Goal: Information Seeking & Learning: Learn about a topic

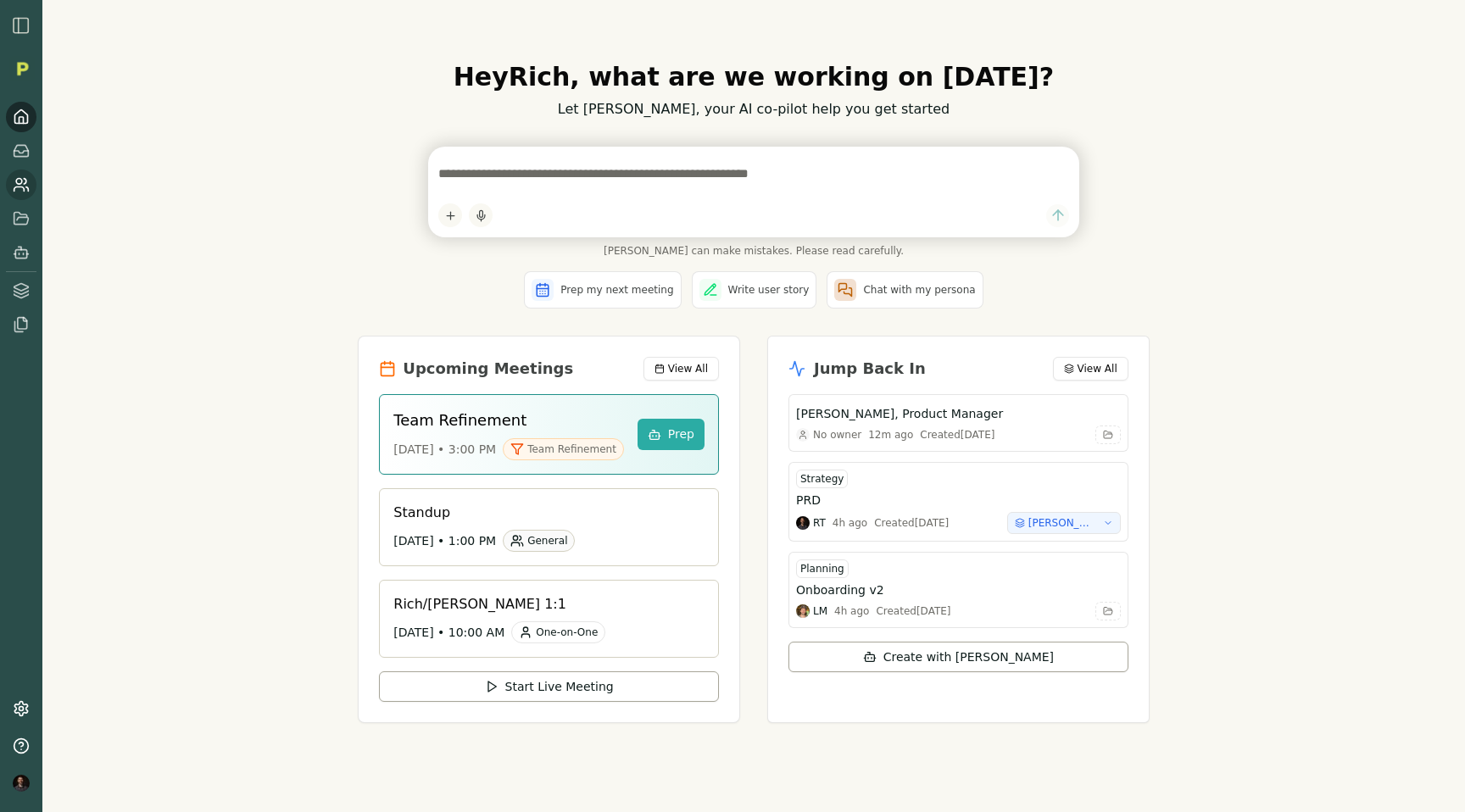
click at [19, 186] on icon at bounding box center [21, 184] width 17 height 17
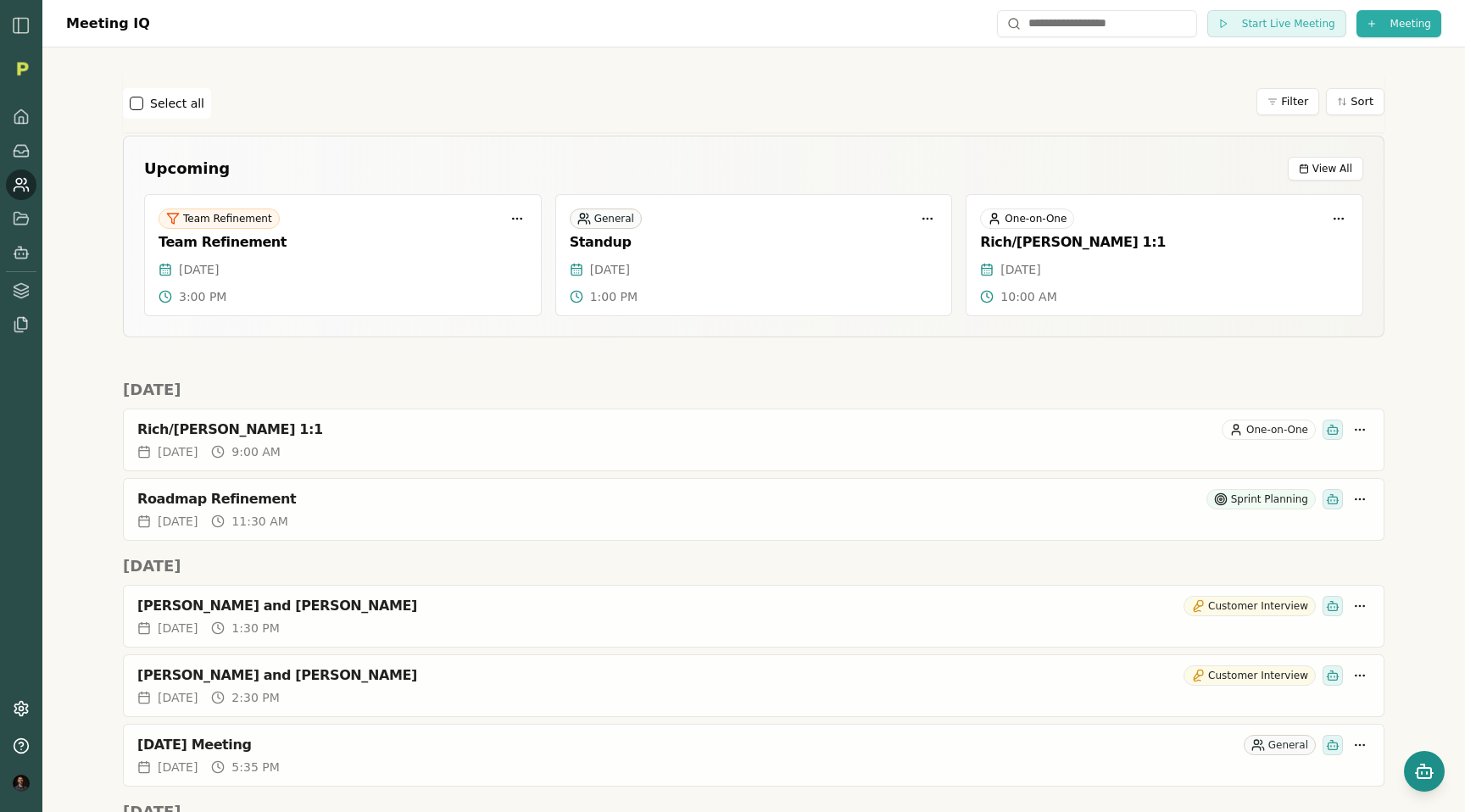
click at [1422, 770] on icon "Open chat" at bounding box center [1424, 771] width 20 height 20
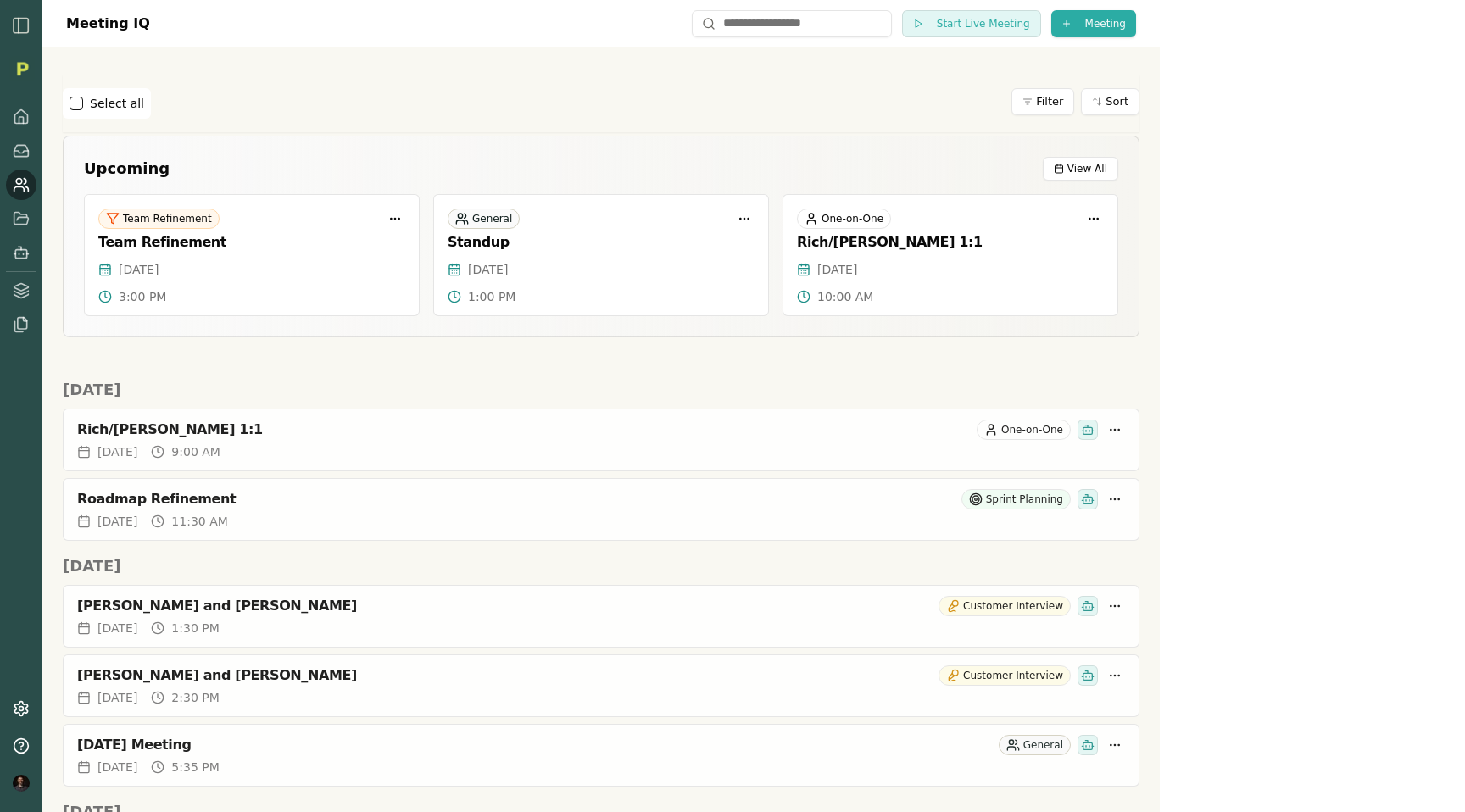
scroll to position [1432, 0]
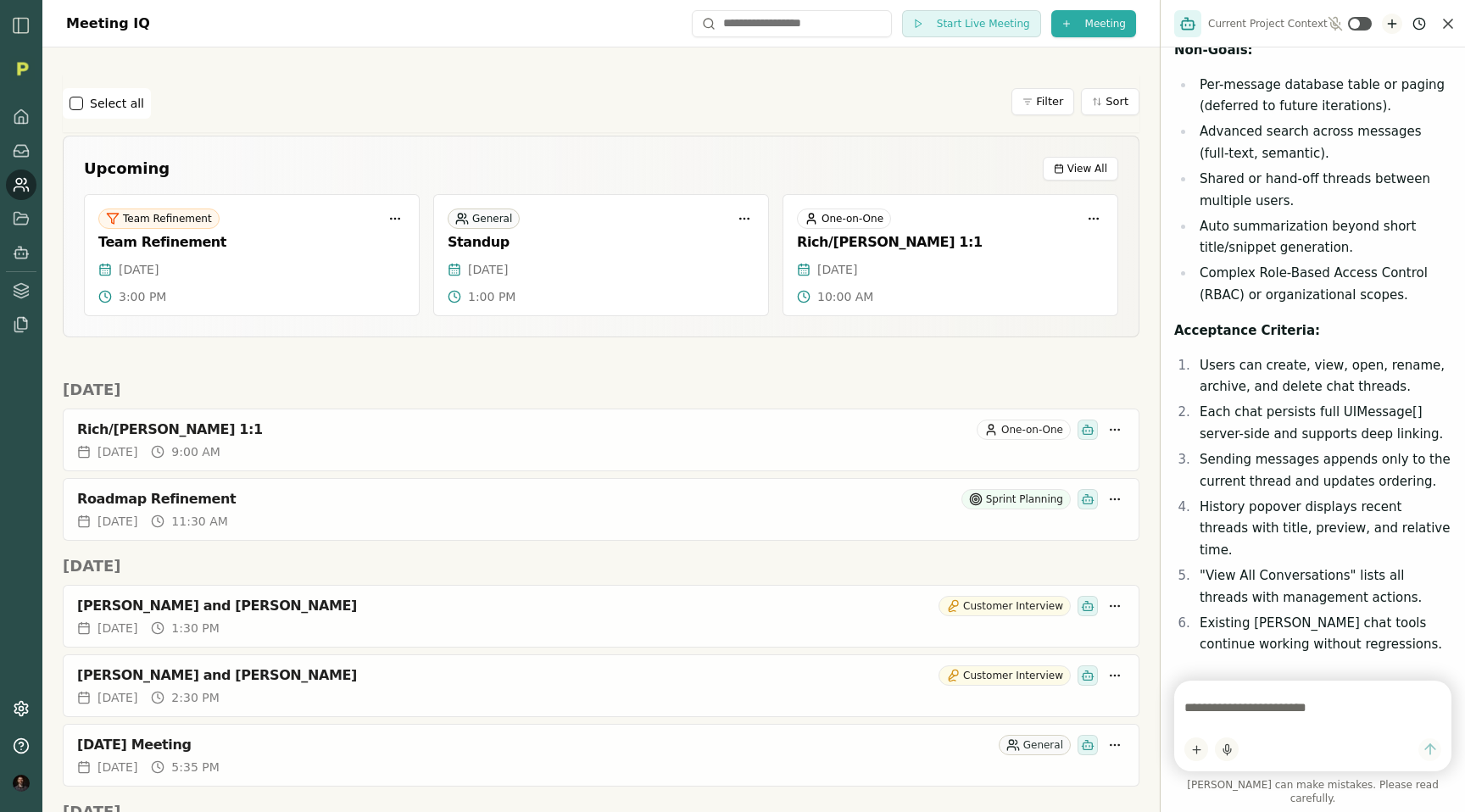
click at [1385, 25] on icon "New chat" at bounding box center [1392, 24] width 14 height 14
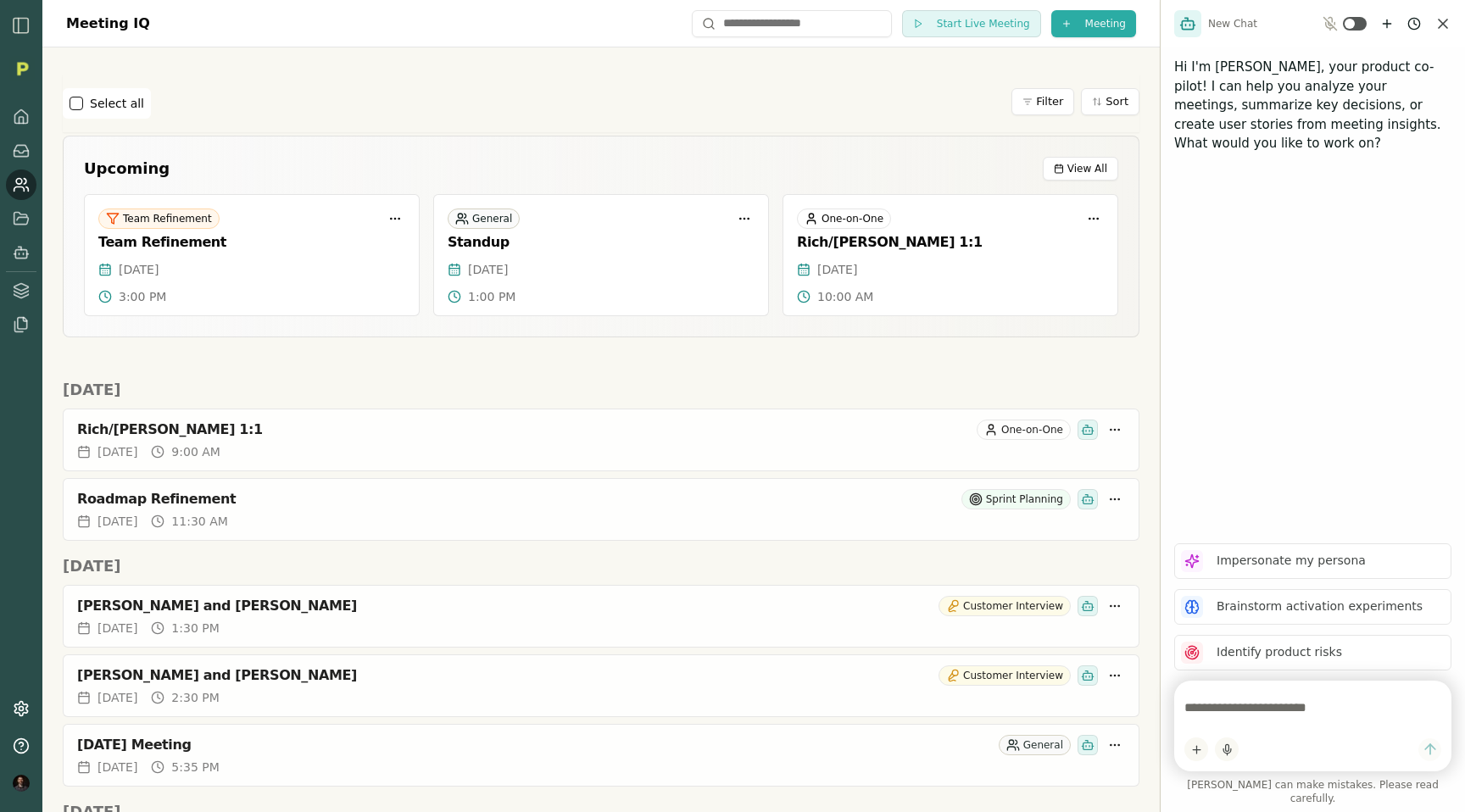
click at [1212, 724] on textarea at bounding box center [1312, 707] width 257 height 34
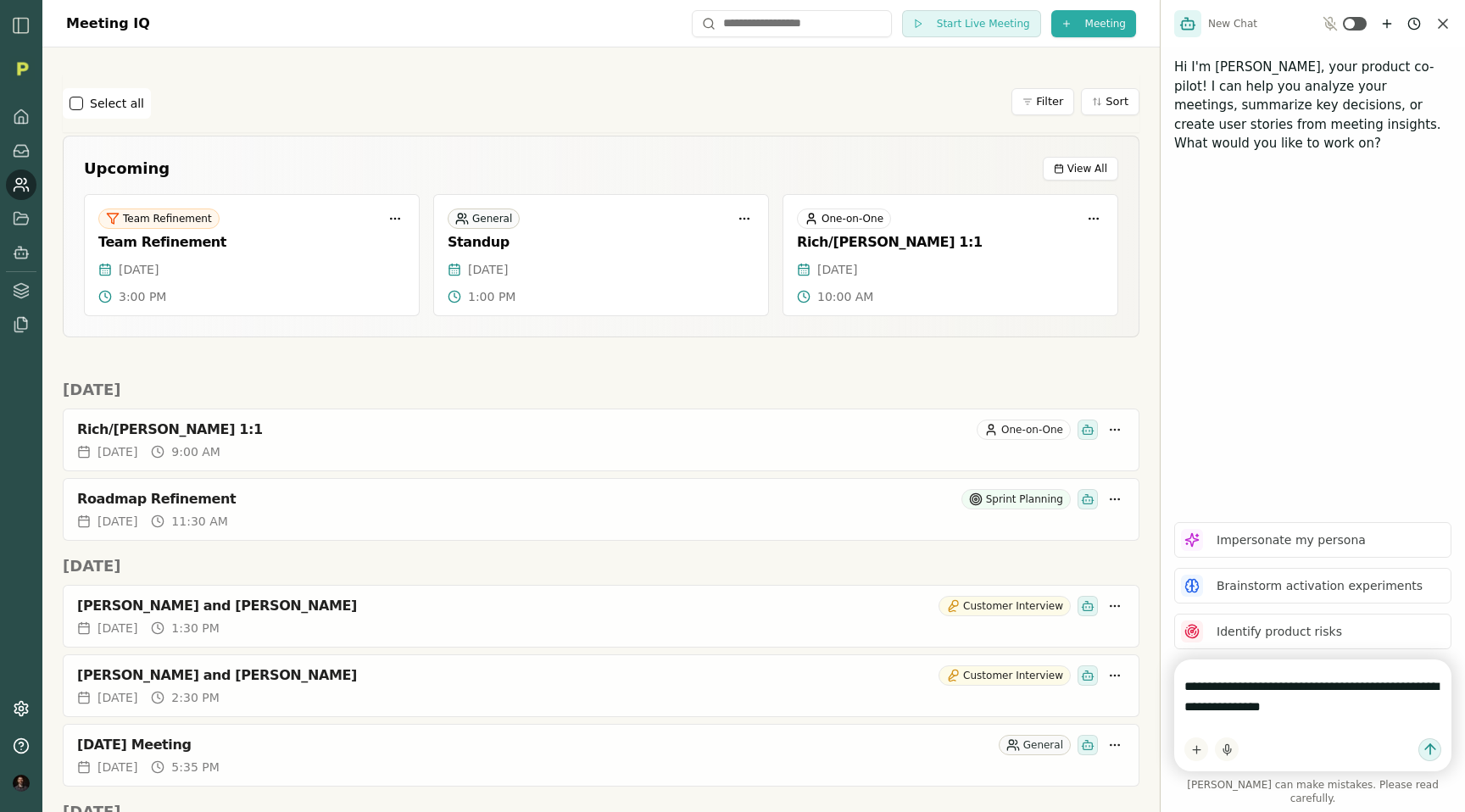
type textarea "**********"
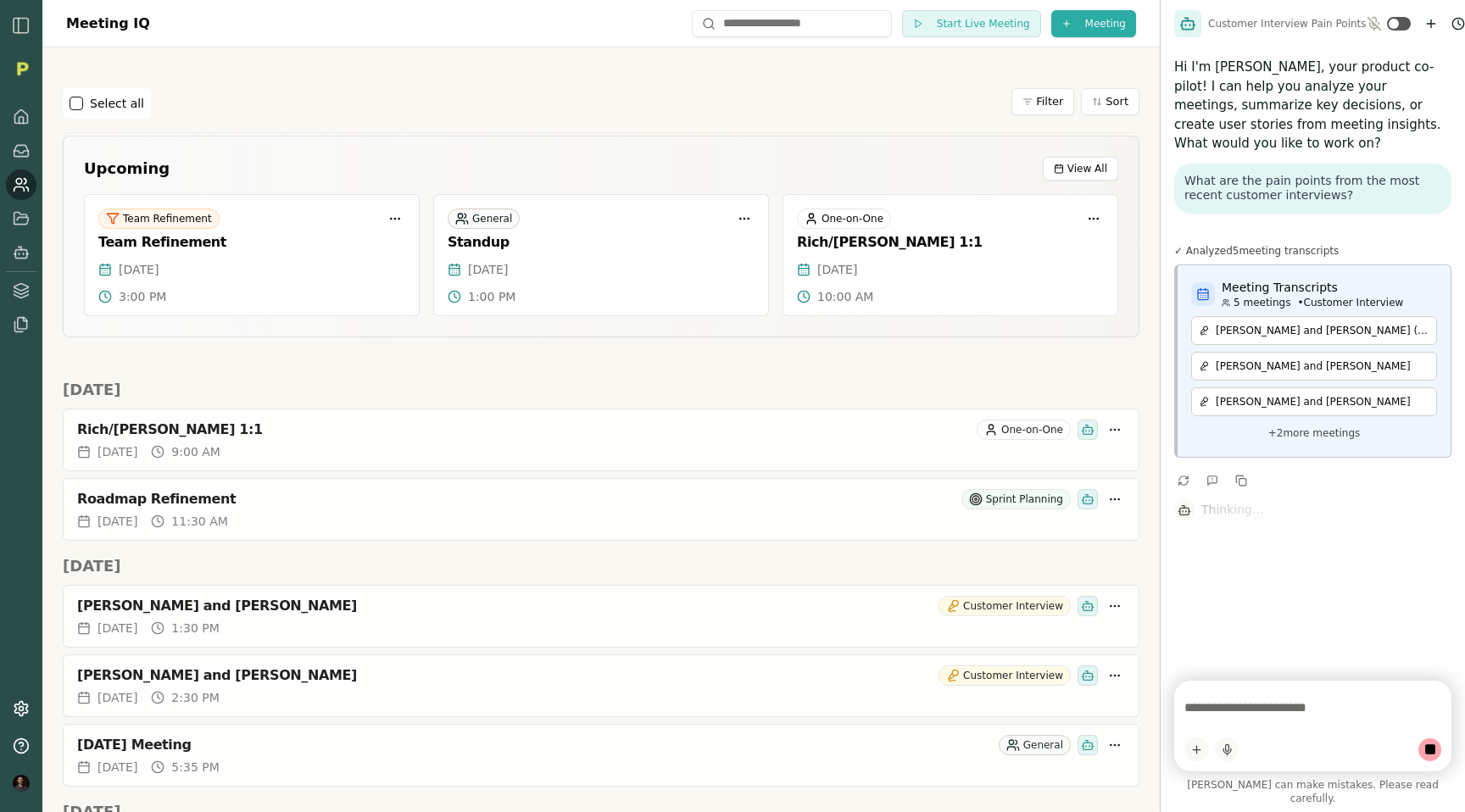
click at [1301, 422] on p "+ 2 more meetings" at bounding box center [1314, 432] width 246 height 20
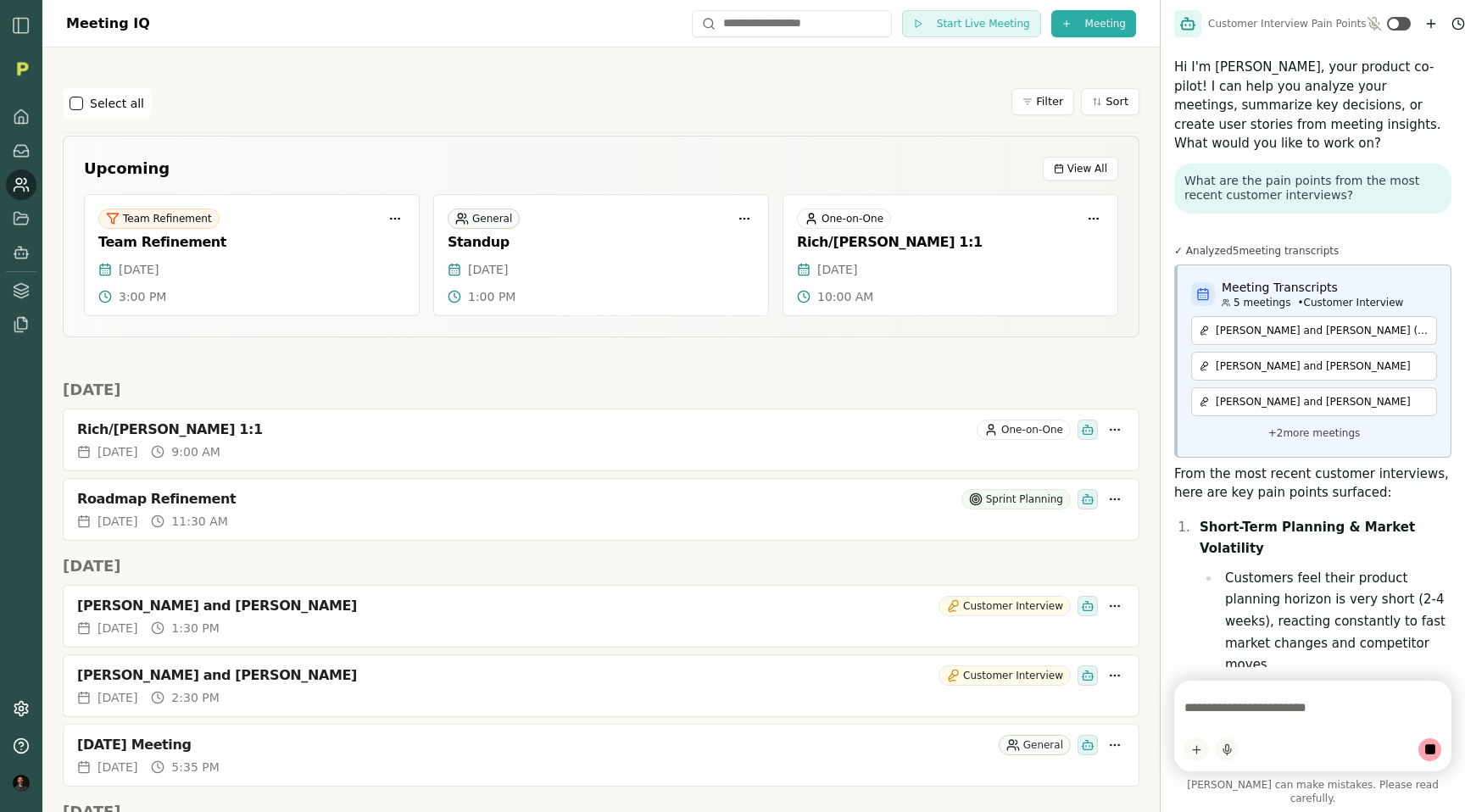
click at [1304, 422] on p "+ 2 more meetings" at bounding box center [1314, 432] width 246 height 20
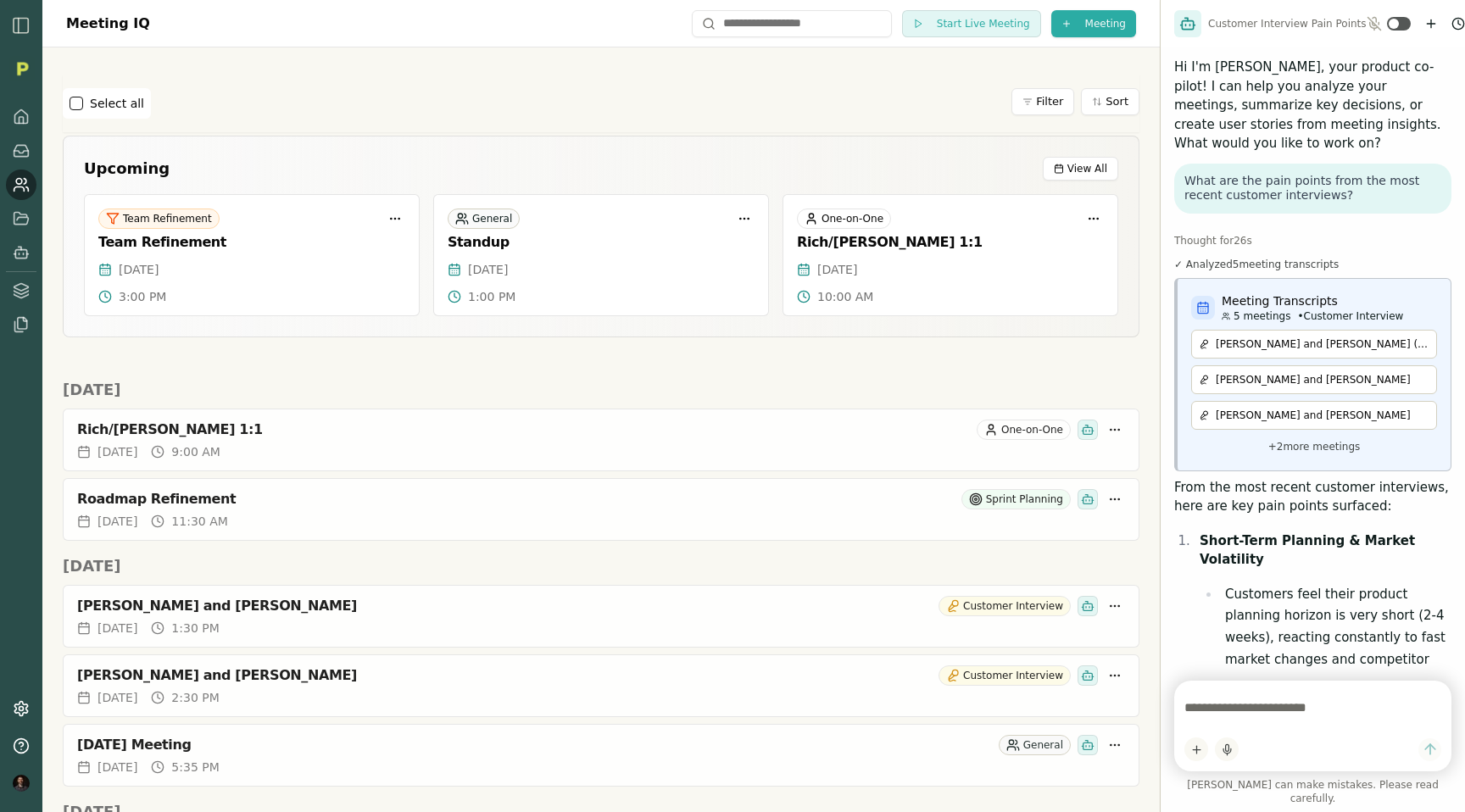
click at [1299, 436] on p "+ 2 more meetings" at bounding box center [1314, 446] width 246 height 20
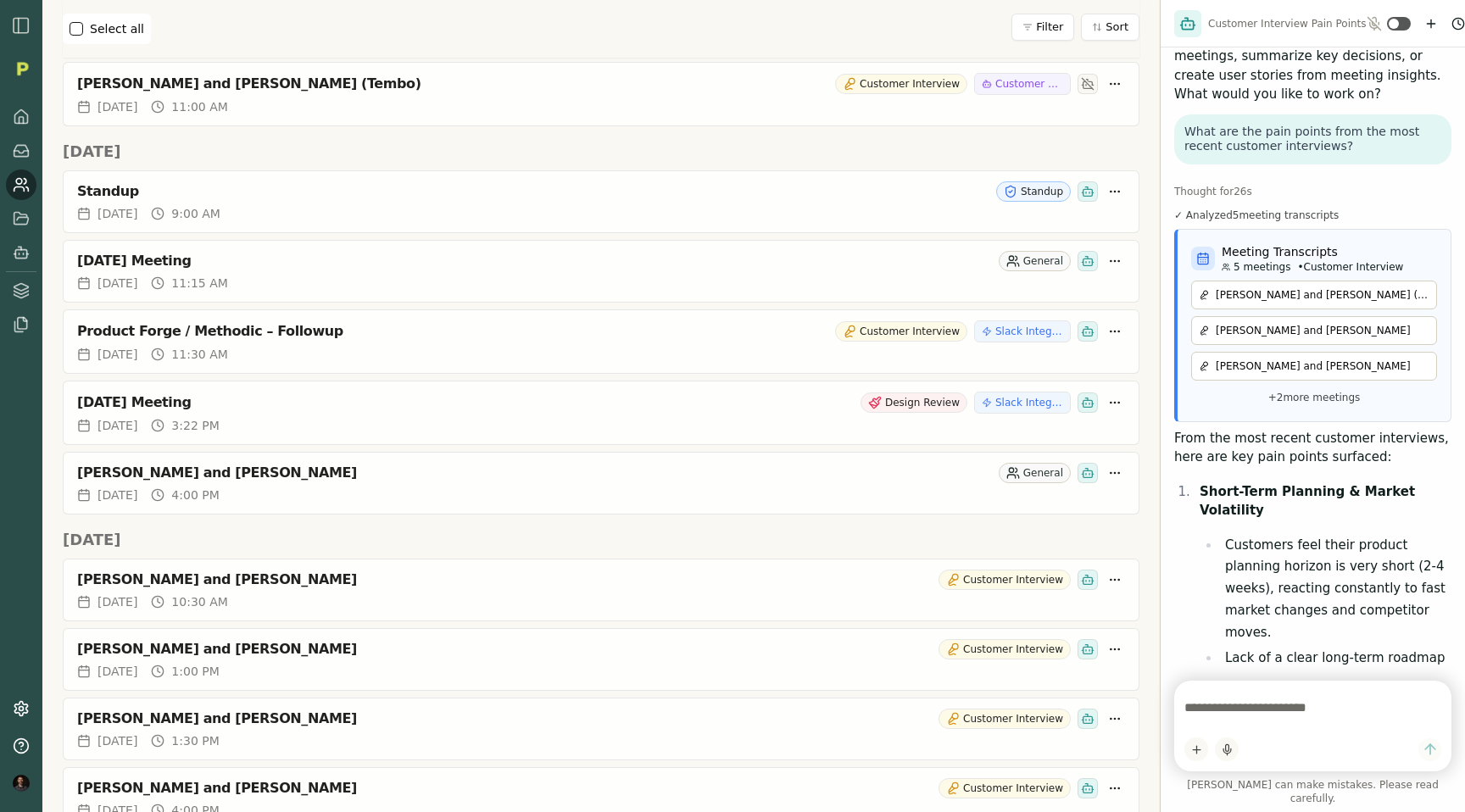
scroll to position [773, 0]
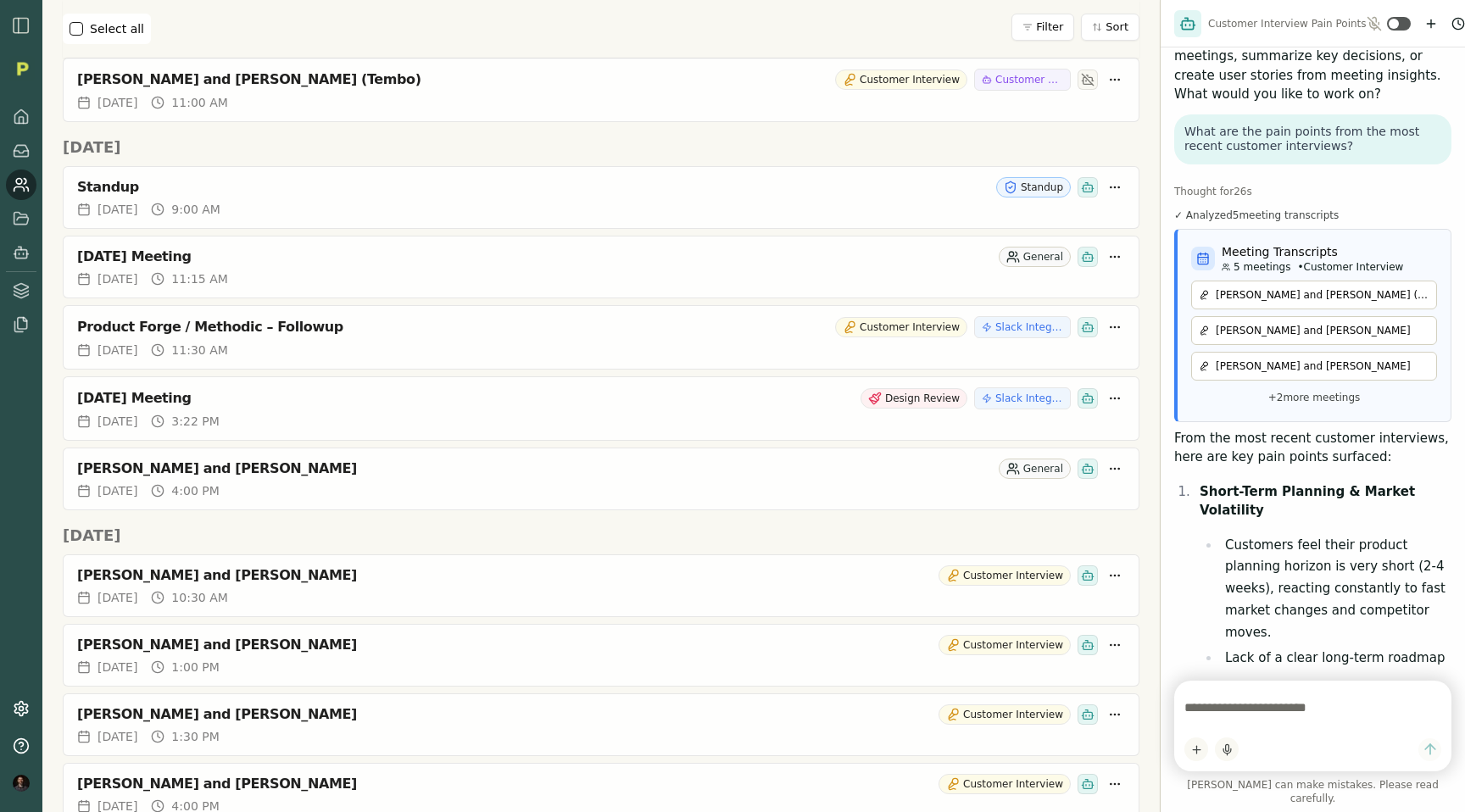
click at [881, 153] on h2 "[DATE]" at bounding box center [601, 148] width 1076 height 24
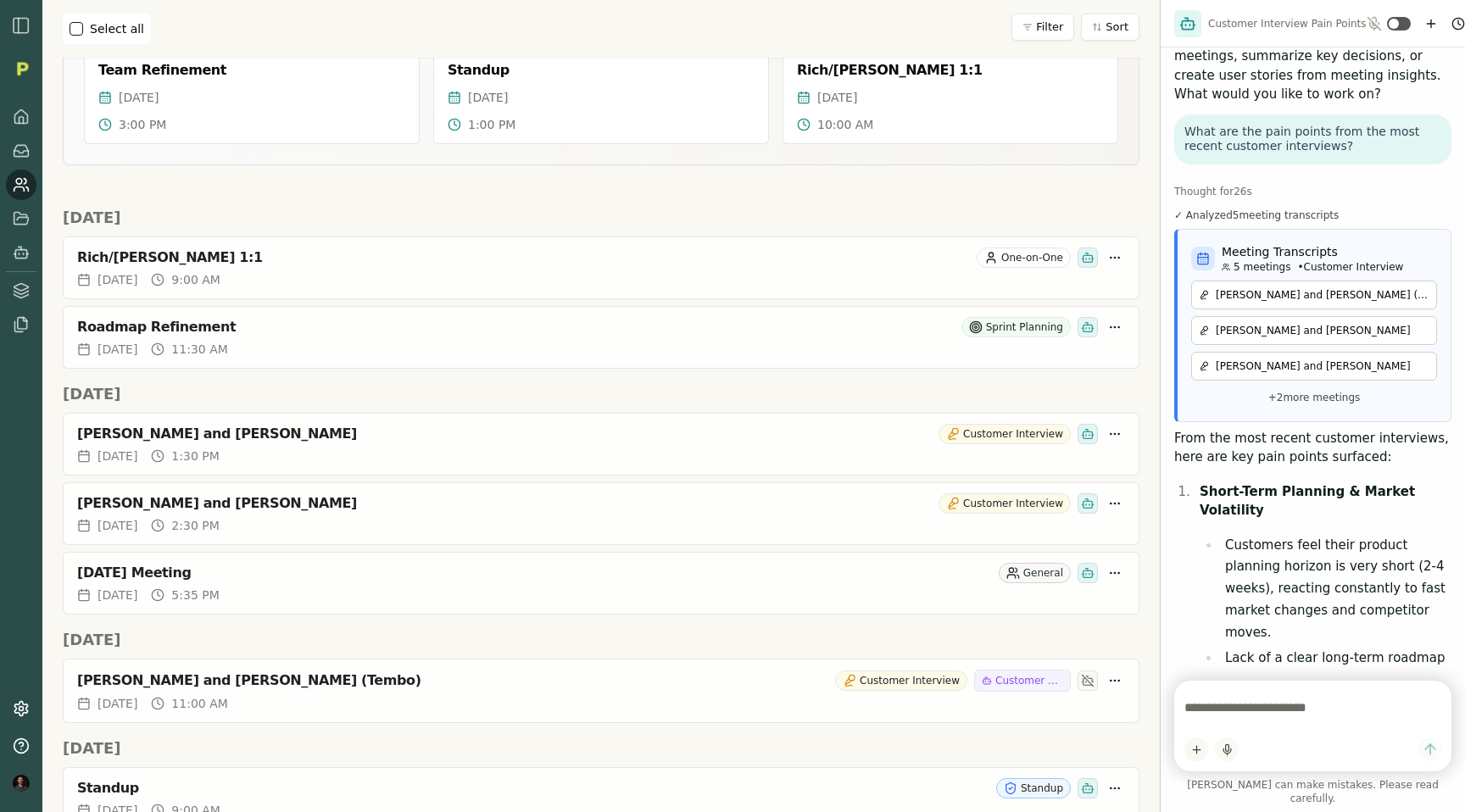
scroll to position [0, 0]
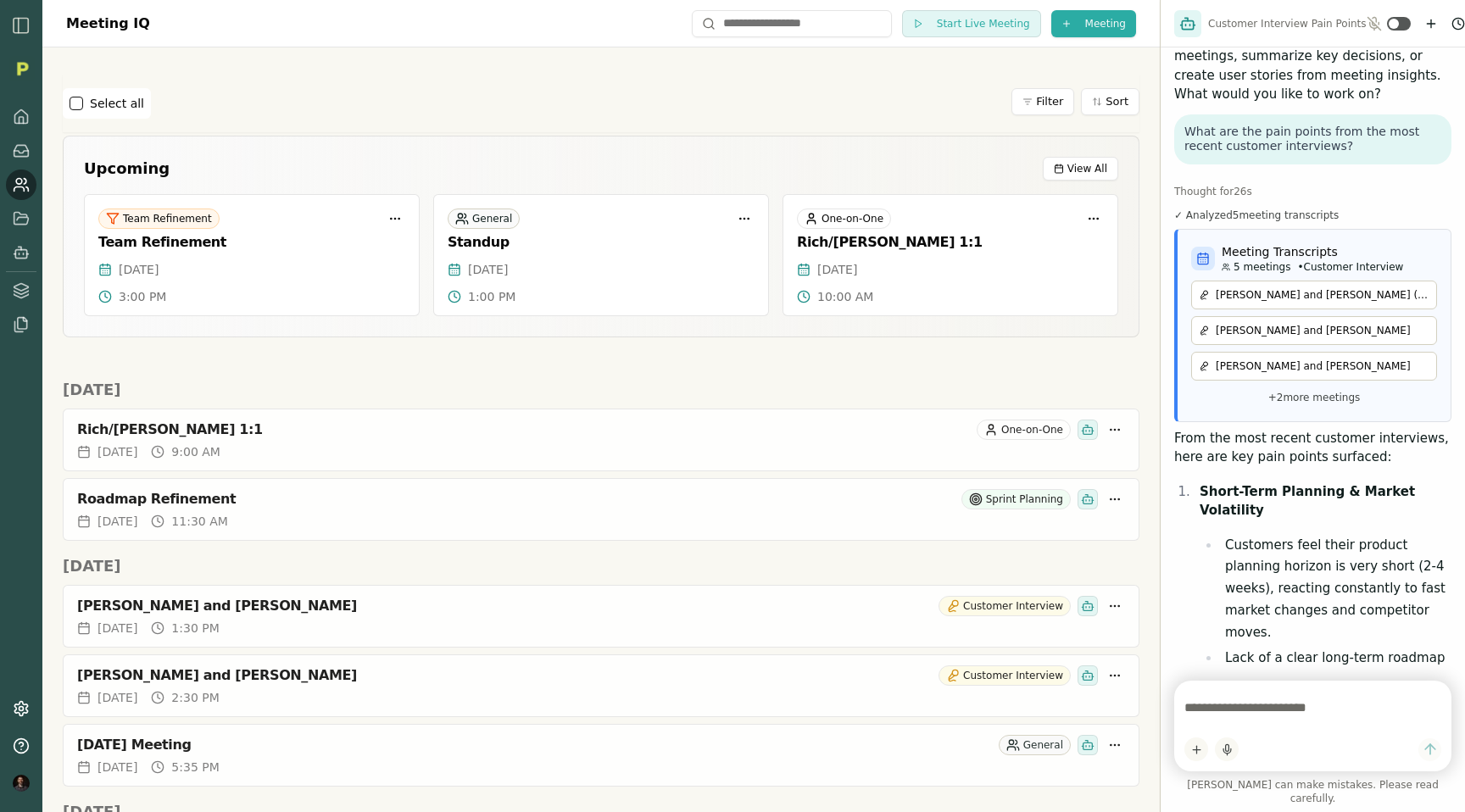
click at [856, 83] on div "Select all Filter Sort" at bounding box center [601, 104] width 1076 height 58
click at [10, 184] on link at bounding box center [21, 185] width 31 height 31
click at [758, 20] on input "text" at bounding box center [791, 23] width 200 height 27
type input "*****"
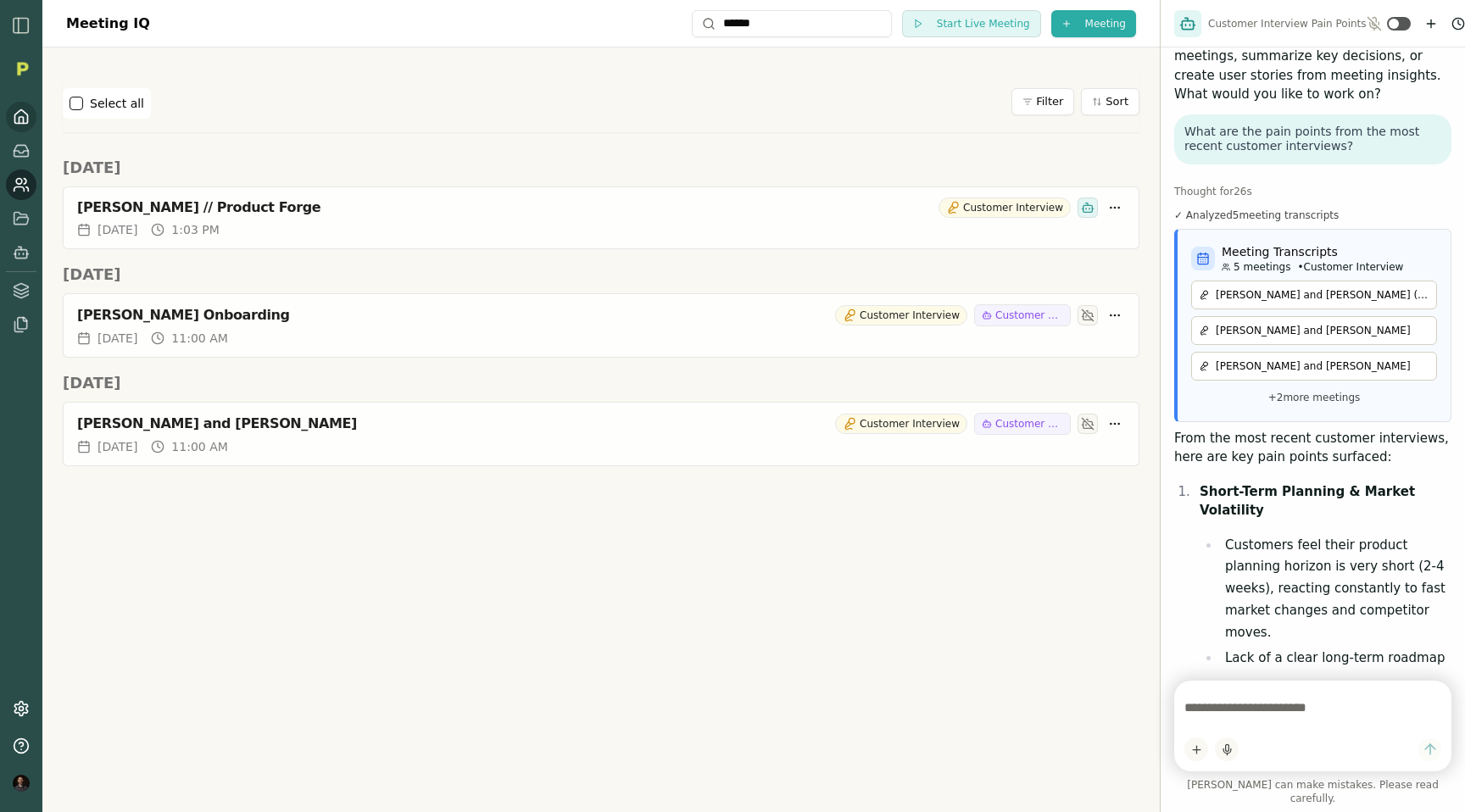
click at [8, 119] on link at bounding box center [21, 117] width 31 height 31
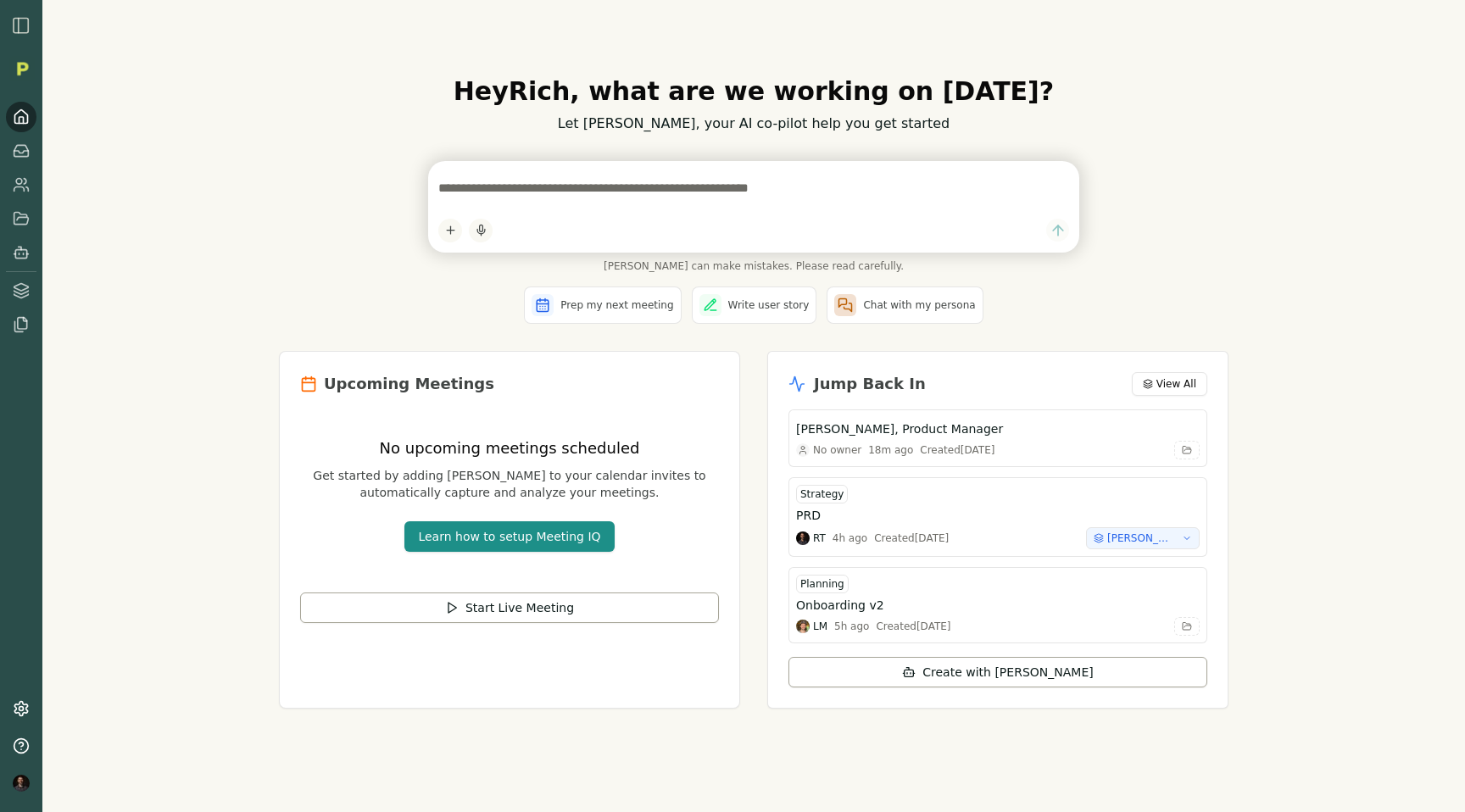
click at [148, 188] on div "Hey [PERSON_NAME] , what are we working on [DATE]? Let [PERSON_NAME], your AI c…" at bounding box center [752, 406] width 1422 height 812
click at [19, 179] on icon at bounding box center [21, 184] width 17 height 17
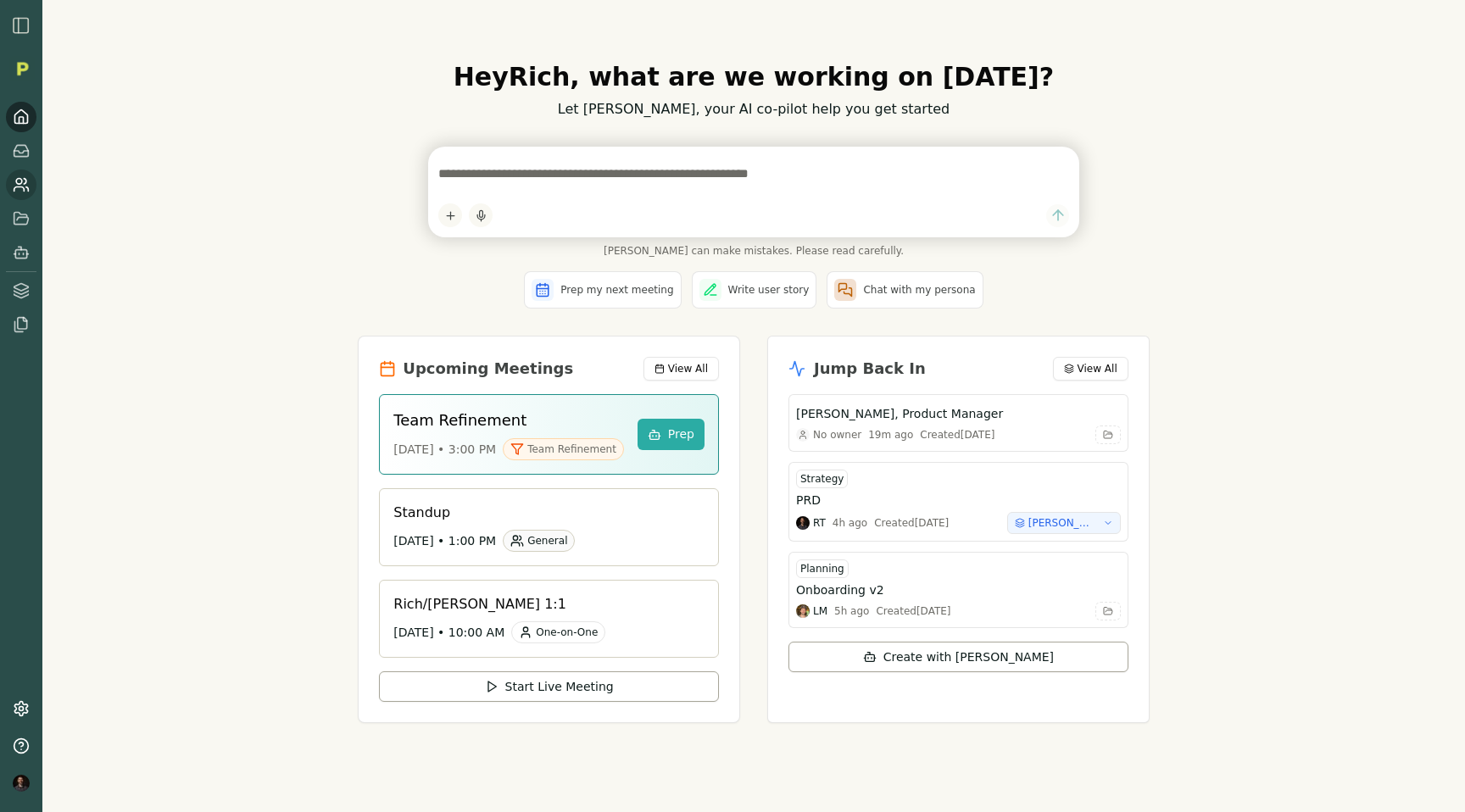
click at [18, 185] on icon at bounding box center [21, 184] width 17 height 17
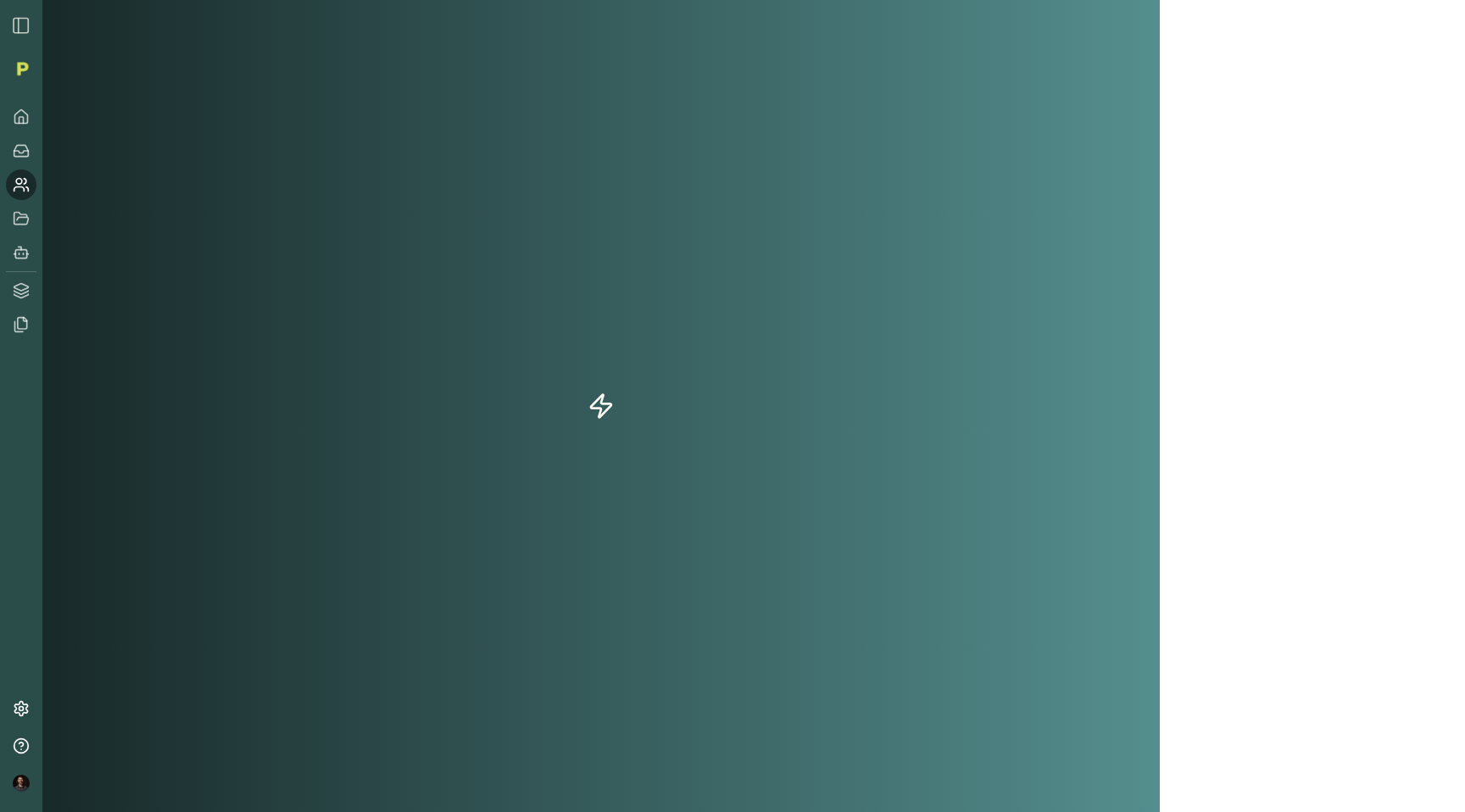
scroll to position [1831, 0]
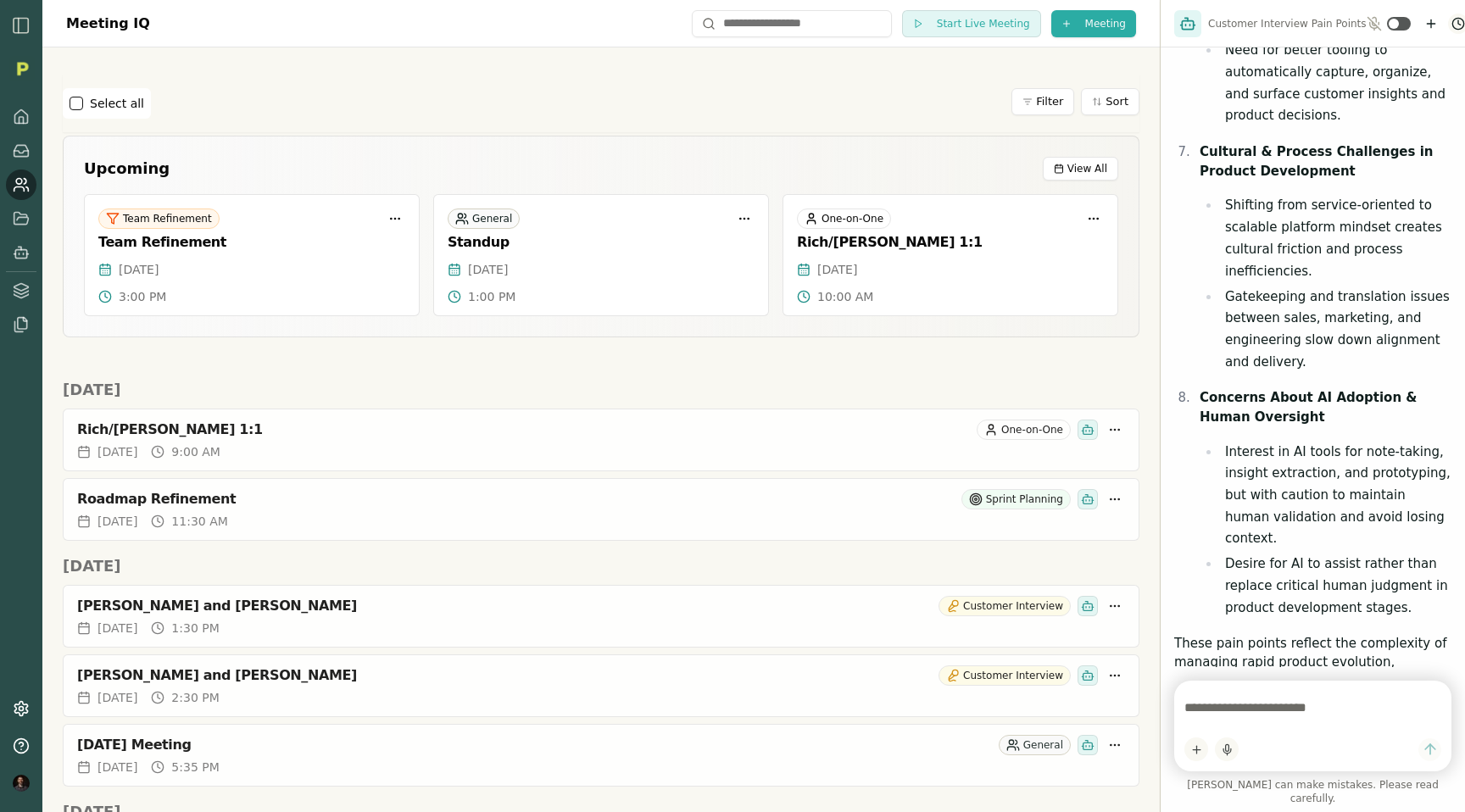
click at [1444, 28] on html "Meeting IQ Start Live Meeting Meeting Select all Filter Sort Upcoming View All …" at bounding box center [732, 406] width 1465 height 812
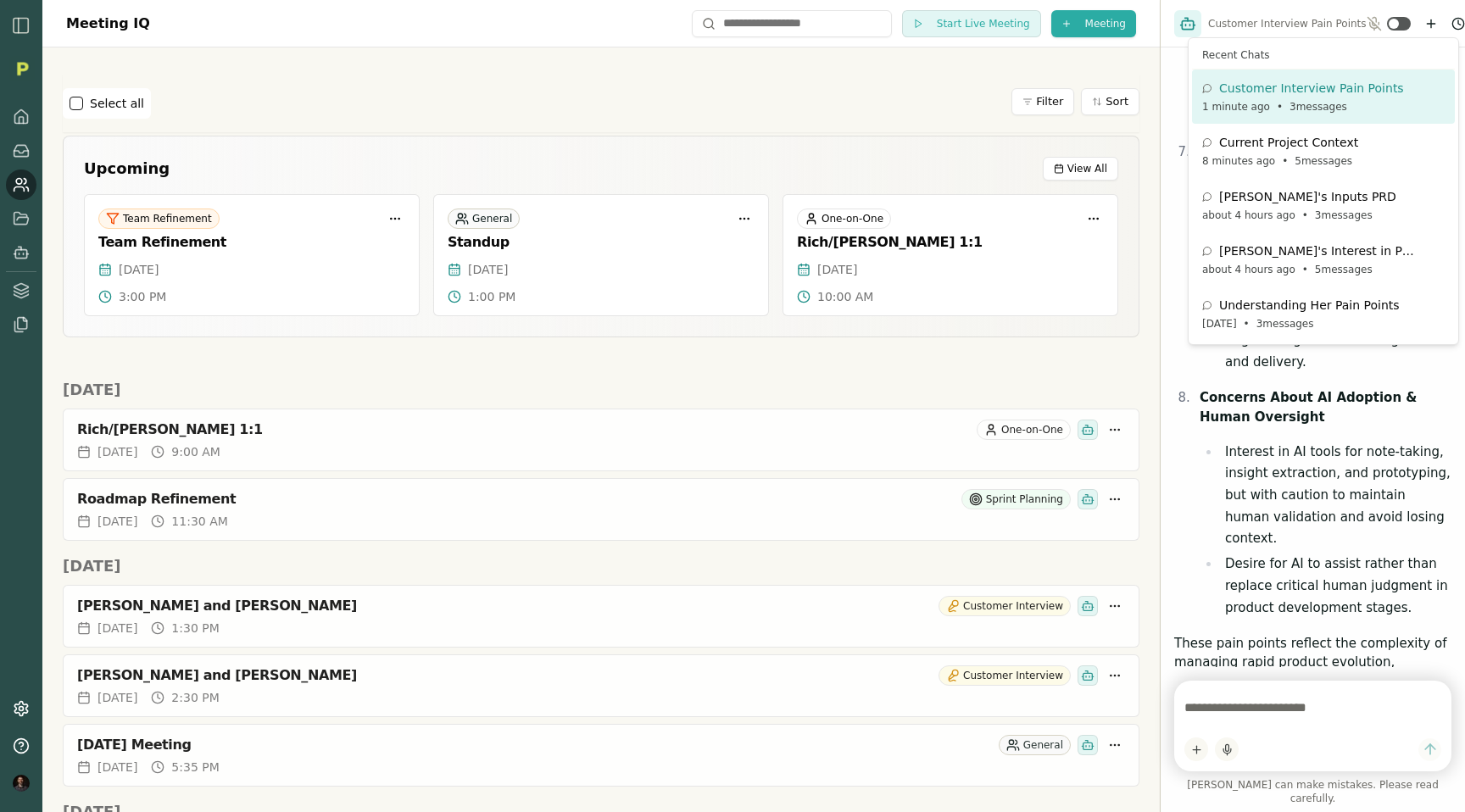
click at [1307, 471] on html "Meeting IQ Start Live Meeting Meeting Select all Filter Sort Upcoming View All …" at bounding box center [732, 406] width 1465 height 812
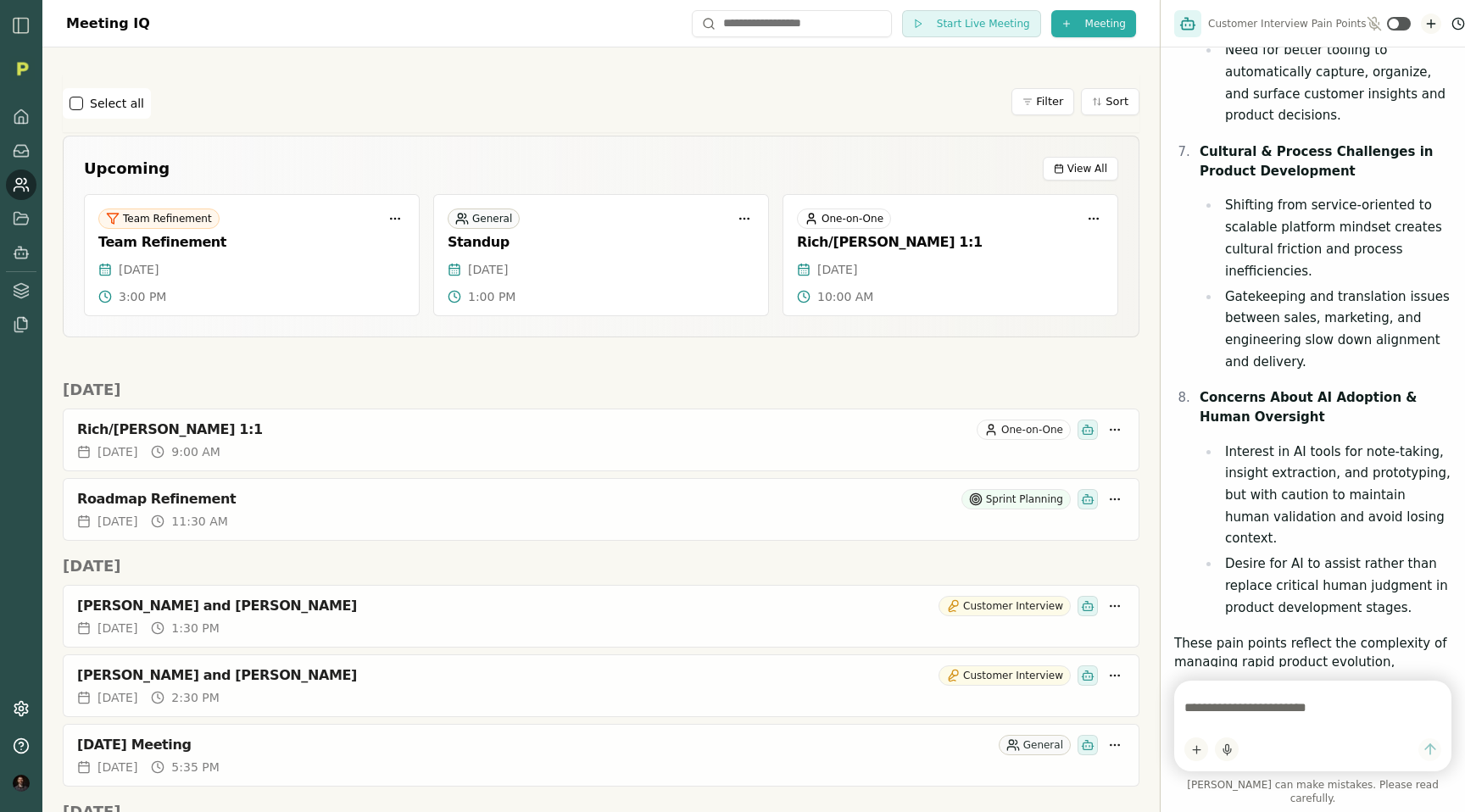
click at [1424, 25] on icon "New chat" at bounding box center [1431, 24] width 14 height 14
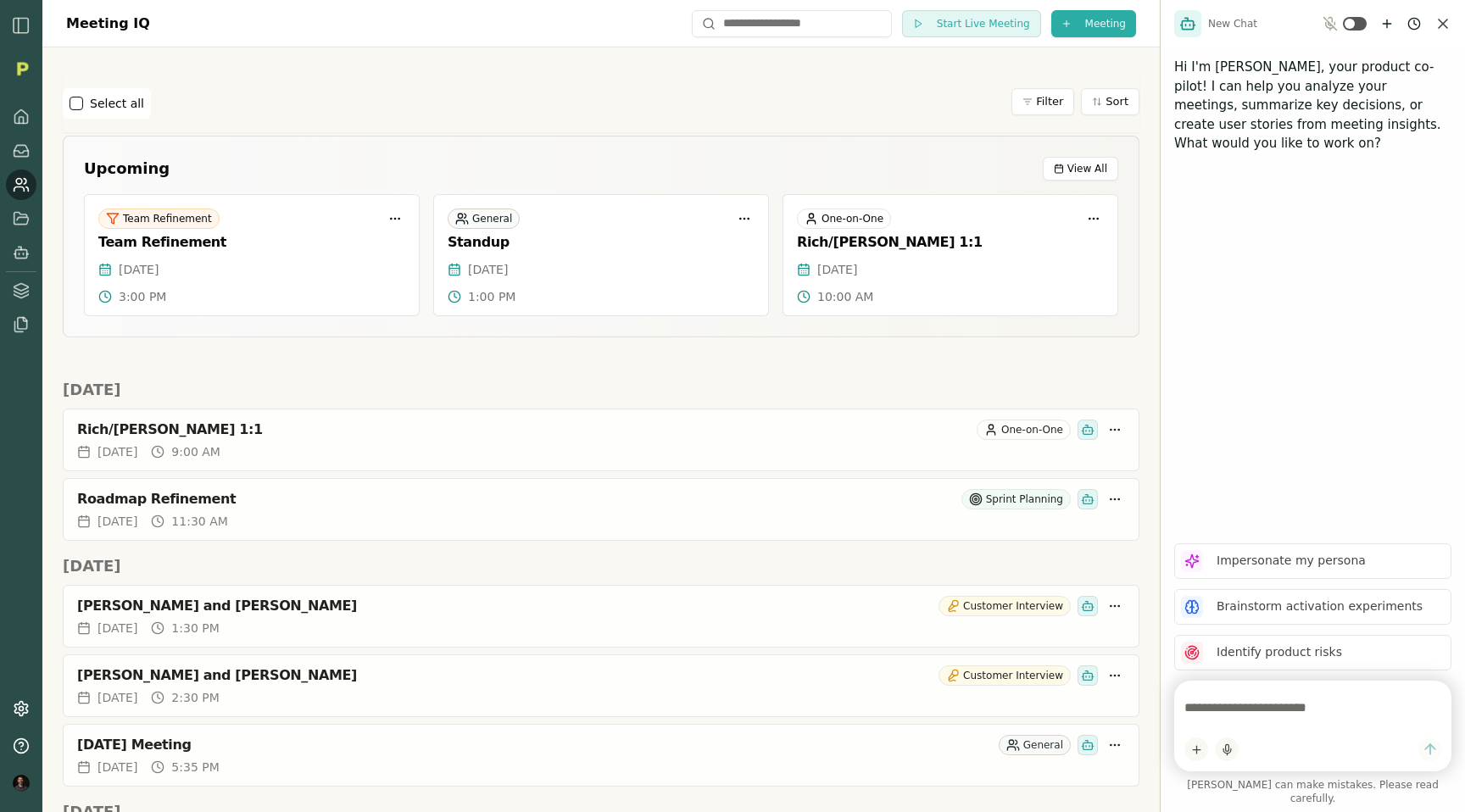
click at [679, 98] on div "Select all Filter Sort" at bounding box center [601, 103] width 1076 height 31
click at [14, 215] on icon at bounding box center [21, 218] width 14 height 12
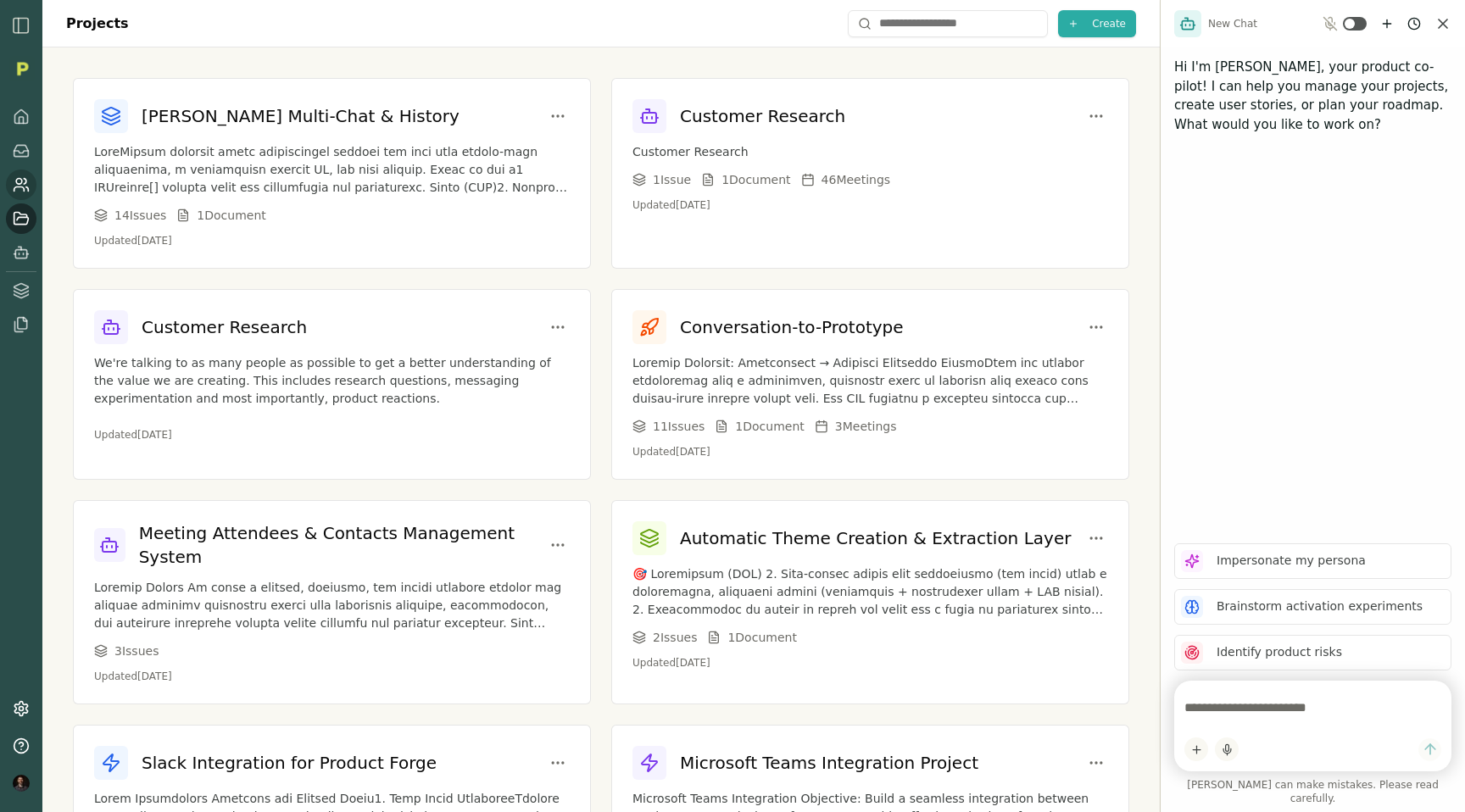
click at [18, 188] on icon at bounding box center [21, 184] width 17 height 17
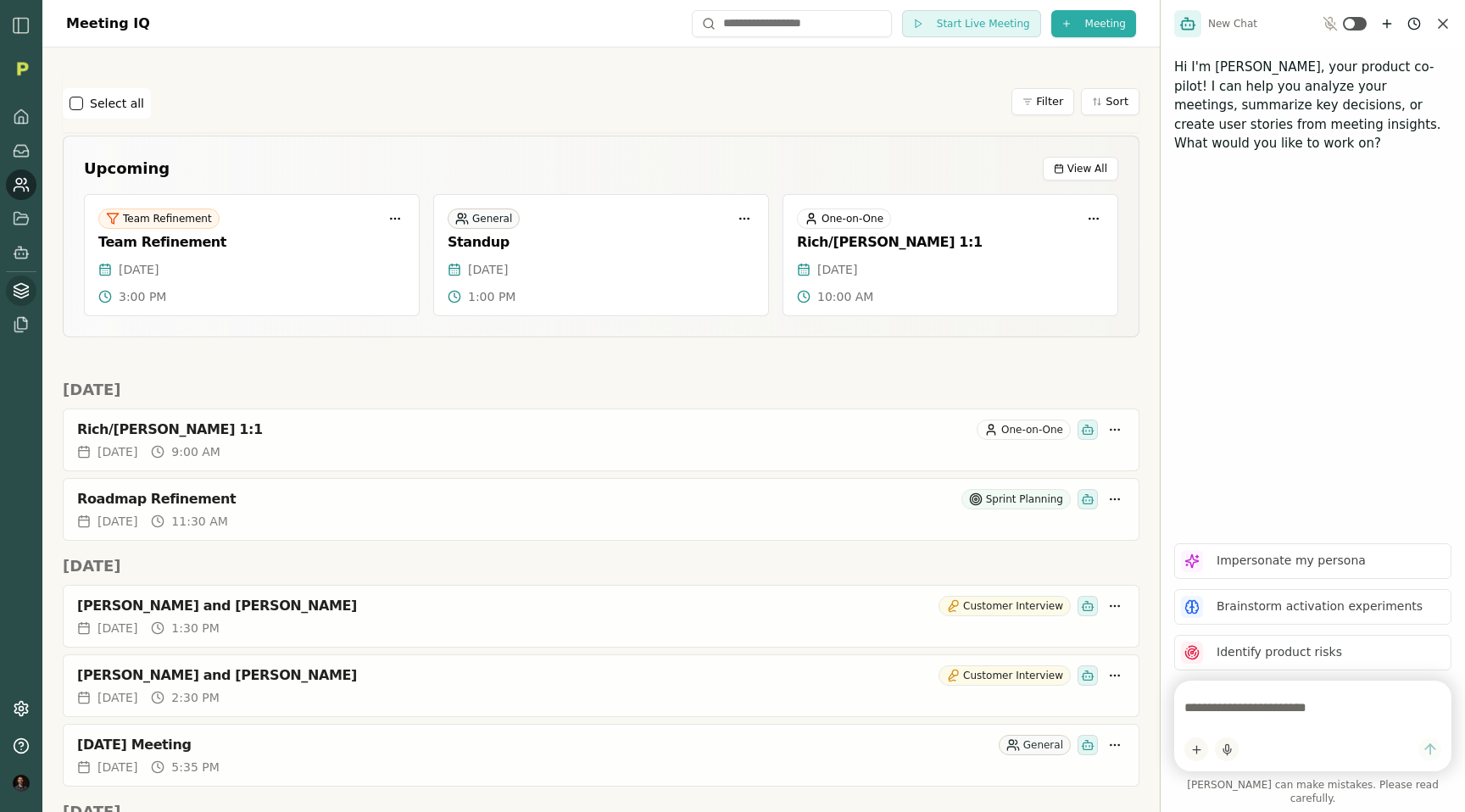
click at [23, 288] on icon at bounding box center [21, 290] width 17 height 17
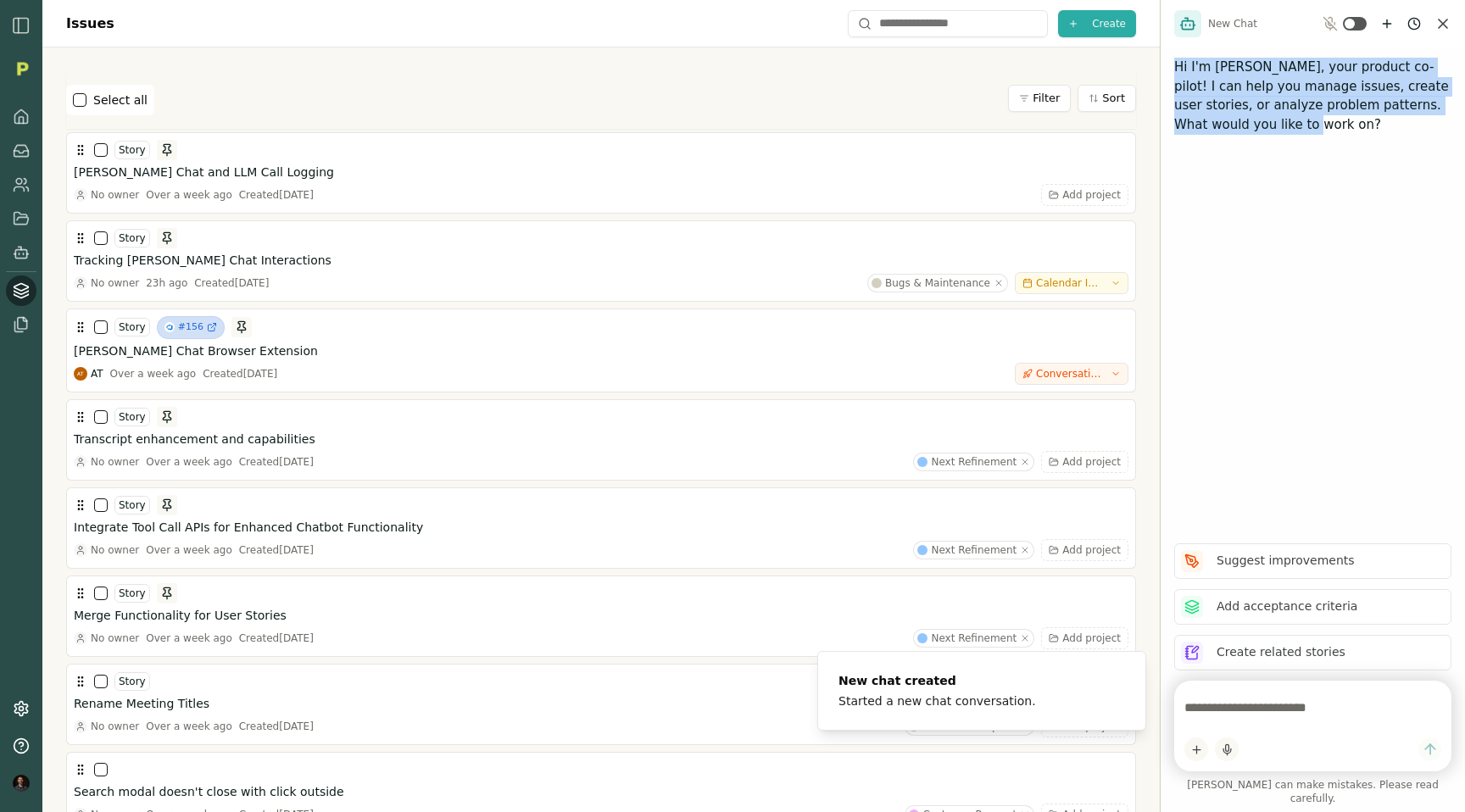
drag, startPoint x: 1262, startPoint y: 125, endPoint x: 1175, endPoint y: 70, distance: 102.9
click at [1175, 70] on p "Hi I'm Smith, your product co-pilot! I can help you manage issues, create user …" at bounding box center [1312, 96] width 277 height 76
click at [1183, 80] on p "Hi I'm Smith, your product co-pilot! I can help you manage issues, create user …" at bounding box center [1312, 96] width 277 height 76
drag, startPoint x: 1177, startPoint y: 69, endPoint x: 1281, endPoint y: 124, distance: 117.6
click at [1281, 124] on p "Hi I'm Smith, your product co-pilot! I can help you manage issues, create user …" at bounding box center [1312, 96] width 277 height 76
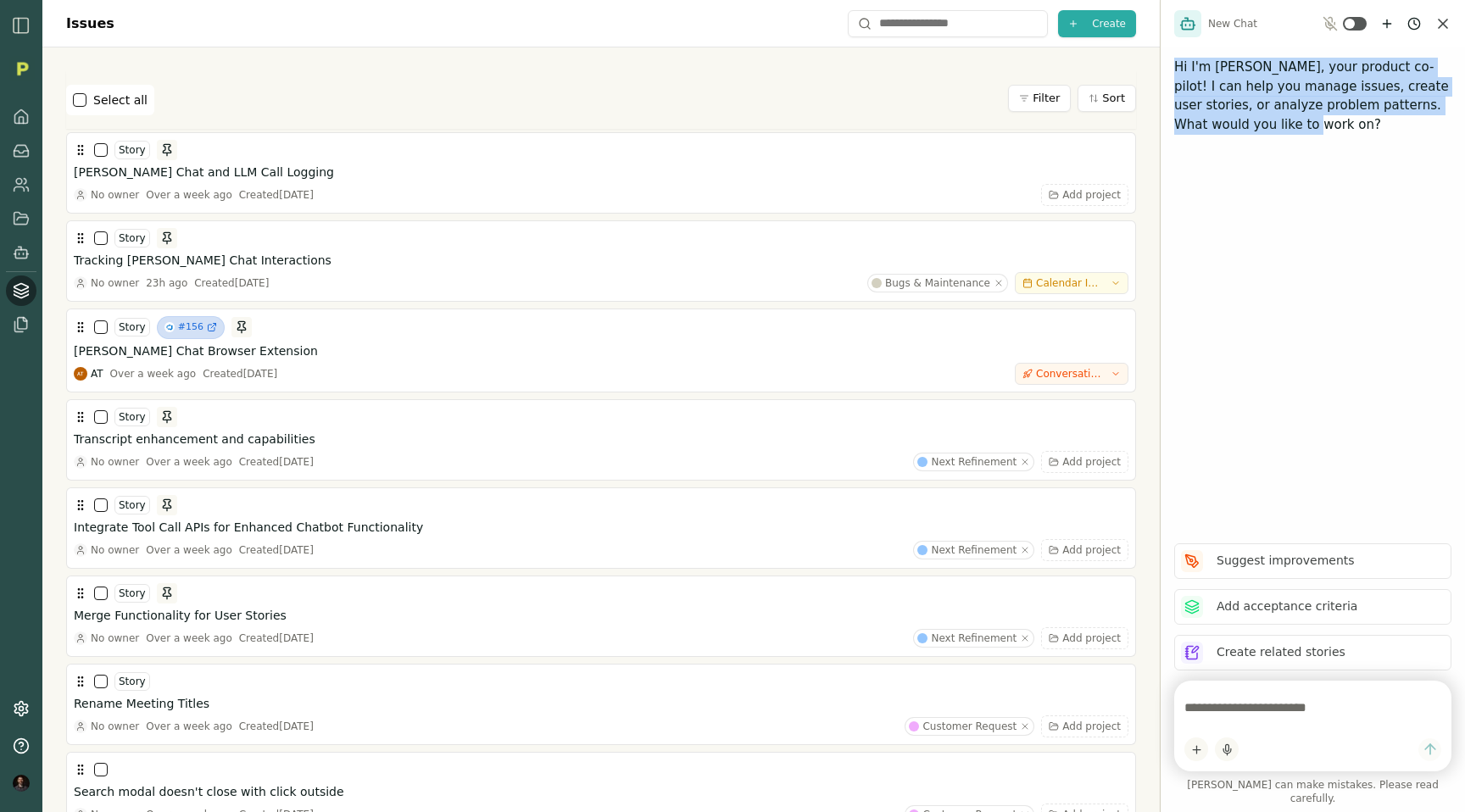
click at [1253, 128] on p "Hi I'm Smith, your product co-pilot! I can help you manage issues, create user …" at bounding box center [1312, 96] width 277 height 76
drag, startPoint x: 1253, startPoint y: 128, endPoint x: 1178, endPoint y: 70, distance: 94.8
click at [1178, 70] on p "Hi I'm Smith, your product co-pilot! I can help you manage issues, create user …" at bounding box center [1312, 96] width 277 height 76
click at [14, 182] on icon at bounding box center [21, 184] width 17 height 17
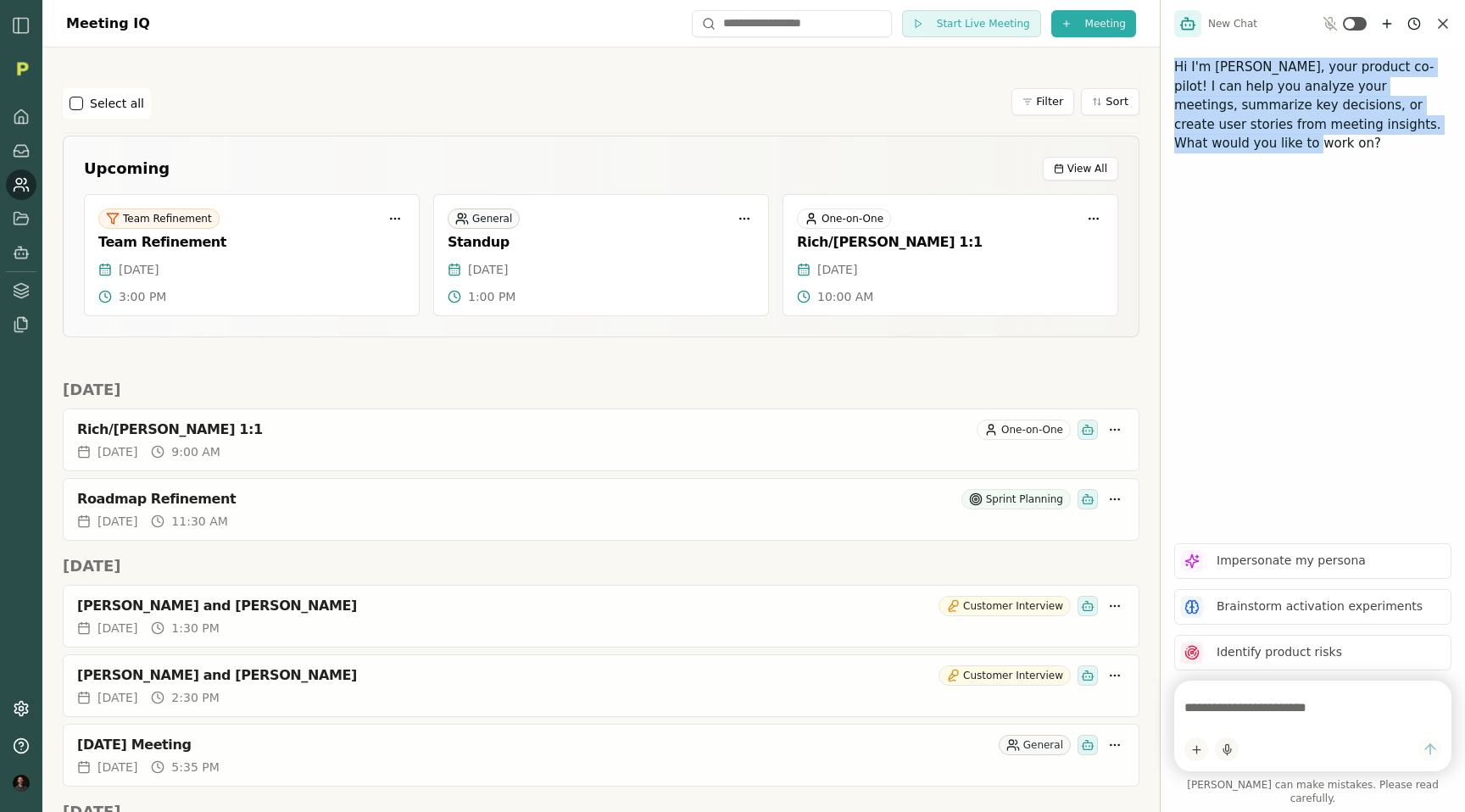
drag, startPoint x: 1426, startPoint y: 123, endPoint x: 1175, endPoint y: 69, distance: 256.7
click at [1175, 69] on p "Hi I'm [PERSON_NAME], your product co-pilot! I can help you analyze your meetin…" at bounding box center [1312, 106] width 277 height 96
click at [19, 146] on icon at bounding box center [21, 150] width 17 height 17
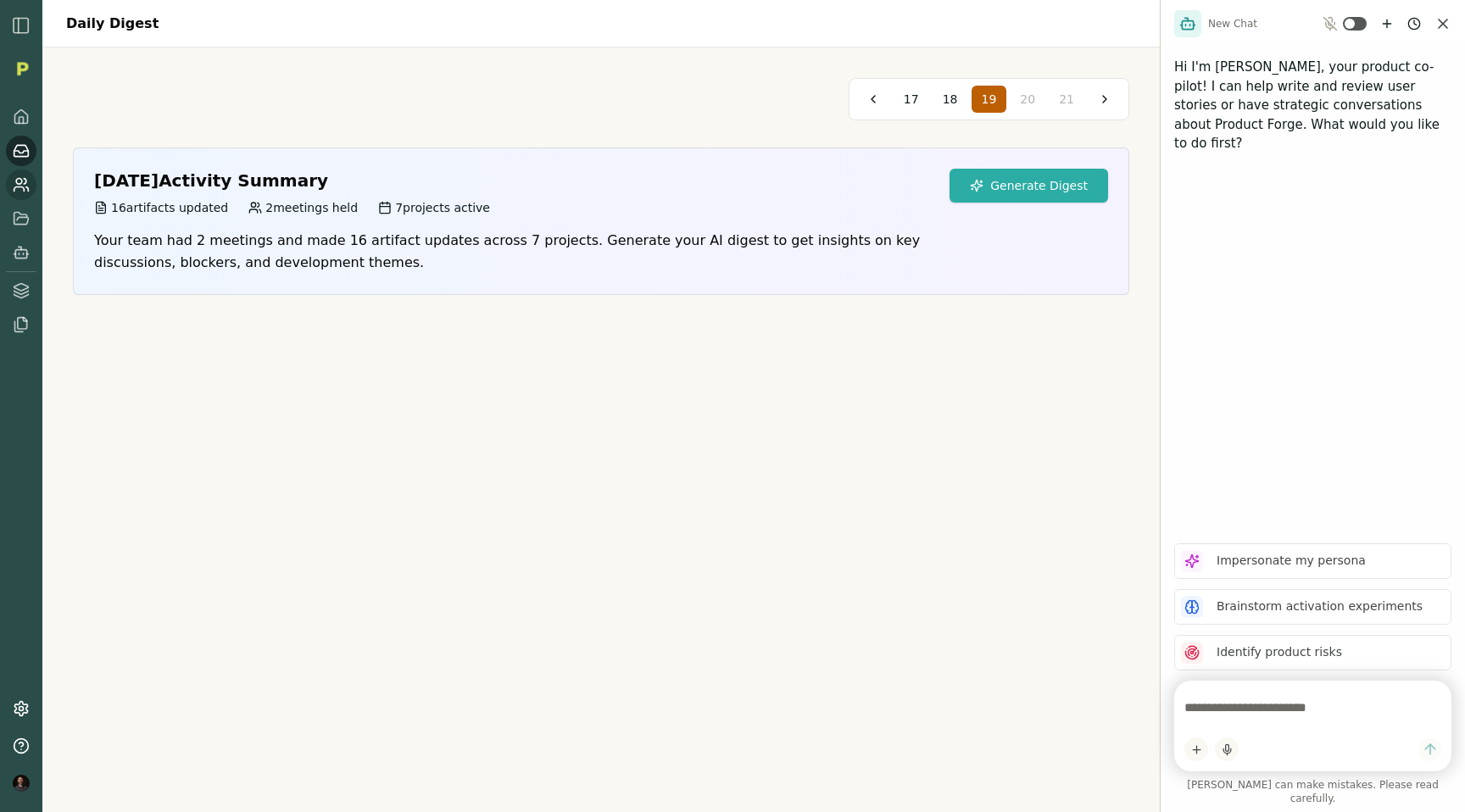
click at [25, 189] on icon at bounding box center [21, 184] width 17 height 17
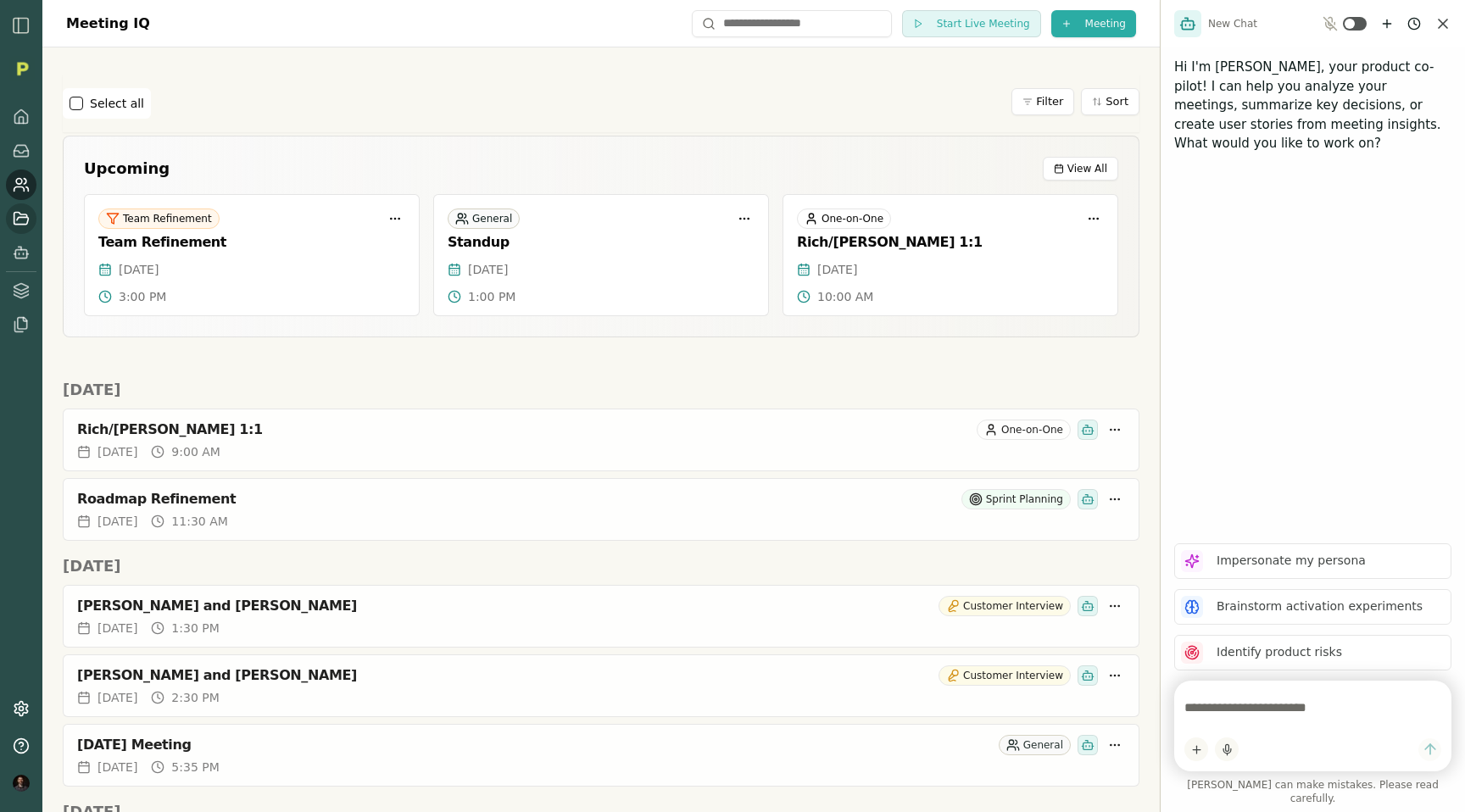
click at [19, 214] on icon at bounding box center [21, 218] width 14 height 12
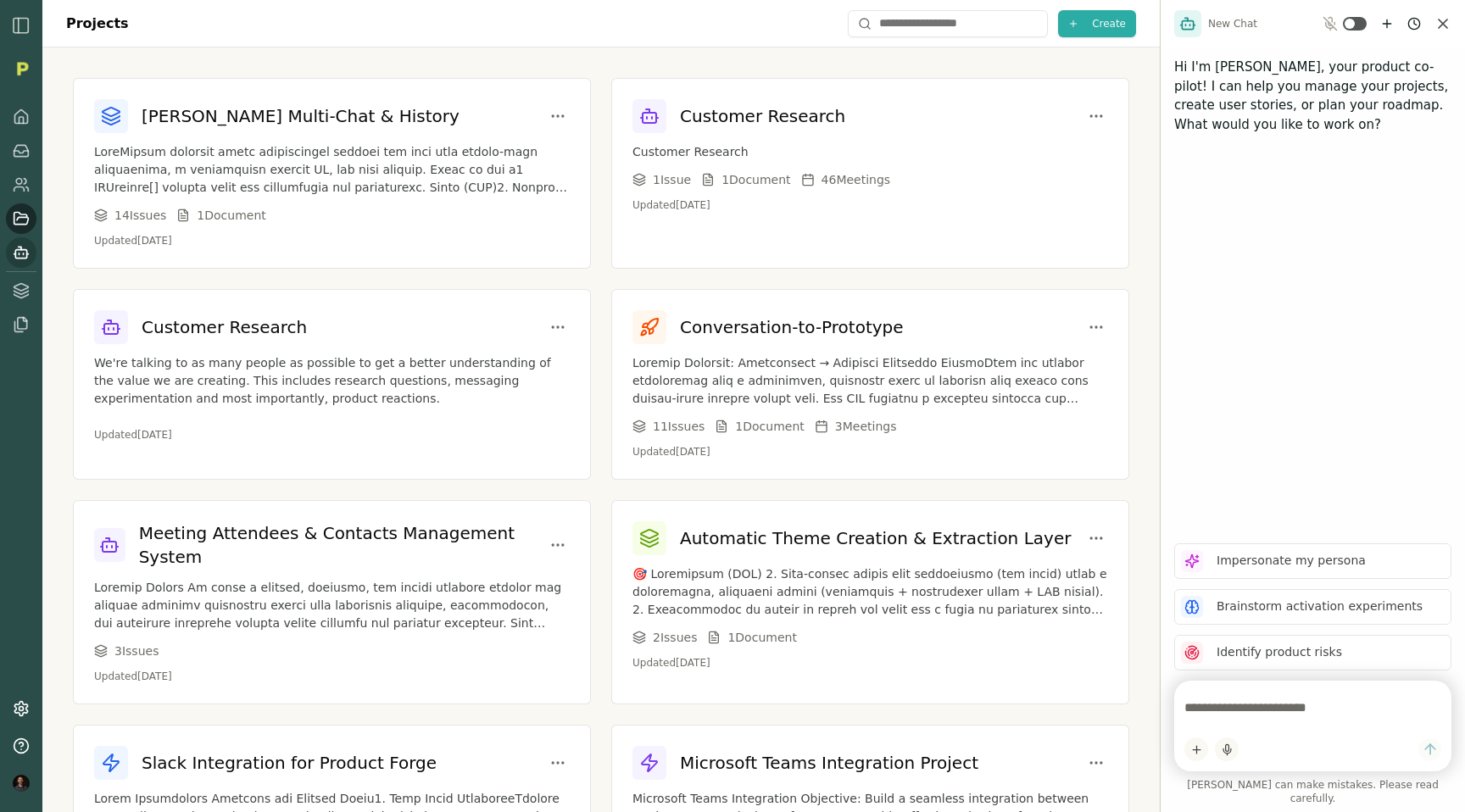
click at [15, 255] on rect at bounding box center [20, 254] width 11 height 8
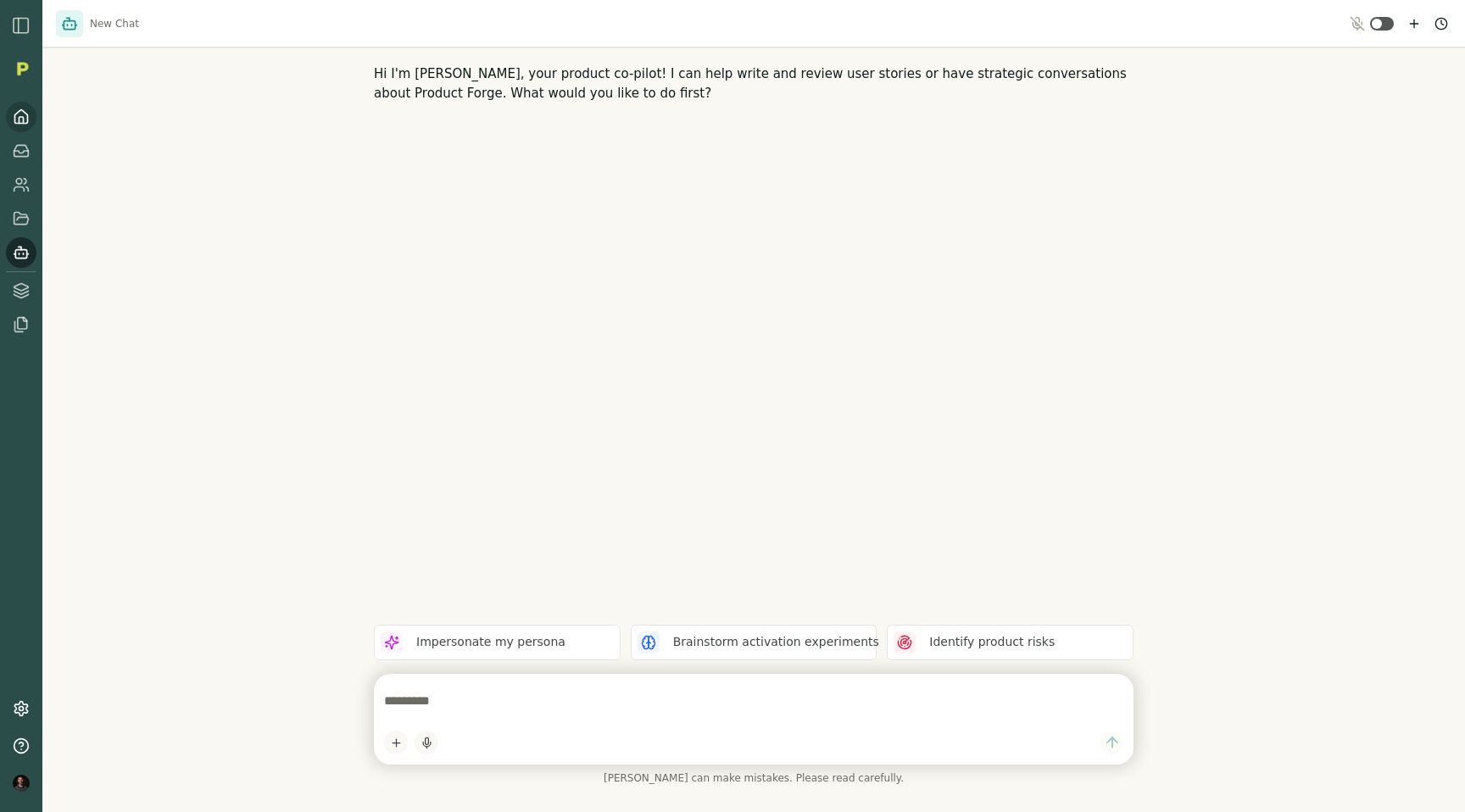
click at [20, 124] on icon at bounding box center [21, 117] width 13 height 14
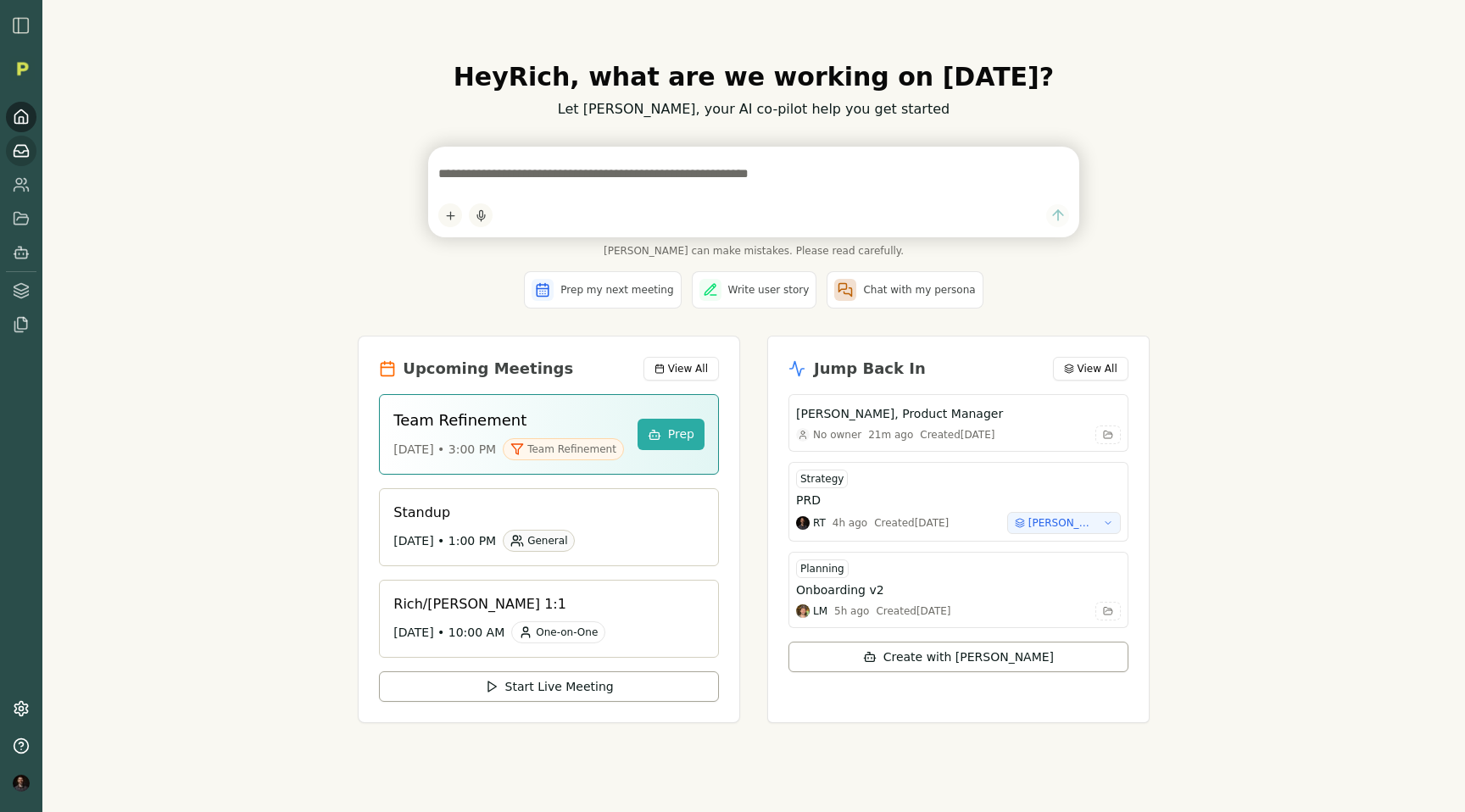
click at [20, 162] on link at bounding box center [21, 151] width 31 height 31
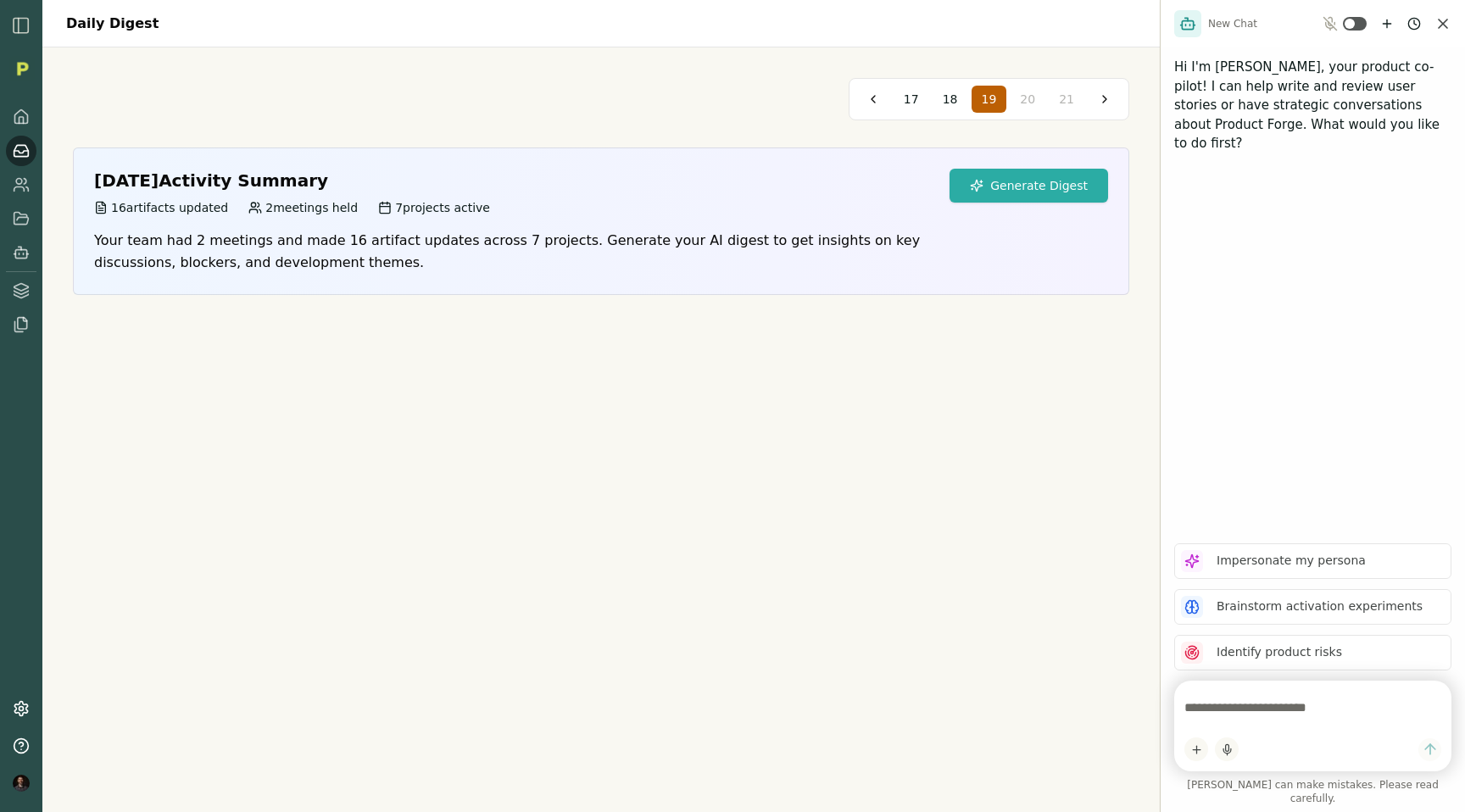
click at [236, 78] on div "17 18 19 20 21" at bounding box center [601, 99] width 1056 height 42
click at [19, 185] on icon at bounding box center [21, 184] width 17 height 17
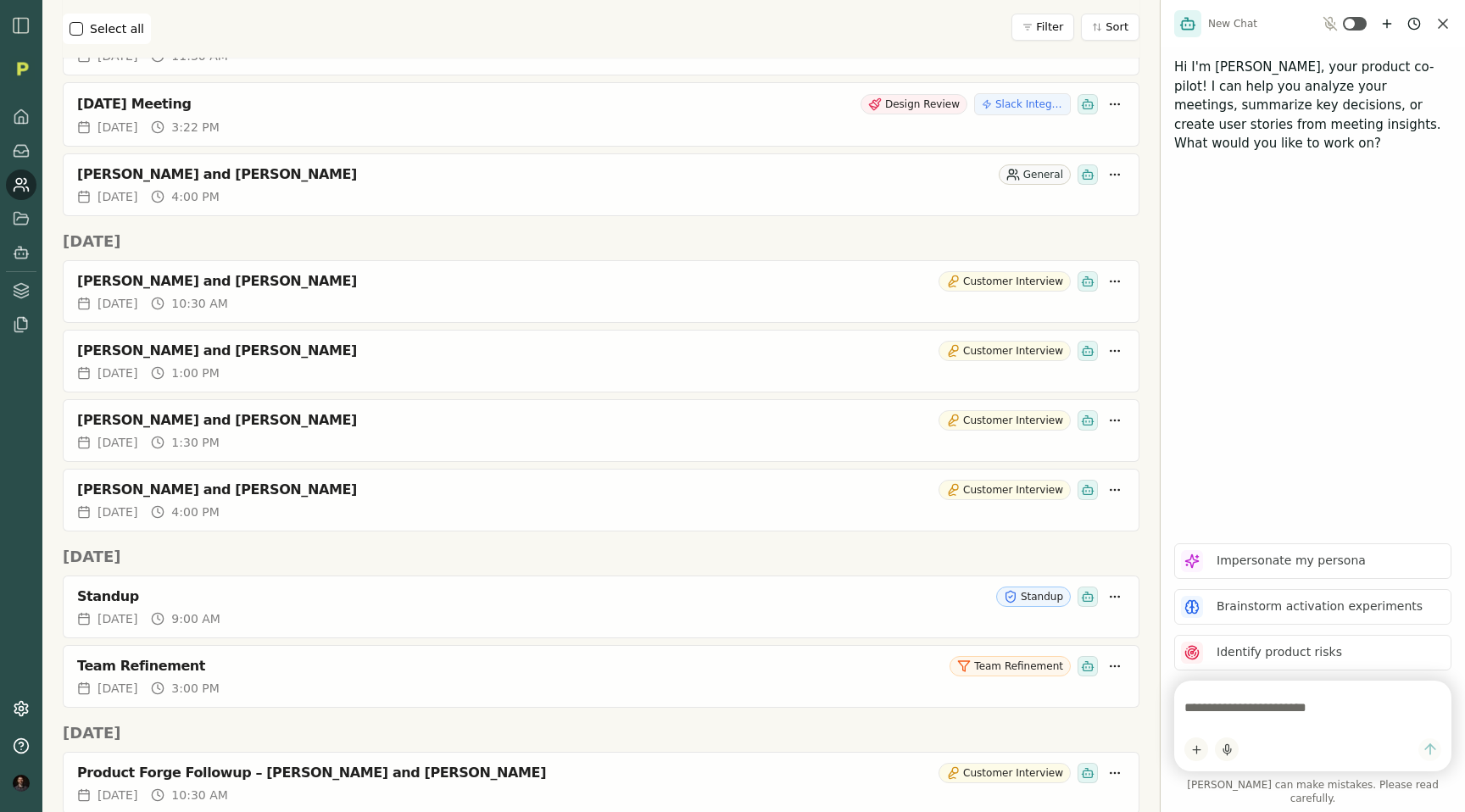
scroll to position [1128, 0]
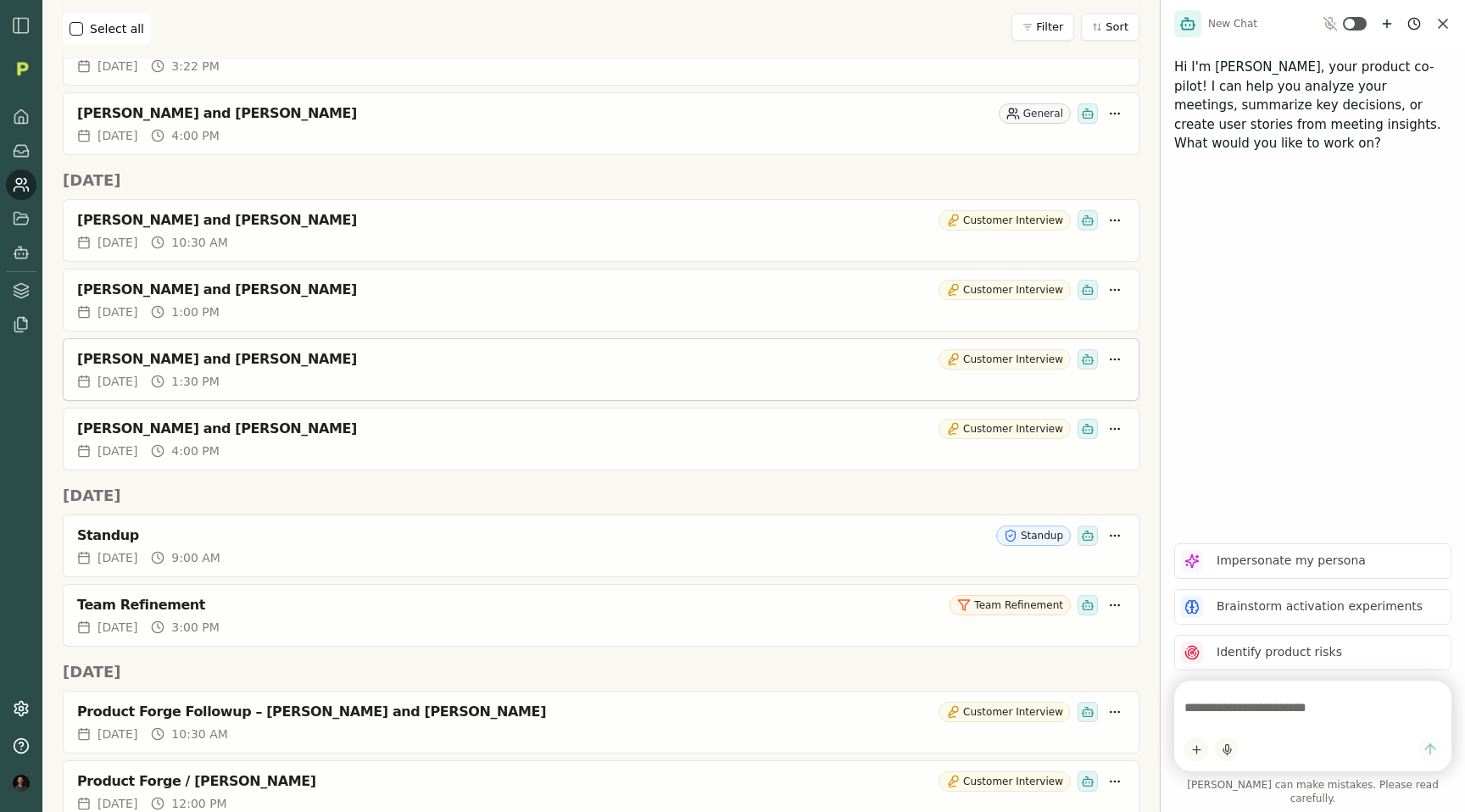
click at [111, 358] on div "[PERSON_NAME] and [PERSON_NAME]" at bounding box center [504, 359] width 854 height 17
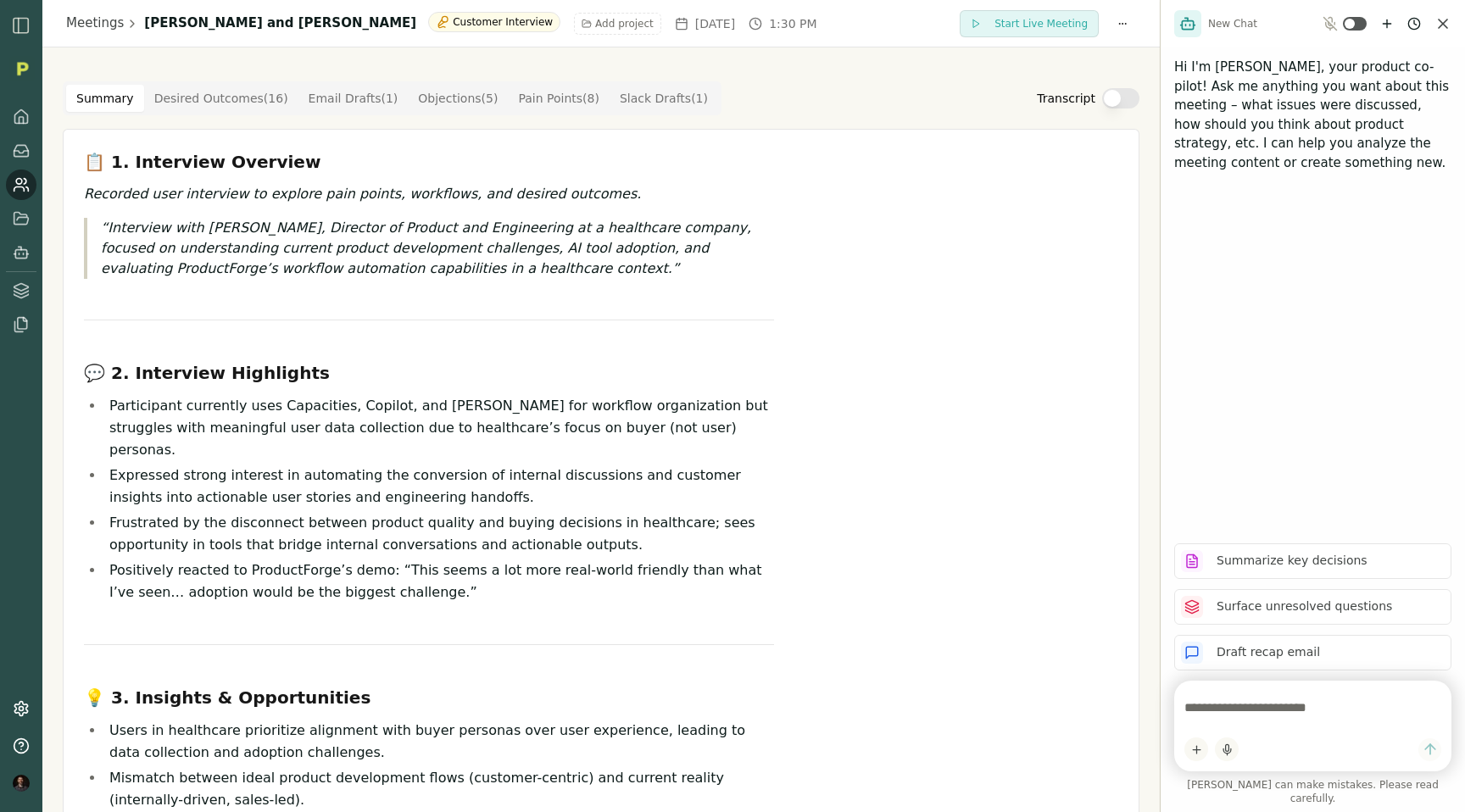
click at [130, 360] on div "📋 1. Interview Overview Recorded user interview to explore pain points, workflo…" at bounding box center [429, 715] width 690 height 1131
click at [268, 291] on div "📋 1. Interview Overview Recorded user interview to explore pain points, workflo…" at bounding box center [429, 715] width 690 height 1131
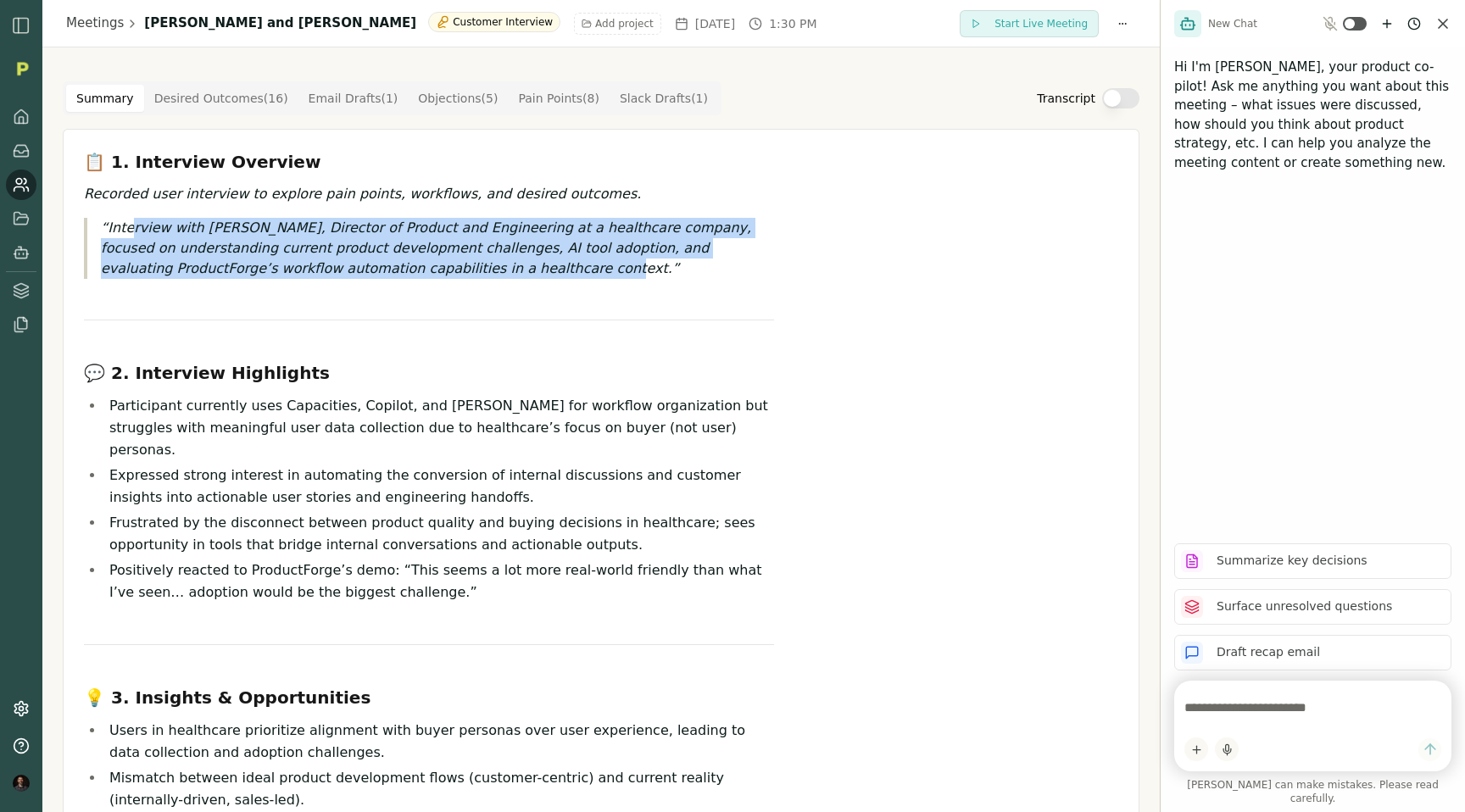
drag, startPoint x: 132, startPoint y: 223, endPoint x: 556, endPoint y: 278, distance: 427.6
click at [556, 278] on p "Interview with Eli Scott, Director of Product and Engineering at a healthcare c…" at bounding box center [437, 248] width 673 height 61
drag, startPoint x: 511, startPoint y: 280, endPoint x: 112, endPoint y: 215, distance: 404.3
click at [112, 215] on div "📋 1. Interview Overview Recorded user interview to explore pain points, workflo…" at bounding box center [429, 715] width 690 height 1131
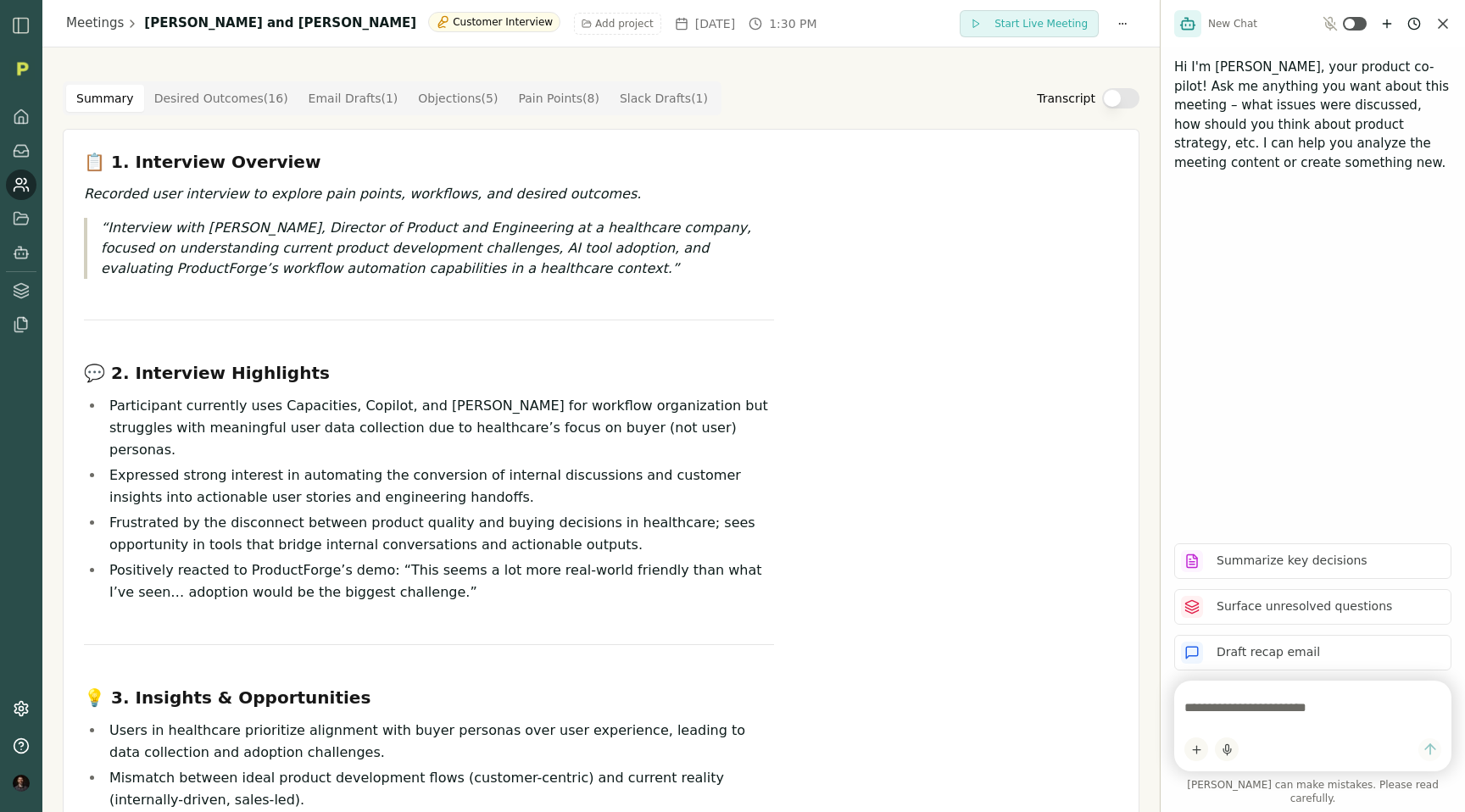
click at [249, 308] on div "📋 1. Interview Overview Recorded user interview to explore pain points, workflo…" at bounding box center [429, 715] width 690 height 1131
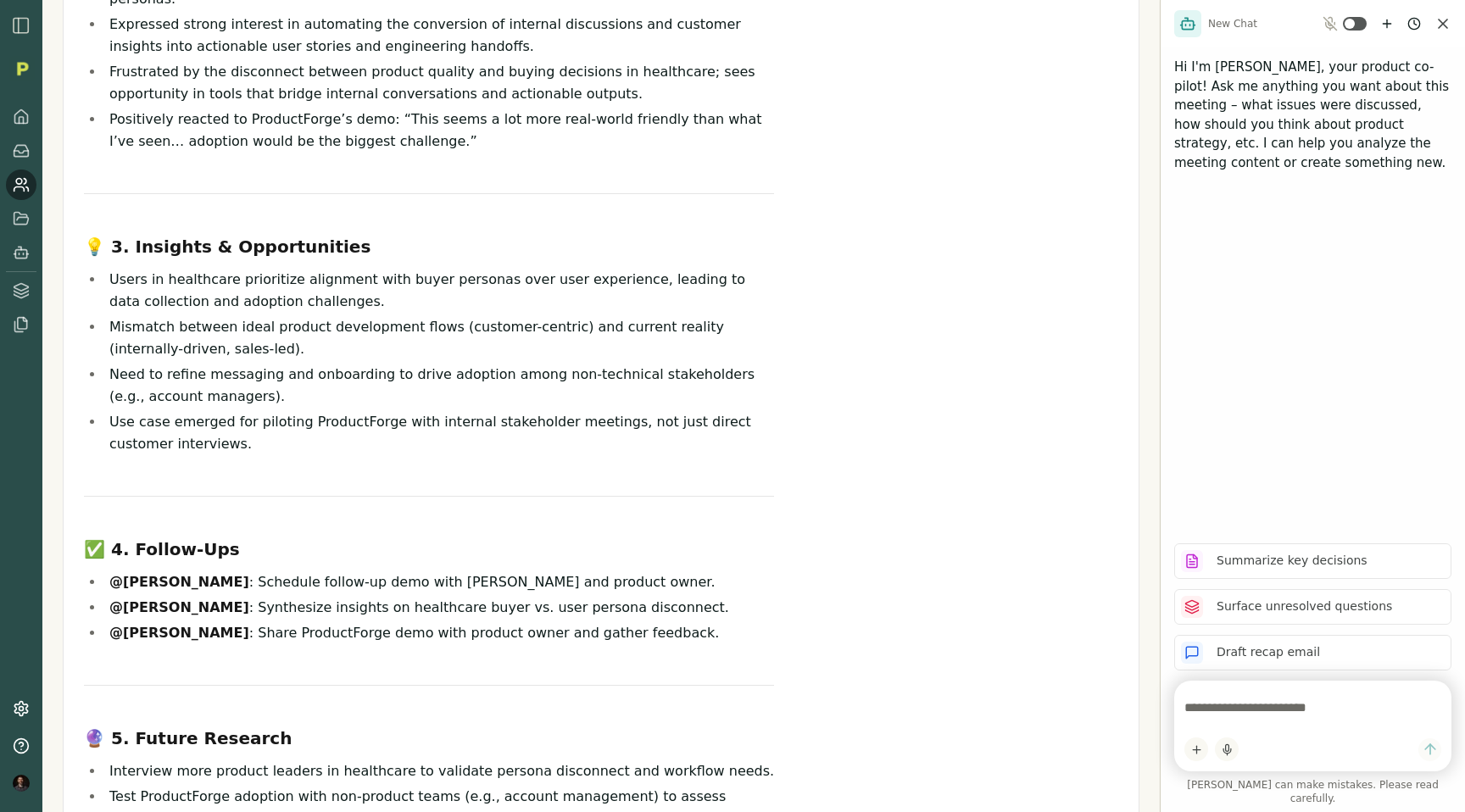
scroll to position [452, 0]
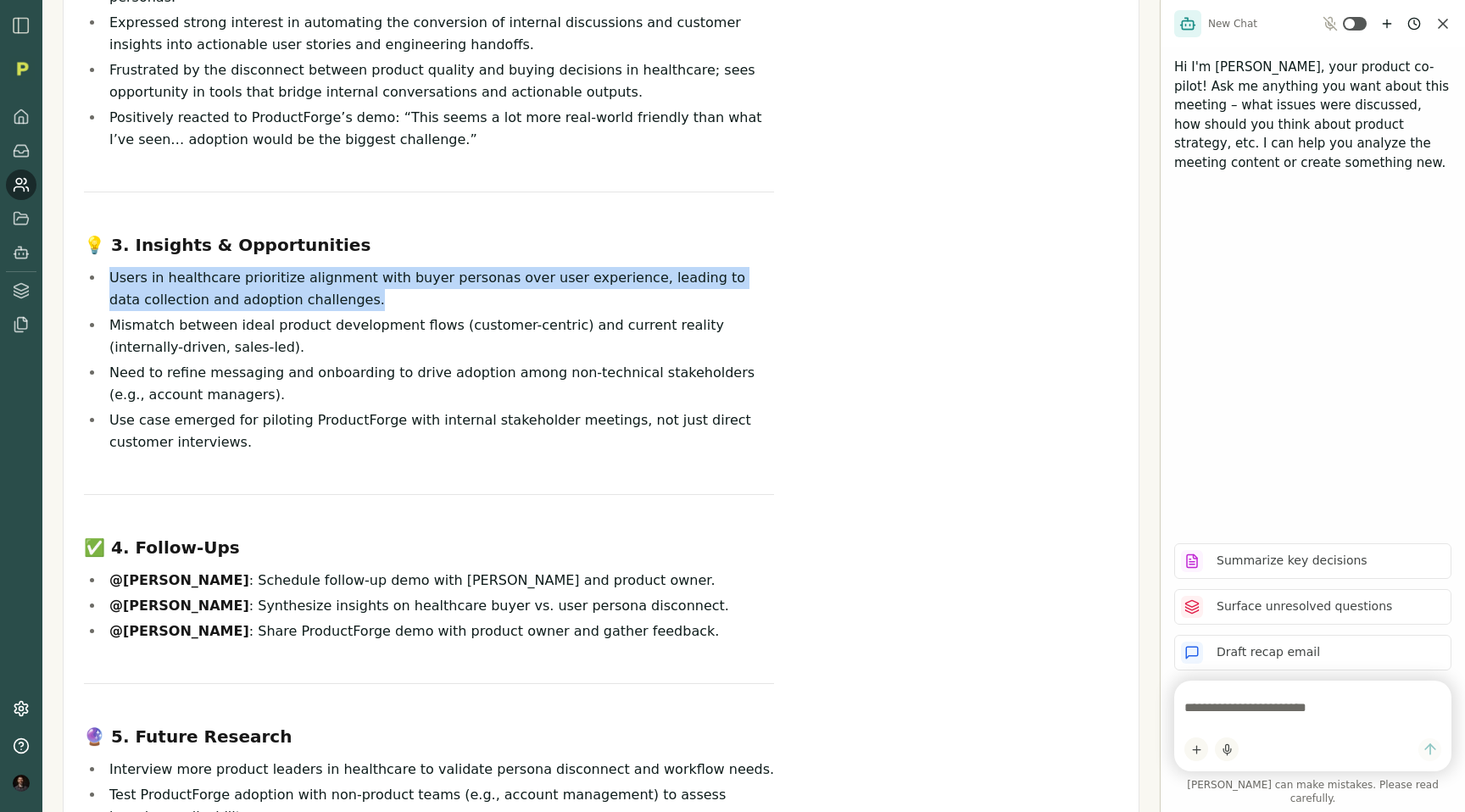
drag, startPoint x: 109, startPoint y: 254, endPoint x: 429, endPoint y: 280, distance: 321.1
click at [429, 280] on li "Users in healthcare prioritize alignment with buyer personas over user experien…" at bounding box center [439, 289] width 670 height 44
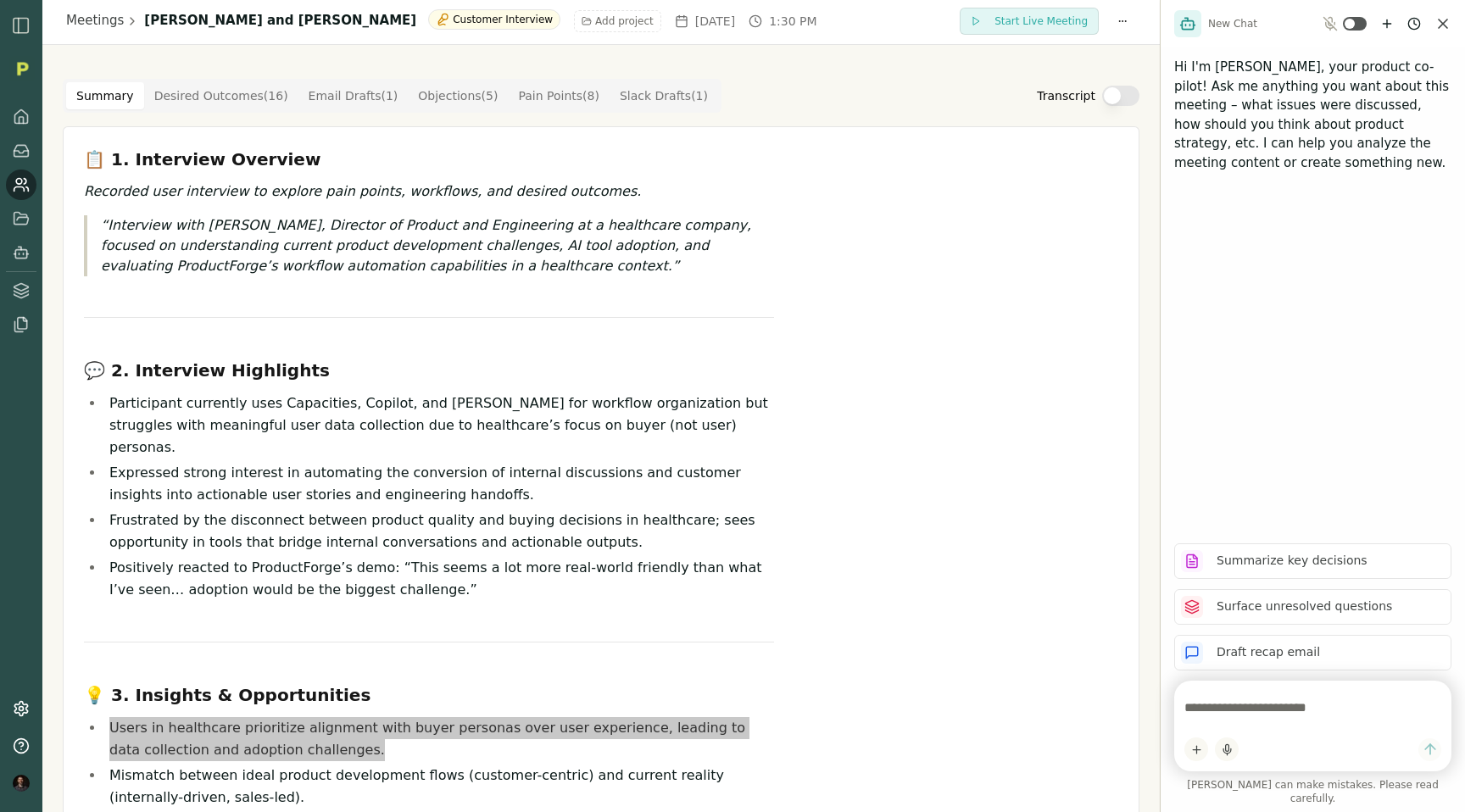
scroll to position [0, 0]
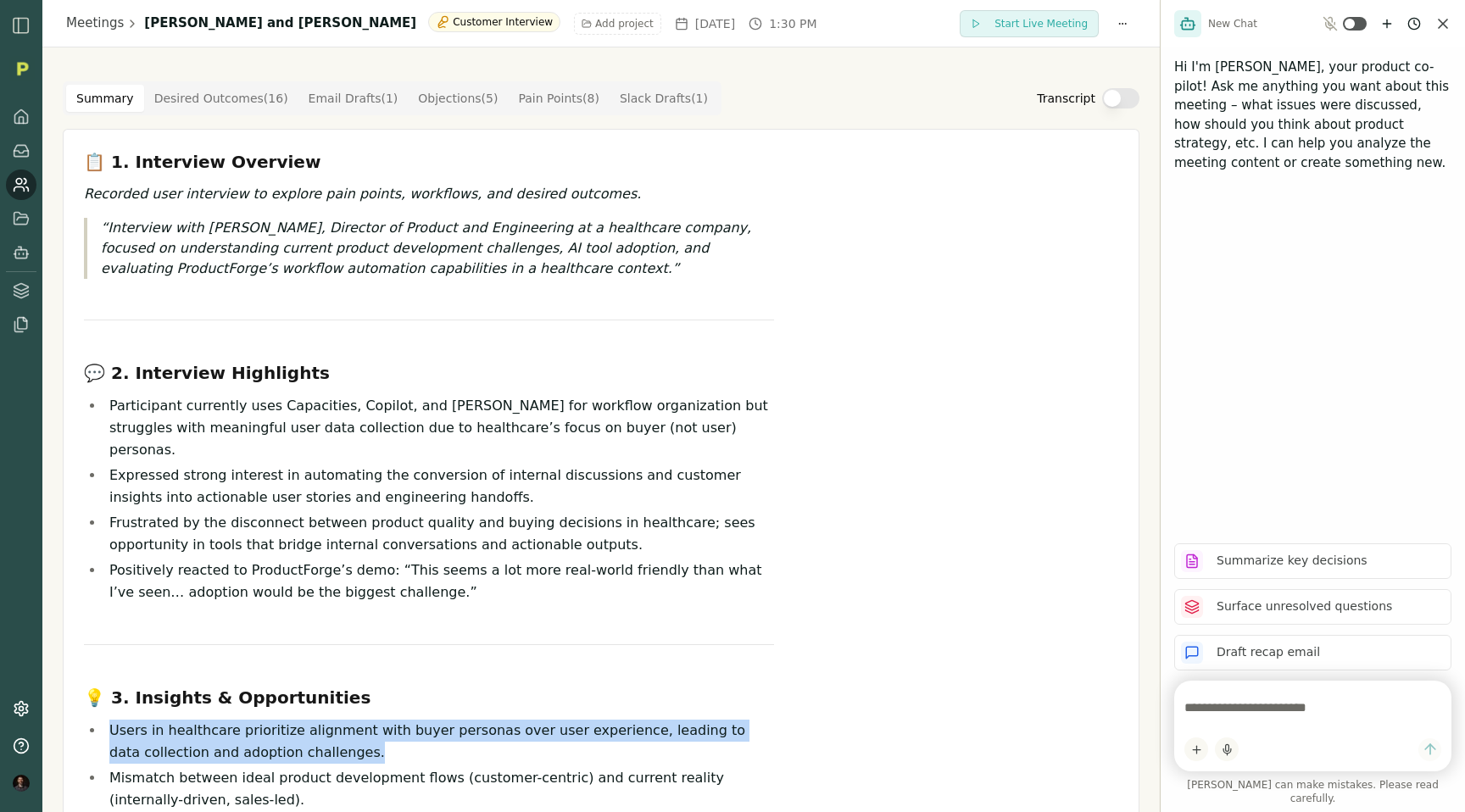
click at [551, 104] on Point "Pain Points ( 8 )" at bounding box center [559, 98] width 102 height 27
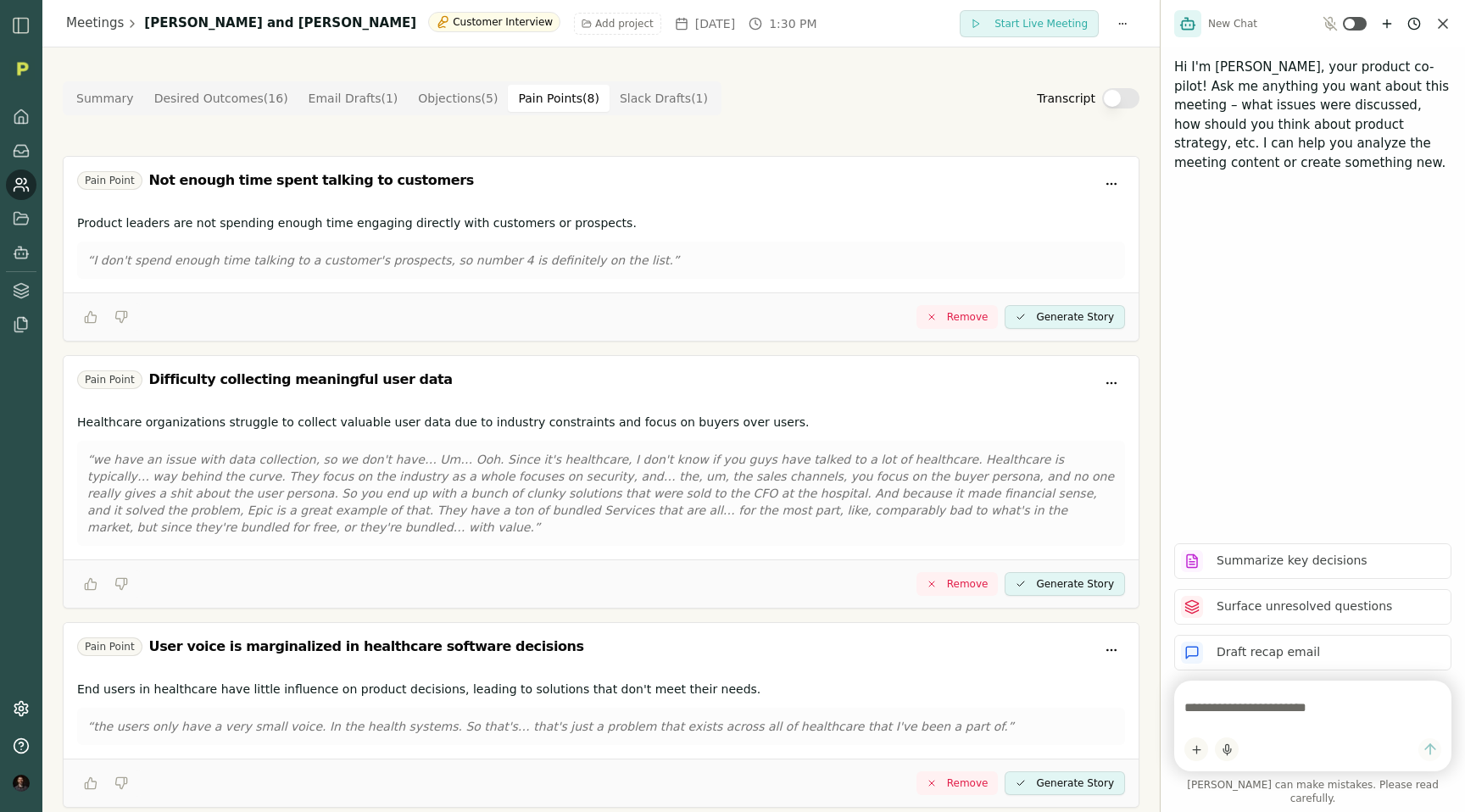
click at [447, 105] on button "Objections ( 5 )" at bounding box center [458, 98] width 100 height 27
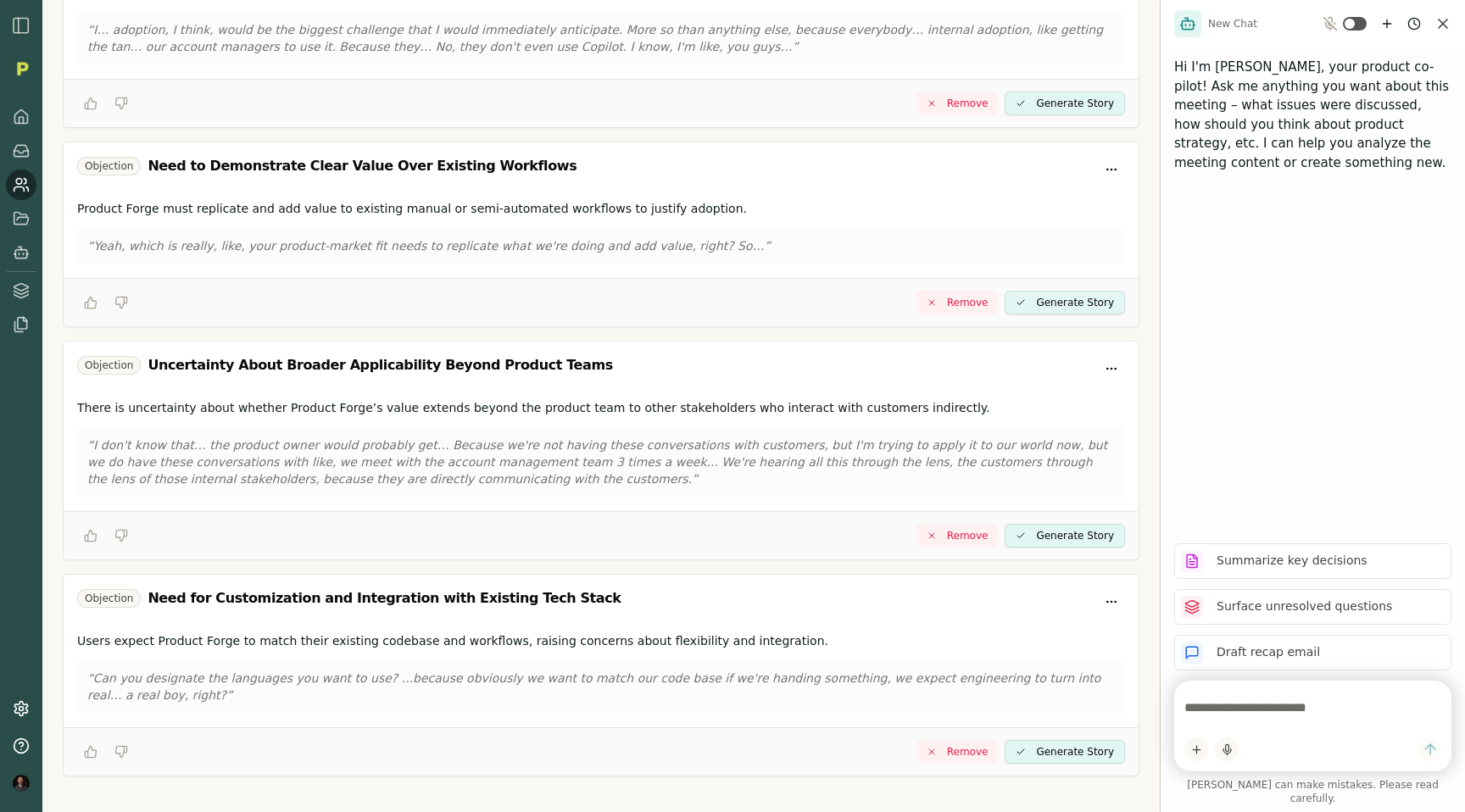
scroll to position [549, 0]
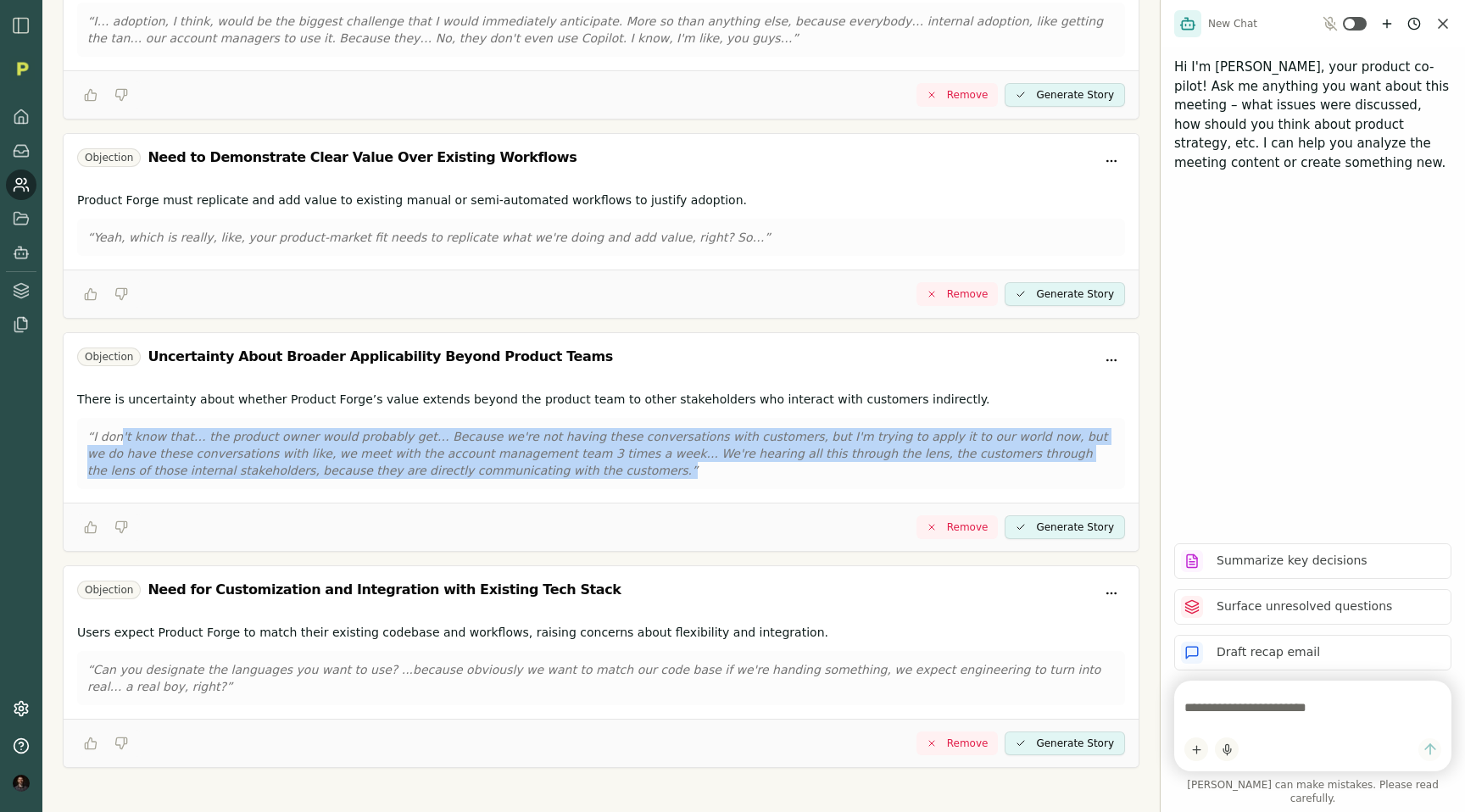
drag, startPoint x: 120, startPoint y: 417, endPoint x: 543, endPoint y: 471, distance: 426.4
click at [543, 471] on div "There is uncertainty about whether Product Forge’s value extends beyond the pro…" at bounding box center [602, 442] width 1075 height 119
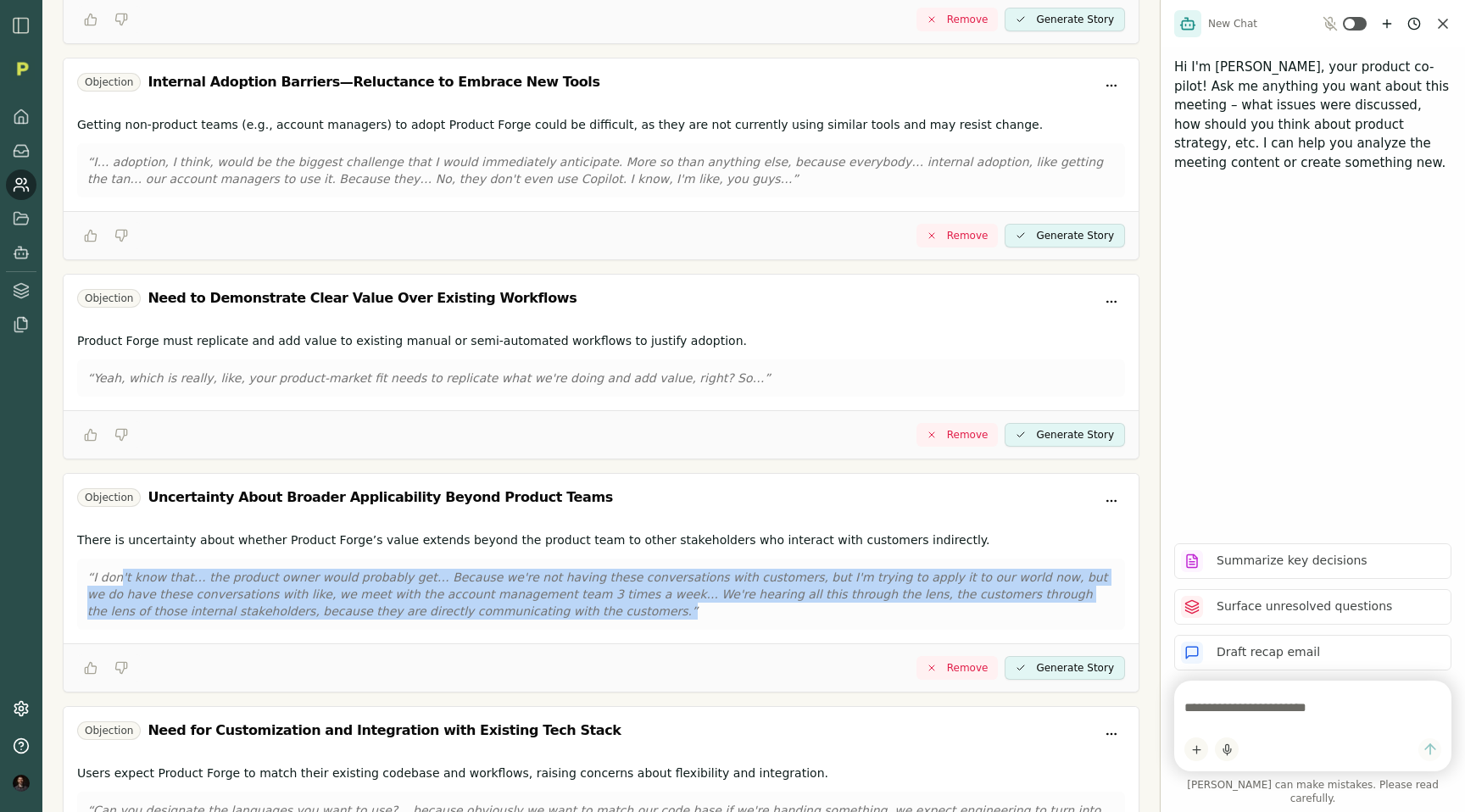
scroll to position [0, 0]
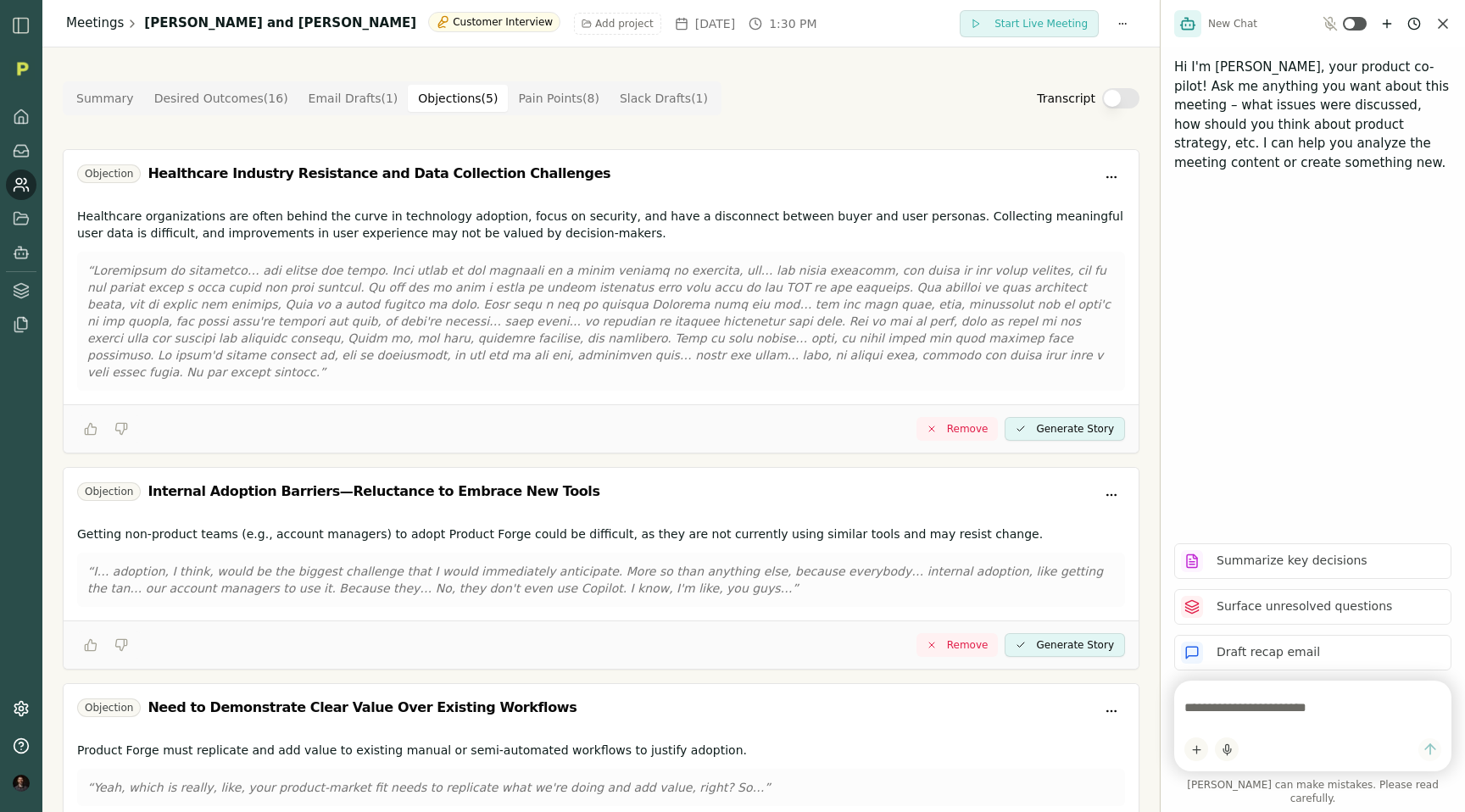
click at [103, 27] on link "Meetings" at bounding box center [95, 24] width 58 height 20
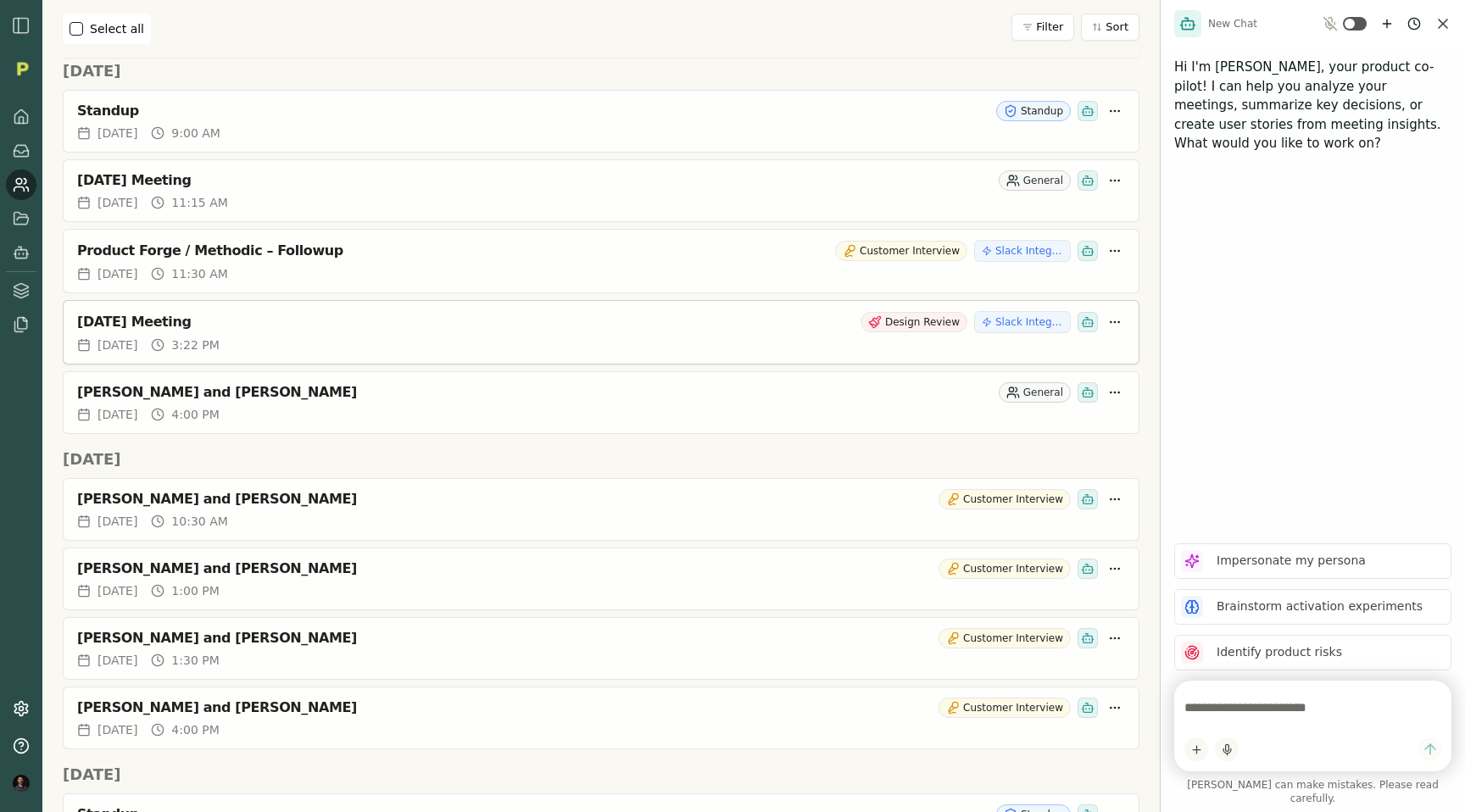
scroll to position [870, 0]
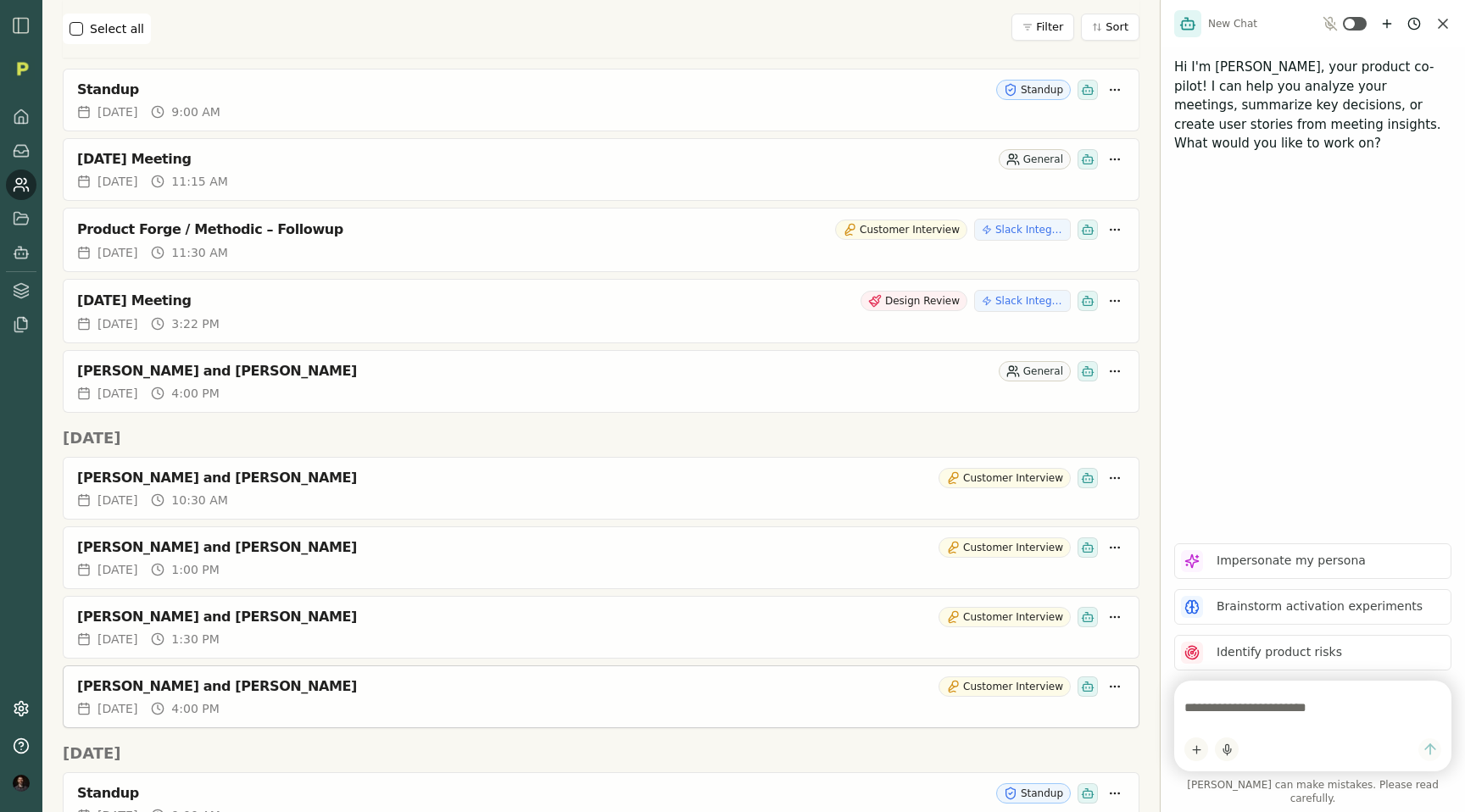
click at [176, 683] on div "[PERSON_NAME] and [PERSON_NAME]" at bounding box center [504, 686] width 854 height 17
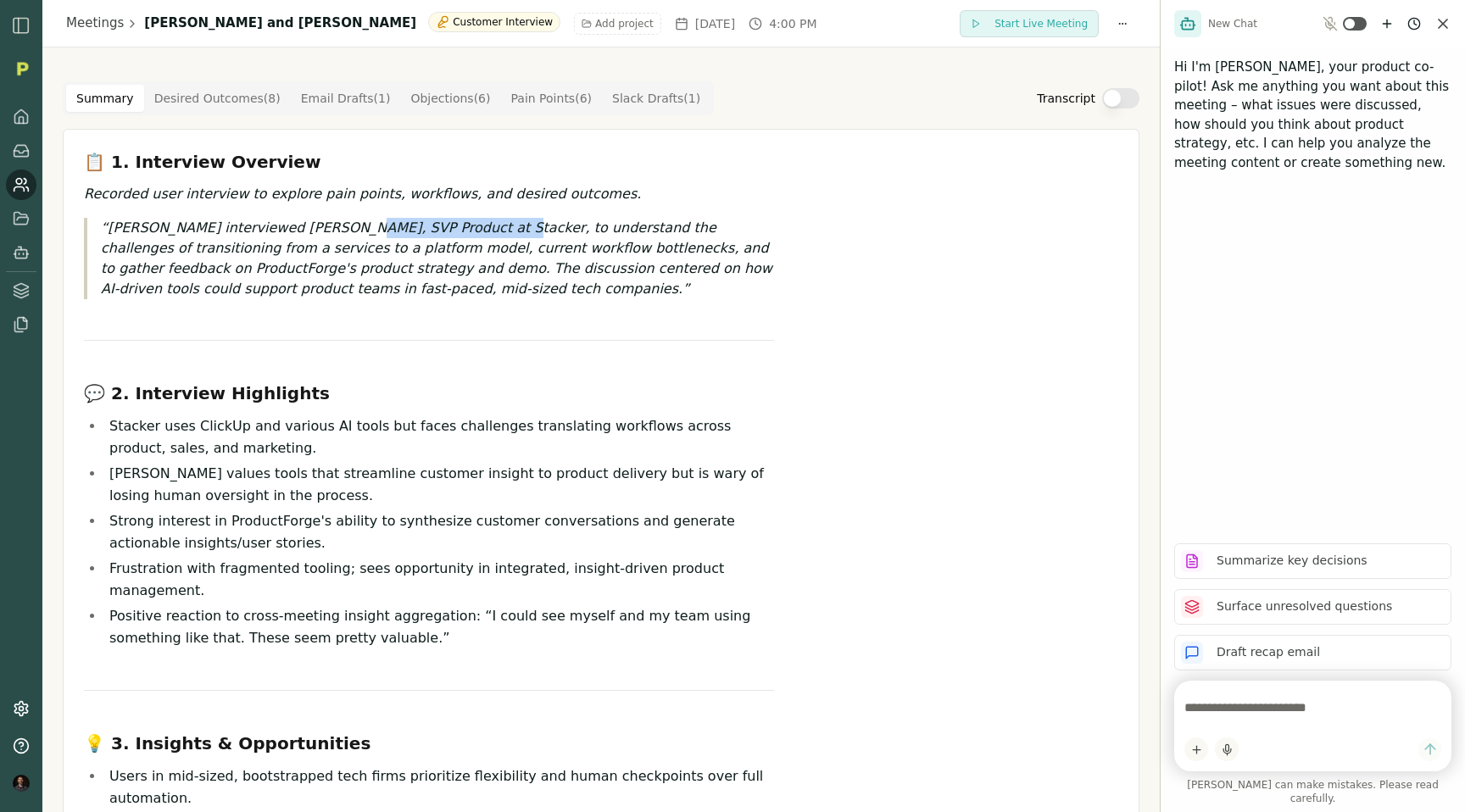
drag, startPoint x: 338, startPoint y: 227, endPoint x: 481, endPoint y: 226, distance: 143.0
click at [481, 226] on p "Rich Theil interviewed Ken Romano, SVP Product at Stacker, to understand the ch…" at bounding box center [437, 258] width 673 height 81
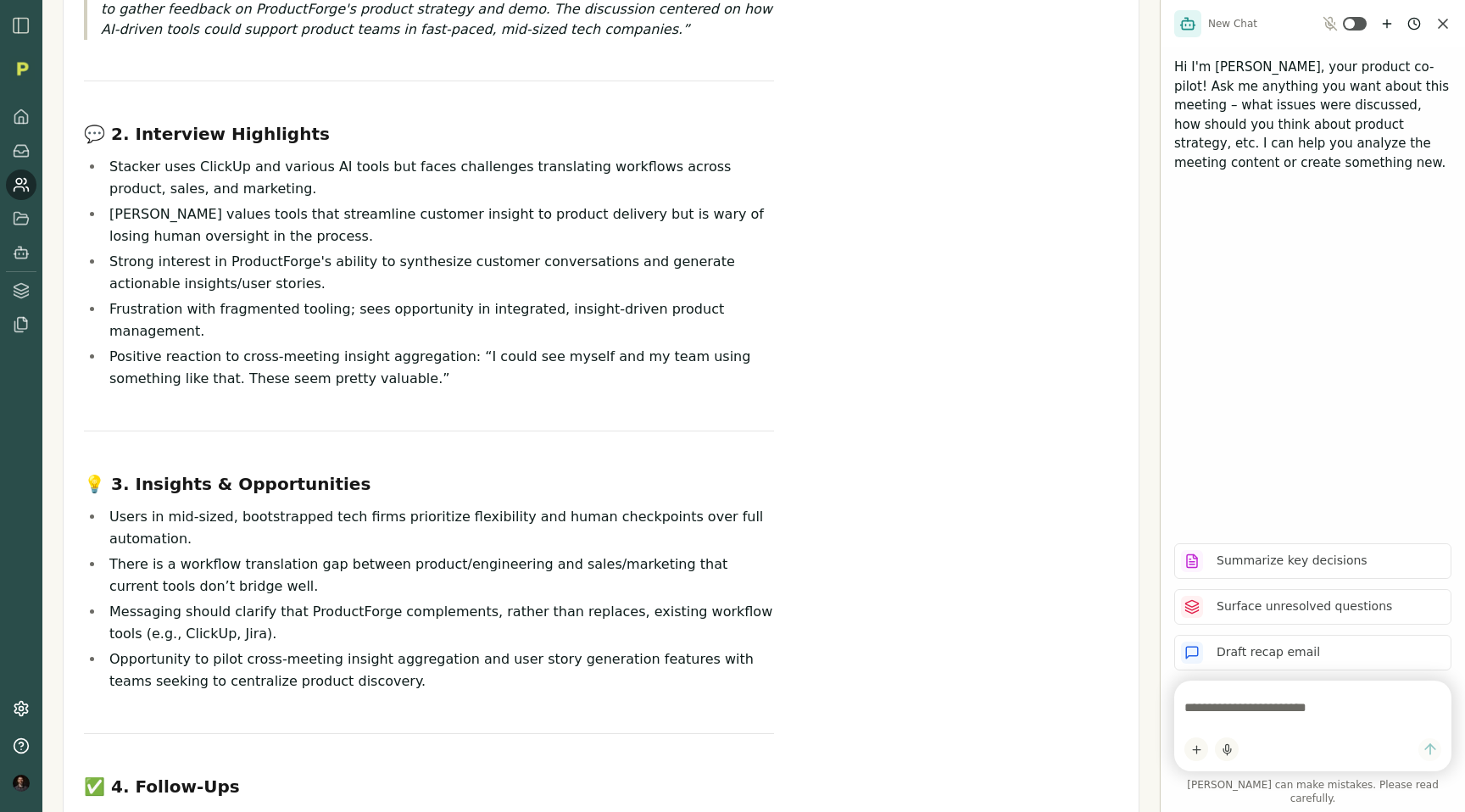
scroll to position [272, 0]
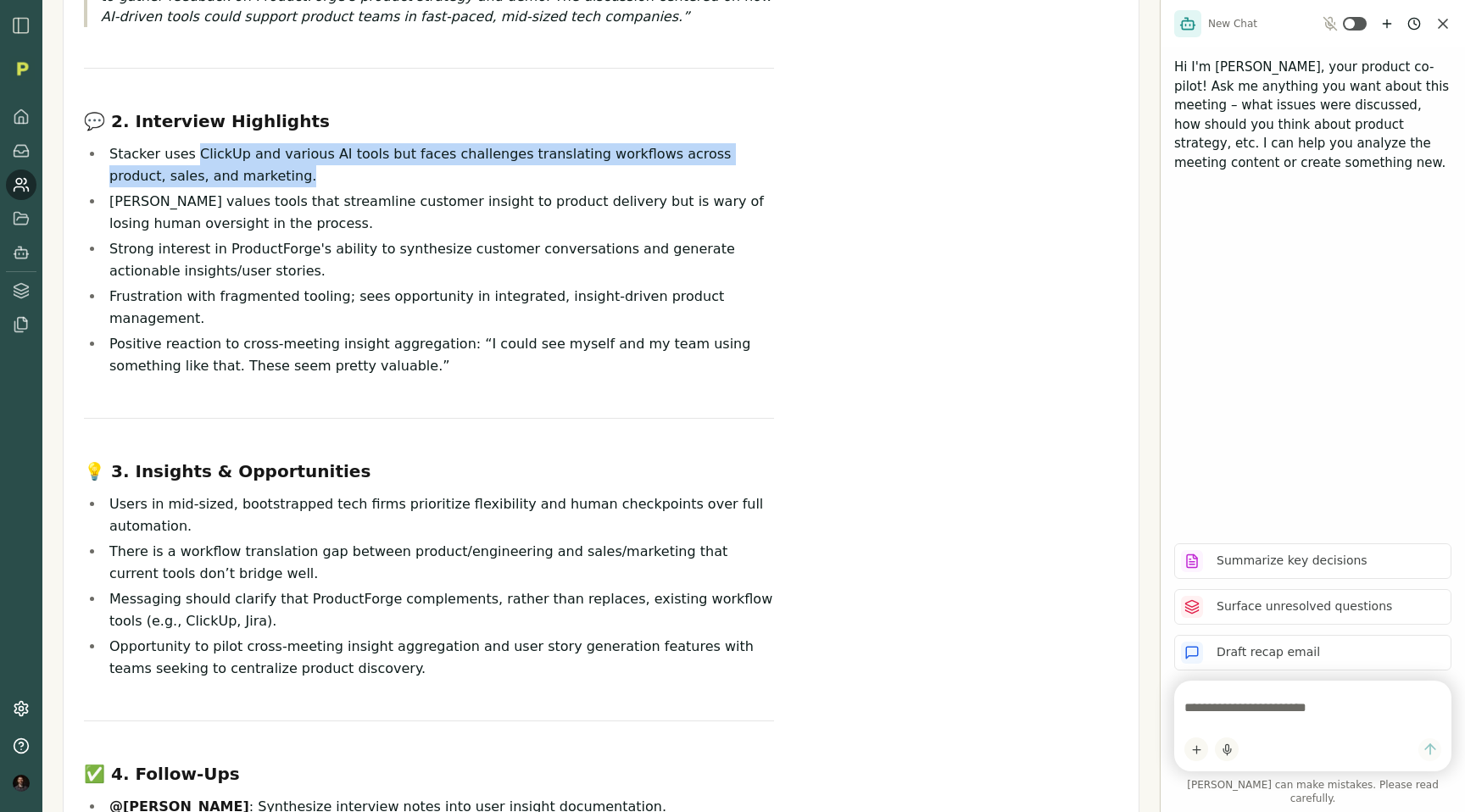
drag, startPoint x: 193, startPoint y: 152, endPoint x: 227, endPoint y: 165, distance: 36.4
click at [227, 165] on li "Stacker uses ClickUp and various AI tools but faces challenges translating work…" at bounding box center [439, 165] width 670 height 44
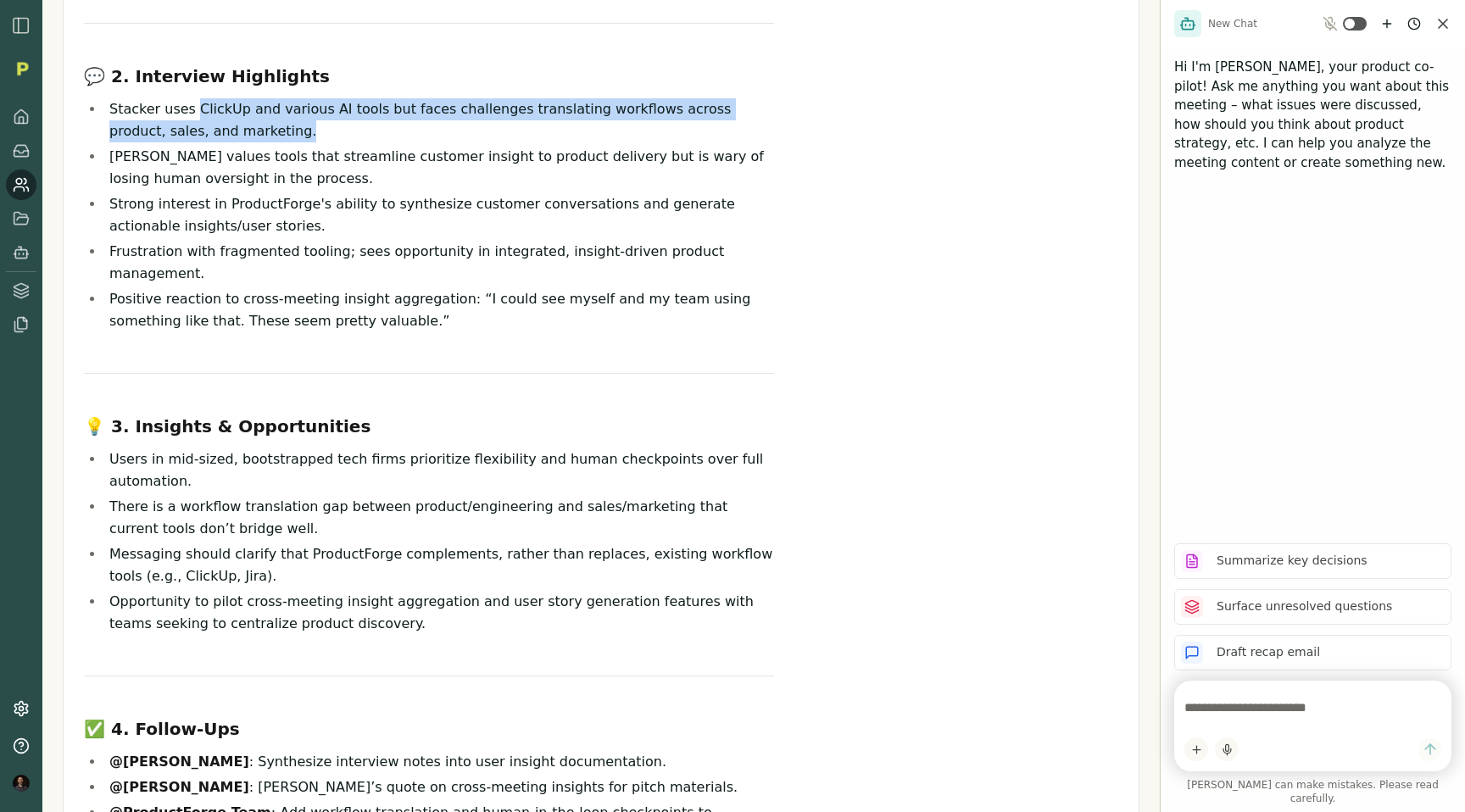
scroll to position [0, 0]
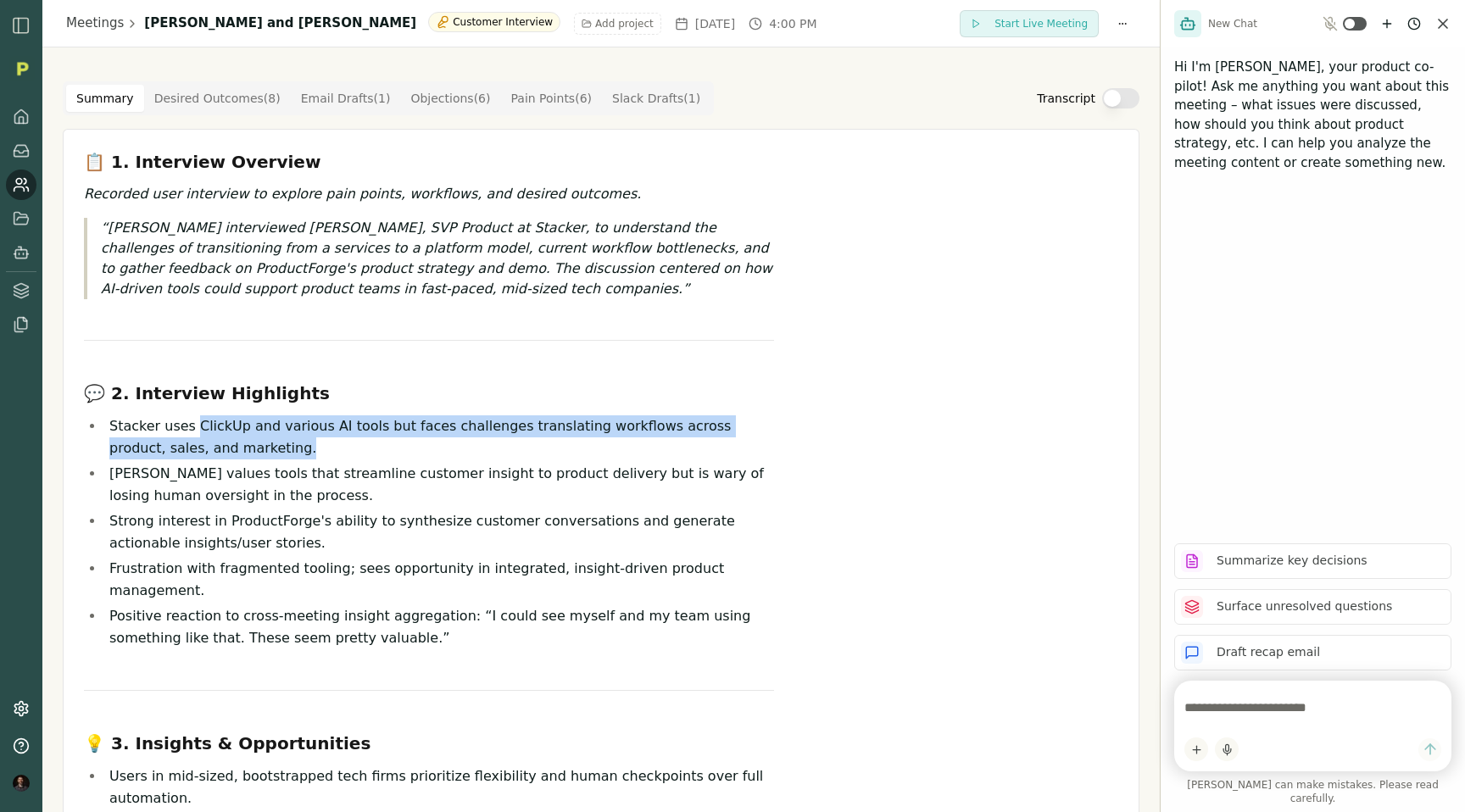
click at [565, 109] on Point "Pain Points ( 6 )" at bounding box center [552, 98] width 102 height 27
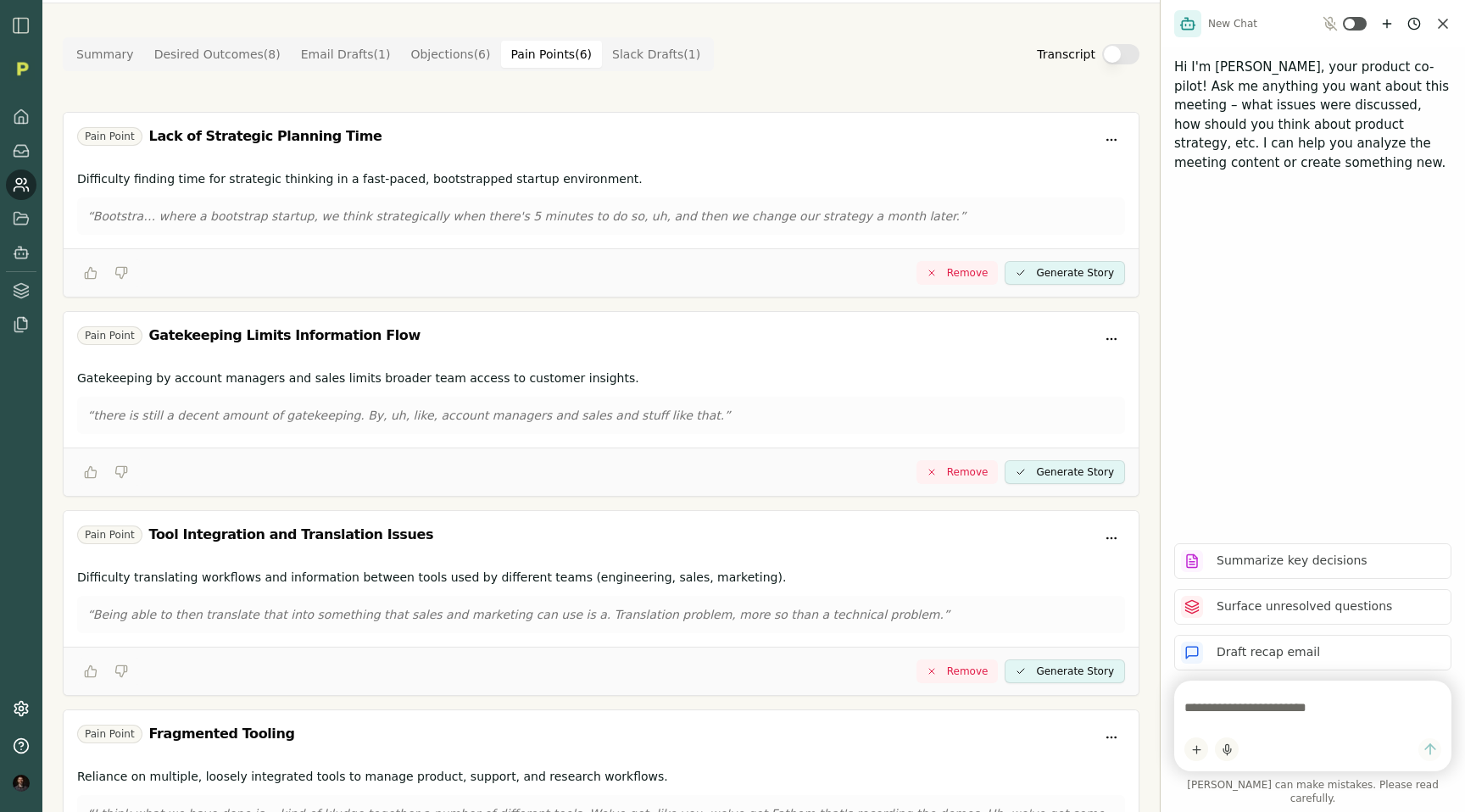
scroll to position [67, 0]
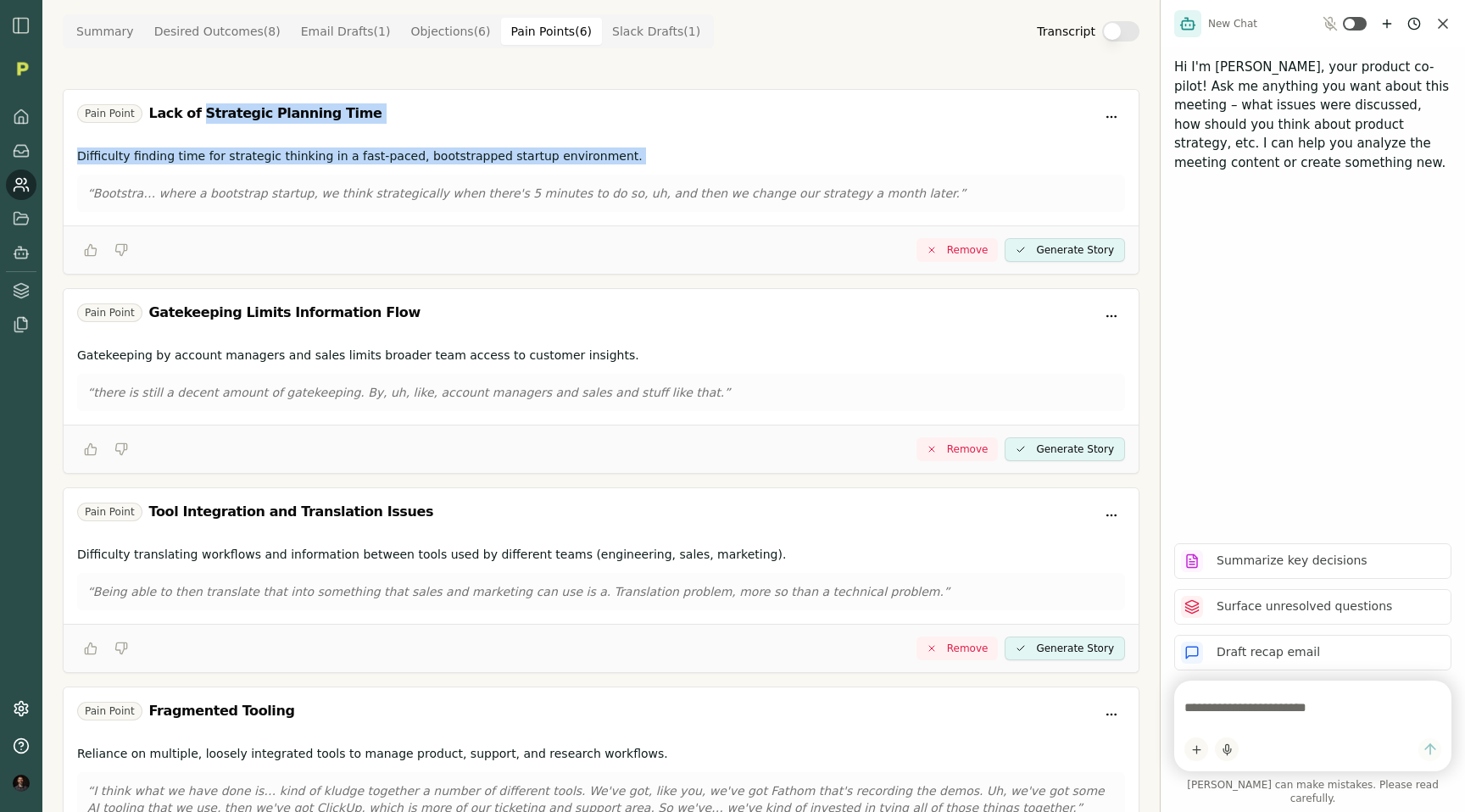
drag, startPoint x: 198, startPoint y: 119, endPoint x: 252, endPoint y: 175, distance: 77.8
click at [252, 175] on div "Pain Point Lack of Strategic Planning Time Difficulty finding time for strategi…" at bounding box center [601, 182] width 1076 height 186
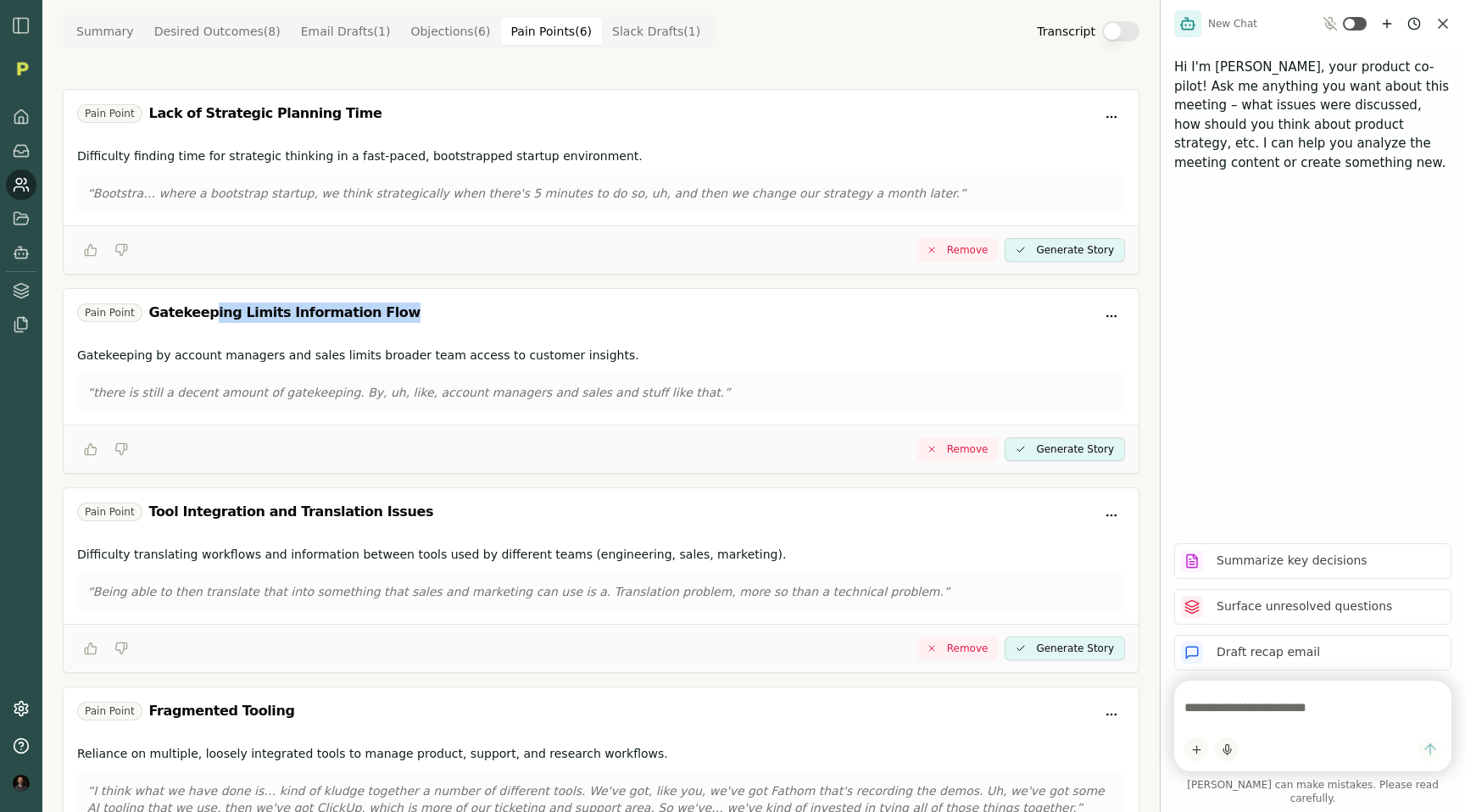
drag, startPoint x: 204, startPoint y: 310, endPoint x: 269, endPoint y: 338, distance: 70.8
click at [269, 338] on div "Pain Point Gatekeeping Limits Information Flow" at bounding box center [602, 314] width 1075 height 51
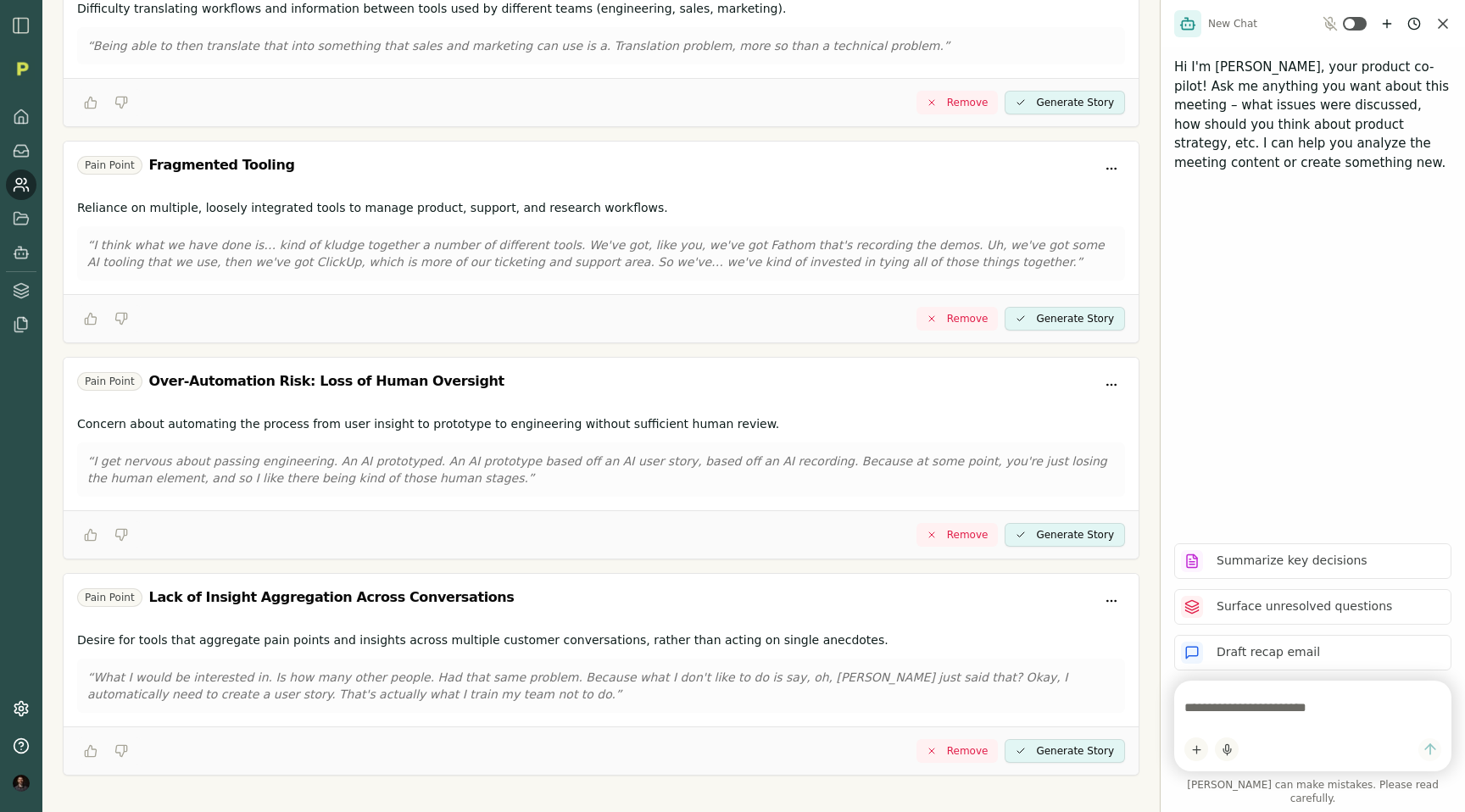
scroll to position [630, 0]
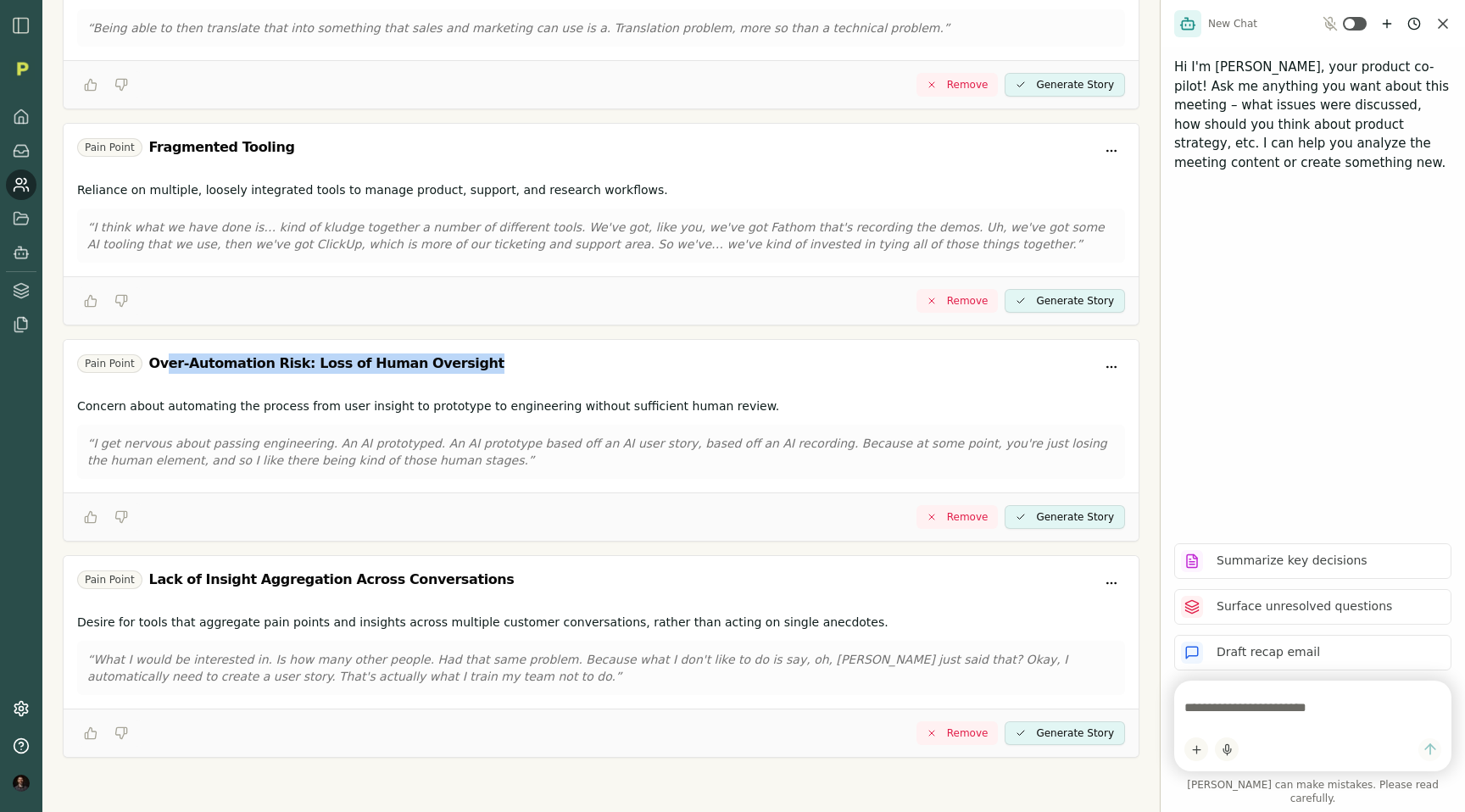
drag, startPoint x: 480, startPoint y: 355, endPoint x: 163, endPoint y: 369, distance: 317.3
click at [163, 369] on div "Pain Point Over-Automation Risk: Loss of Human Oversight" at bounding box center [601, 367] width 1047 height 27
drag, startPoint x: 90, startPoint y: 443, endPoint x: 277, endPoint y: 448, distance: 187.1
click at [277, 448] on p "“I get nervous about passing engineering. An AI prototyped. An AI prototype bas…" at bounding box center [601, 451] width 1027 height 34
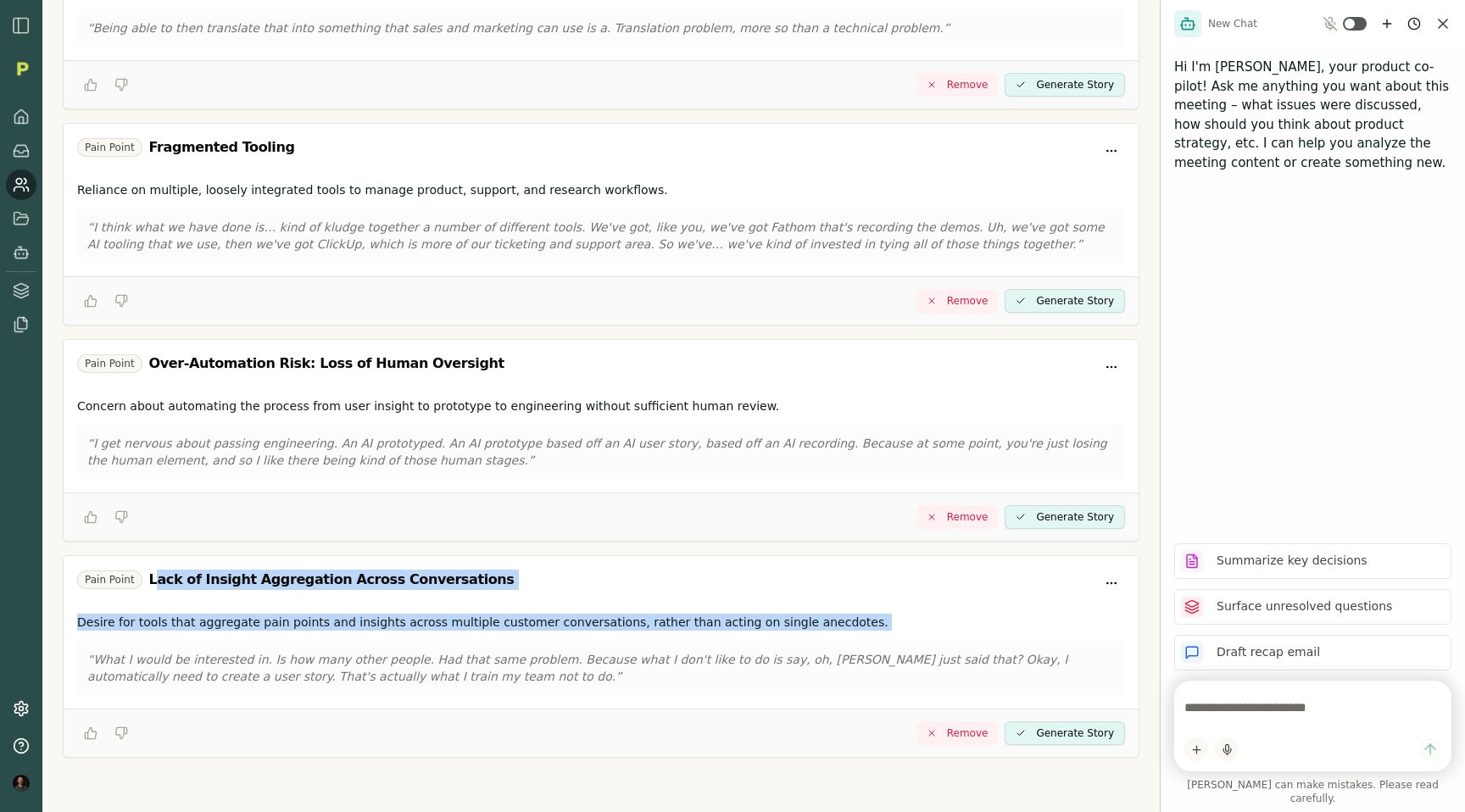
drag, startPoint x: 154, startPoint y: 584, endPoint x: 410, endPoint y: 633, distance: 260.6
click at [410, 633] on div "Pain Point Lack of Insight Aggregation Across Conversations Desire for tools th…" at bounding box center [601, 656] width 1076 height 203
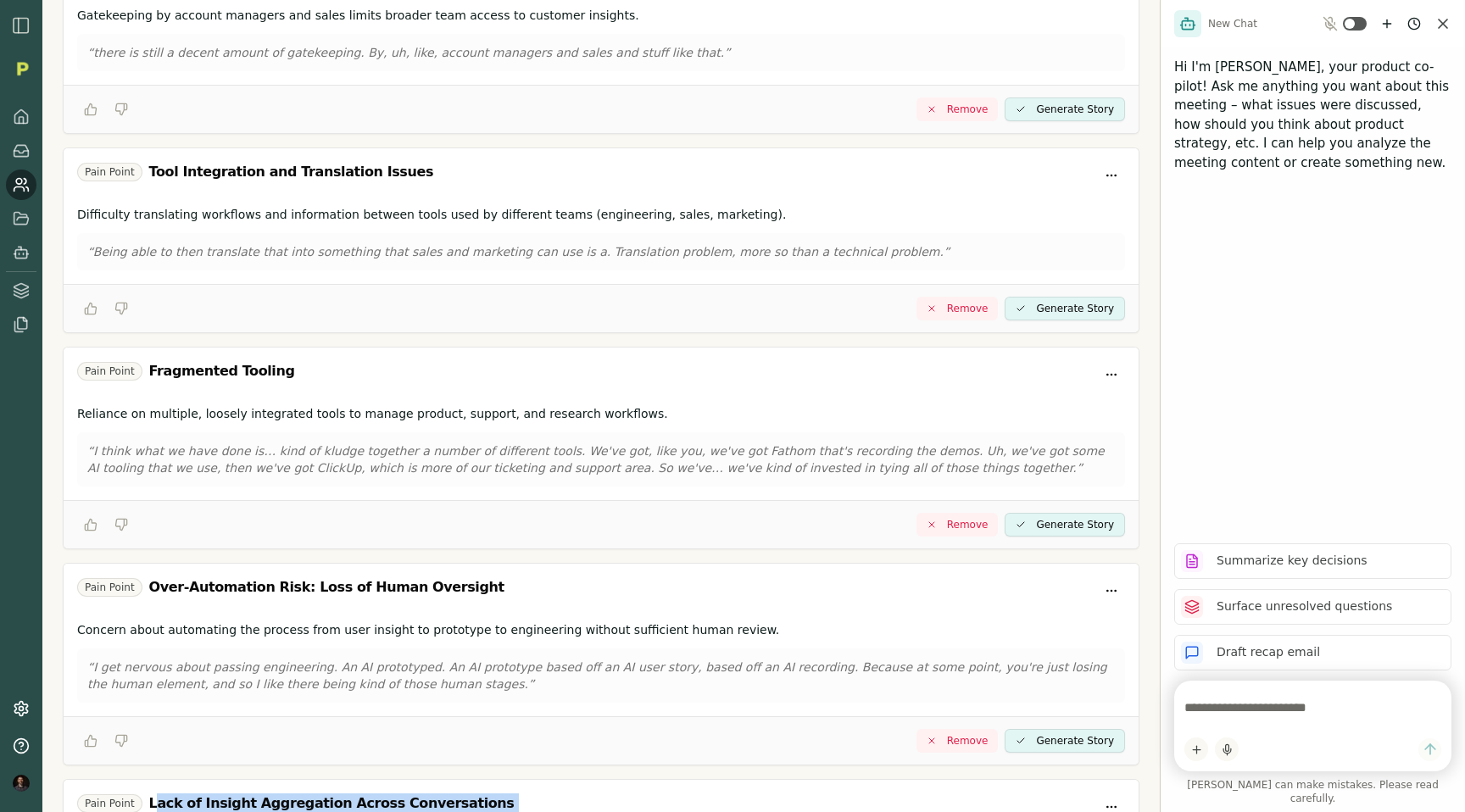
scroll to position [0, 0]
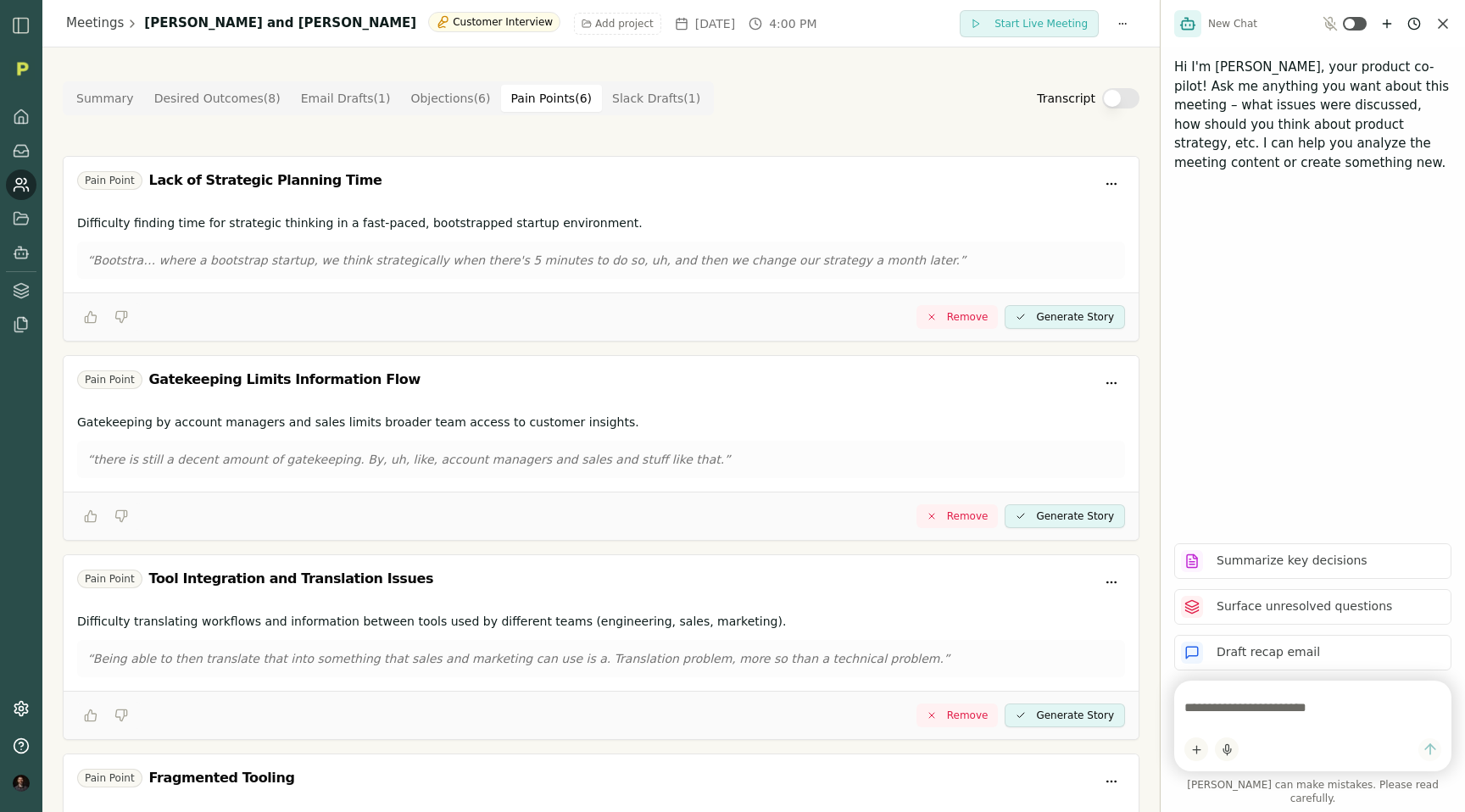
click at [418, 104] on button "Objections ( 6 )" at bounding box center [450, 98] width 100 height 27
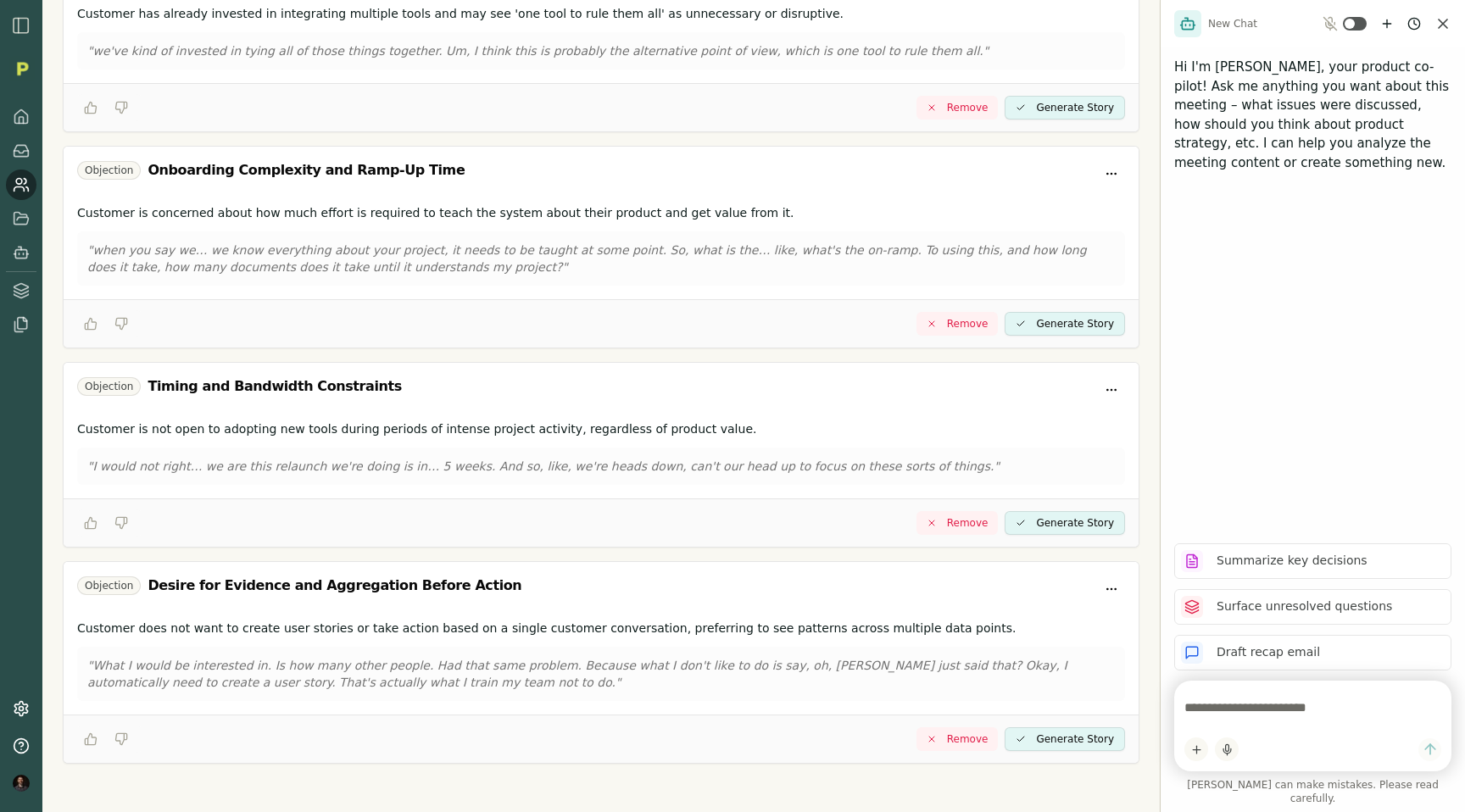
scroll to position [630, 0]
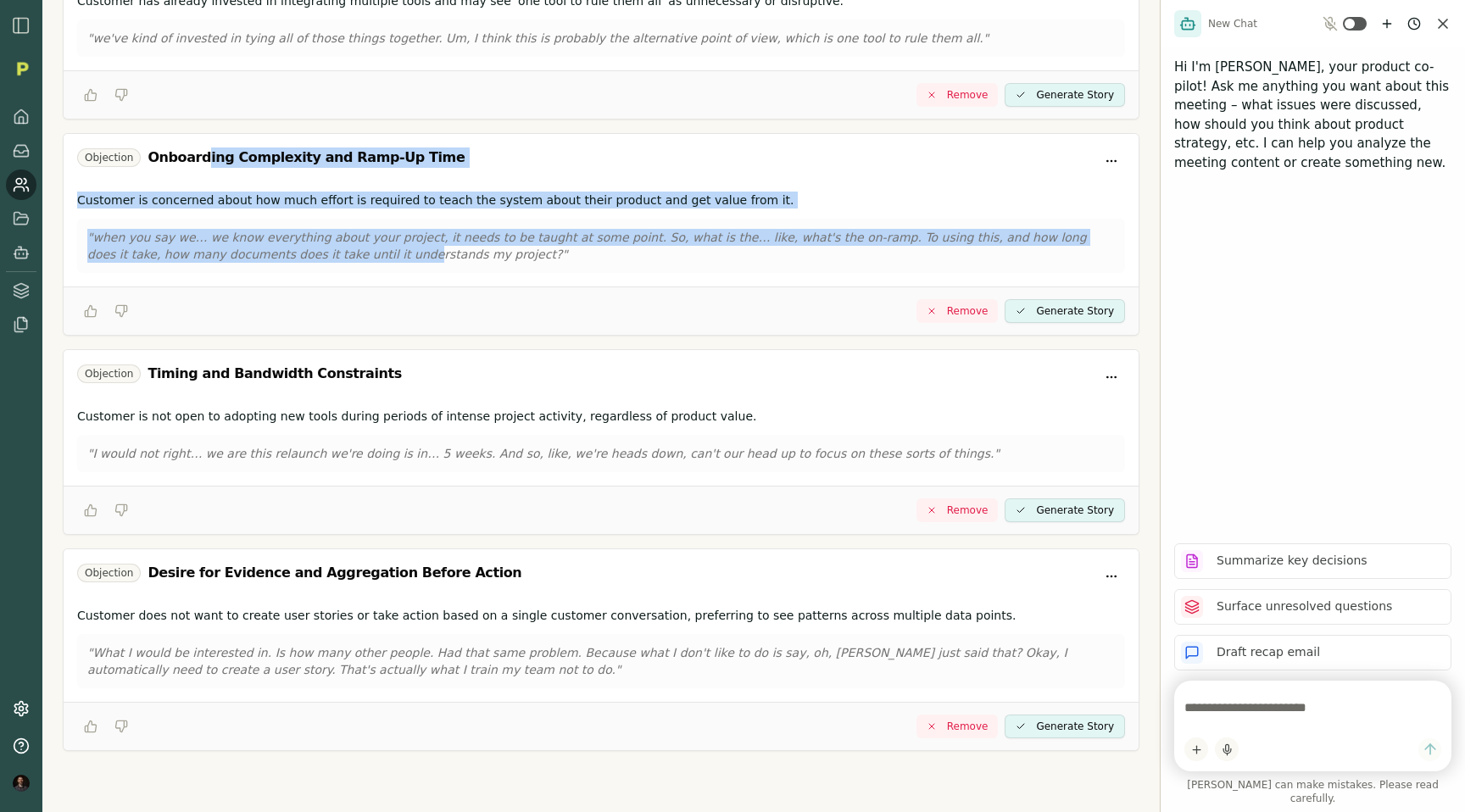
drag, startPoint x: 201, startPoint y: 158, endPoint x: 315, endPoint y: 246, distance: 144.0
click at [315, 246] on div "Objection Onboarding Complexity and Ramp-Up Time Customer is concerned about ho…" at bounding box center [601, 234] width 1076 height 203
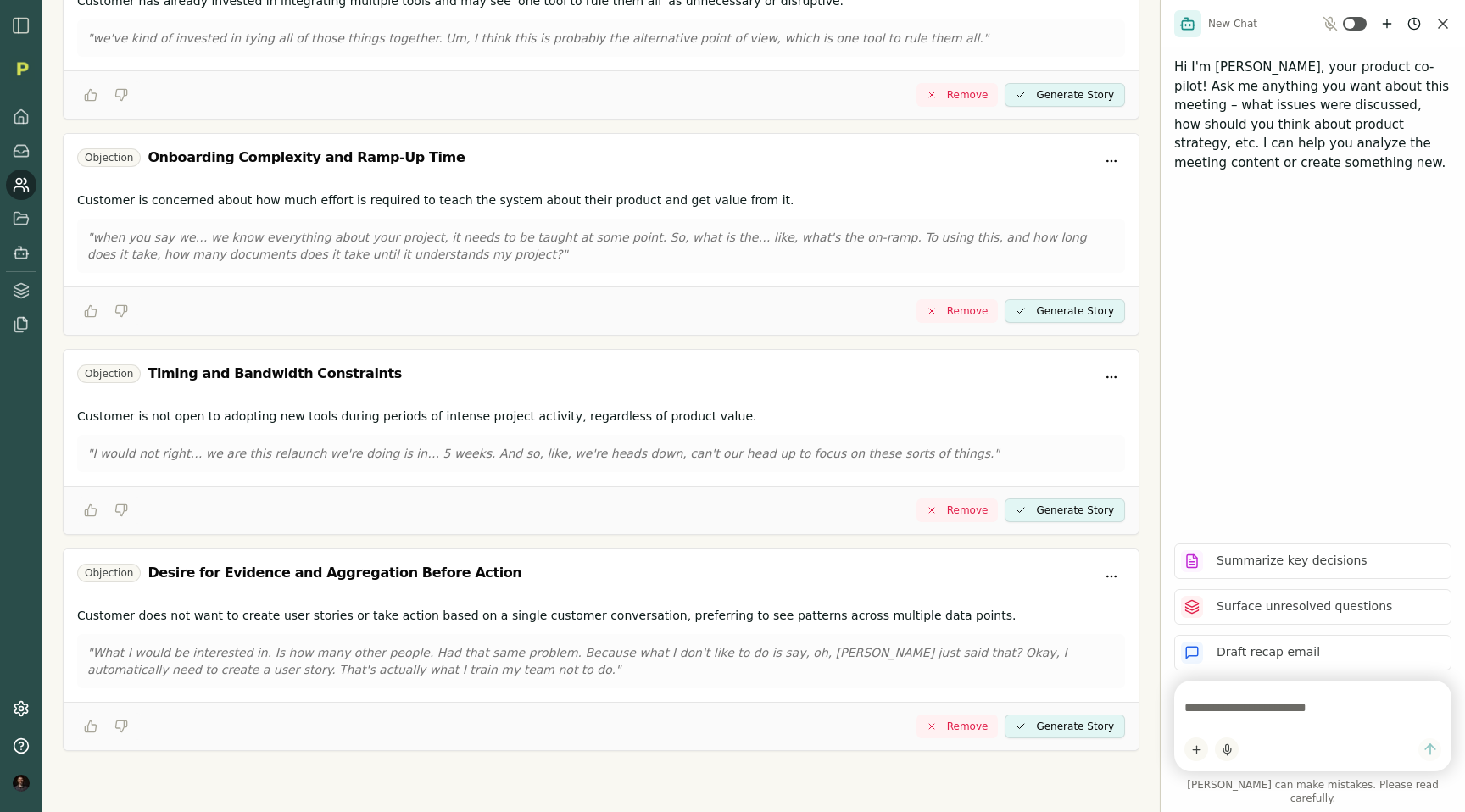
click at [433, 249] on p ""when you say we… we know everything about your project, it needs to be taught …" at bounding box center [601, 246] width 1027 height 34
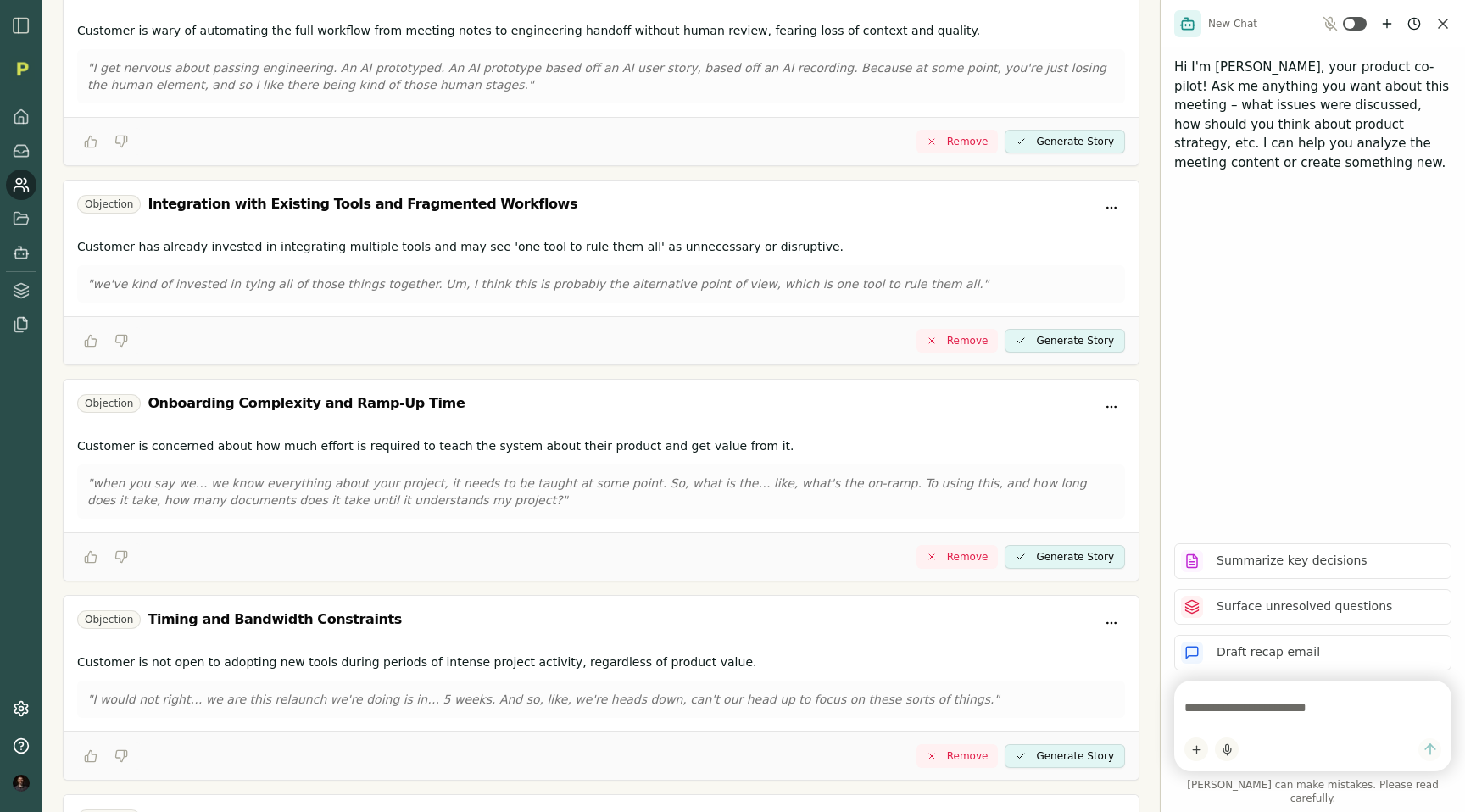
scroll to position [0, 0]
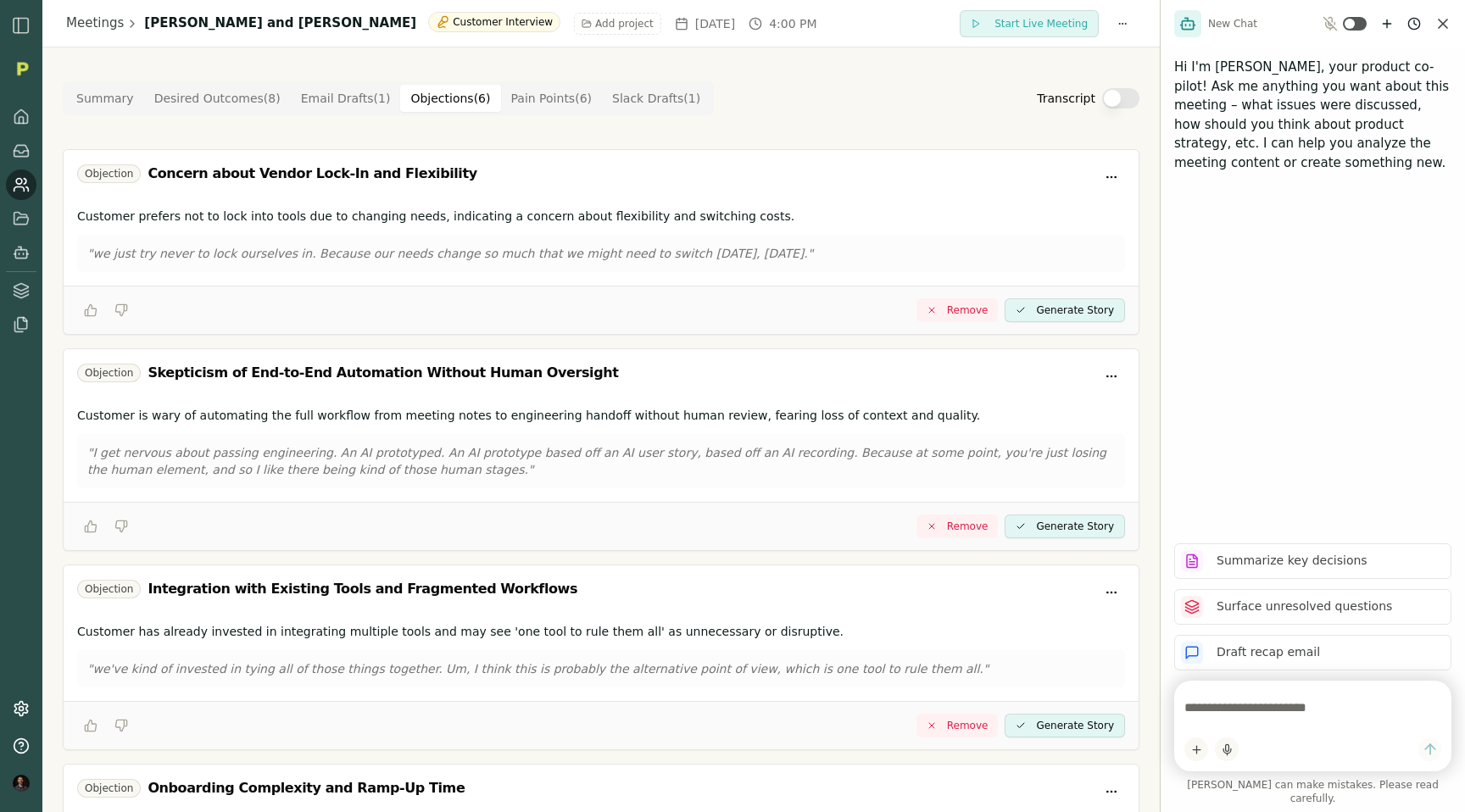
click at [1235, 724] on textarea at bounding box center [1312, 707] width 257 height 34
type textarea "**********"
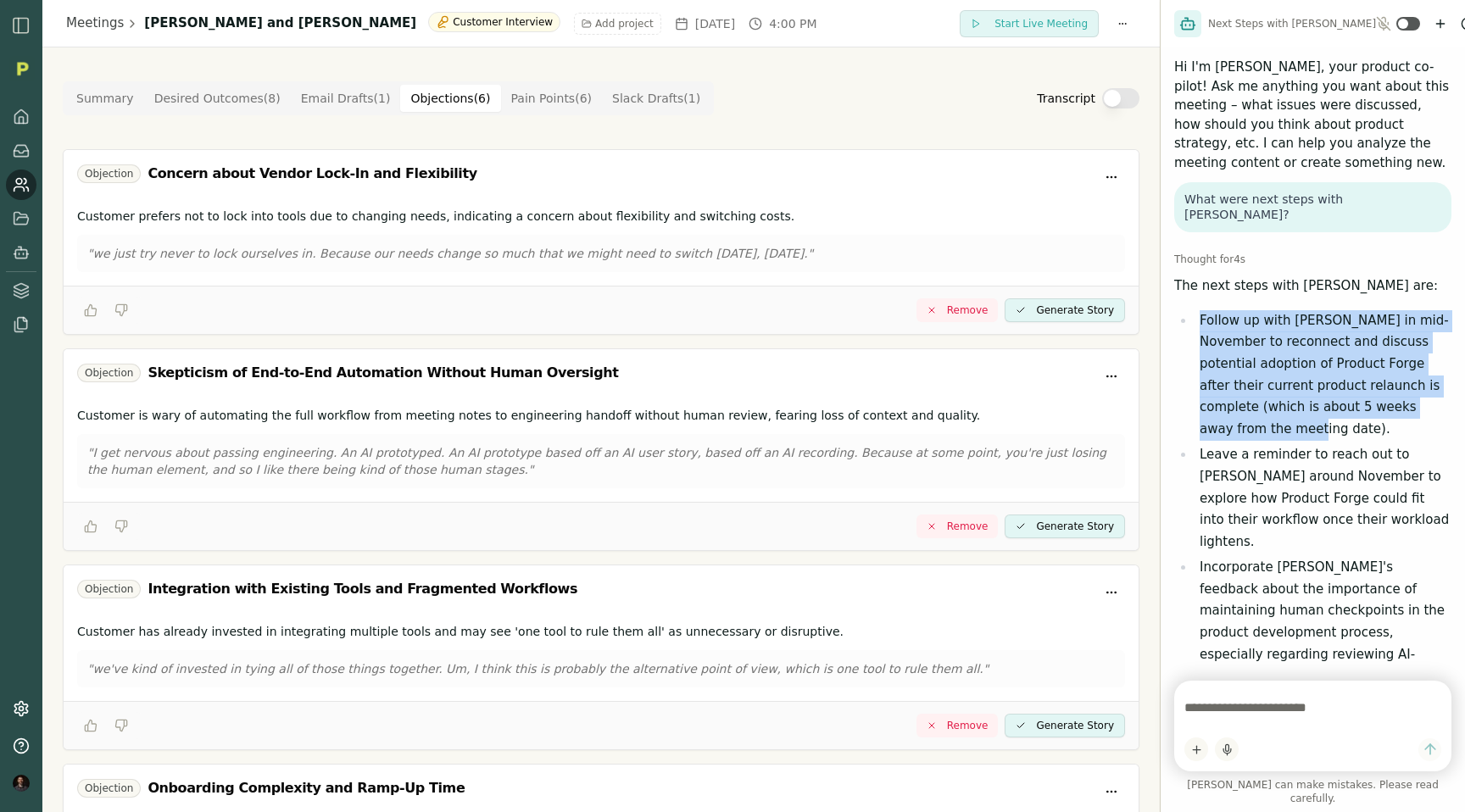
drag, startPoint x: 1220, startPoint y: 294, endPoint x: 1280, endPoint y: 415, distance: 135.1
click at [1280, 415] on div "The next steps with Ken Romano are: Follow up with Ken in mid-November to recon…" at bounding box center [1312, 616] width 277 height 679
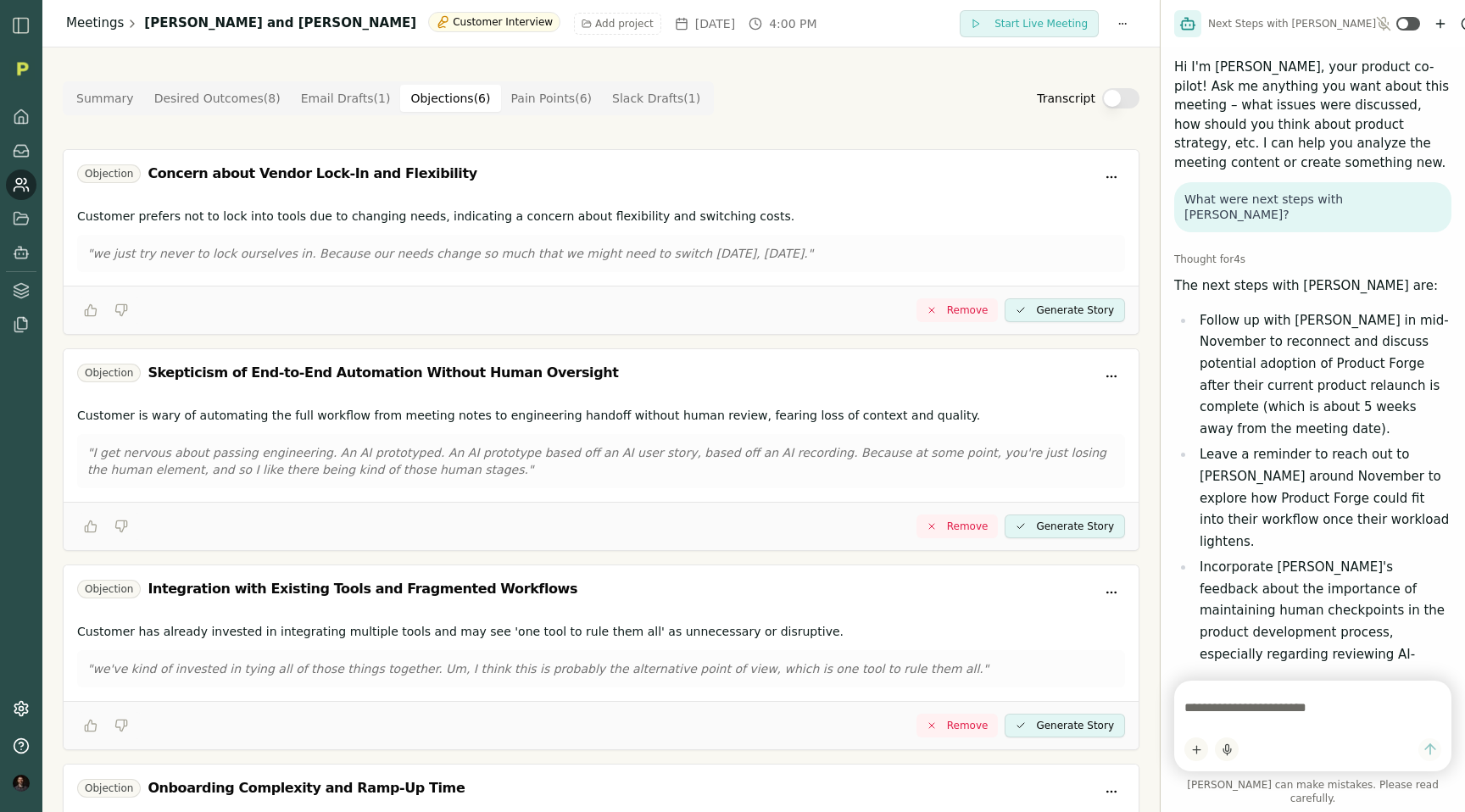
click at [88, 26] on link "Meetings" at bounding box center [95, 24] width 58 height 20
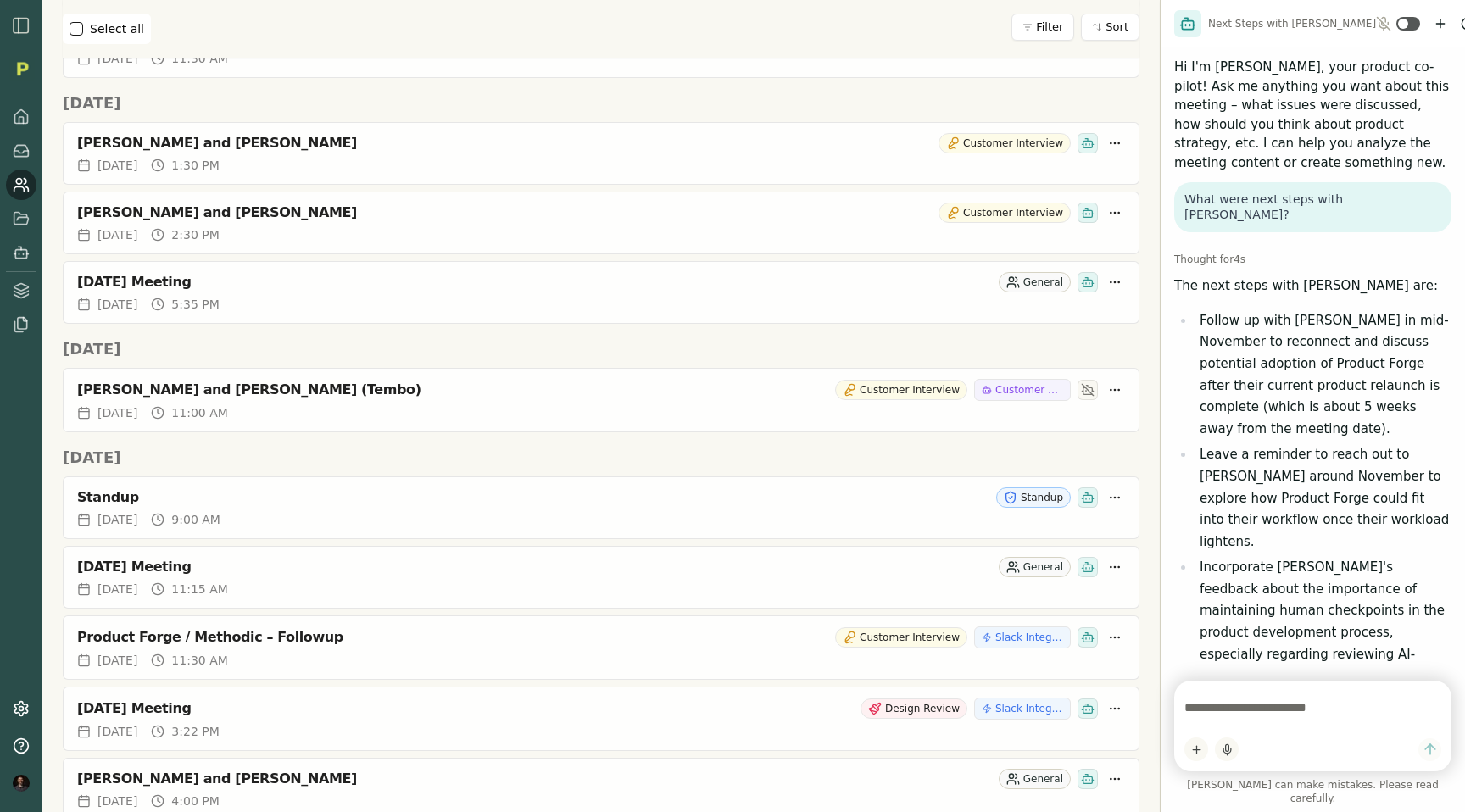
scroll to position [487, 0]
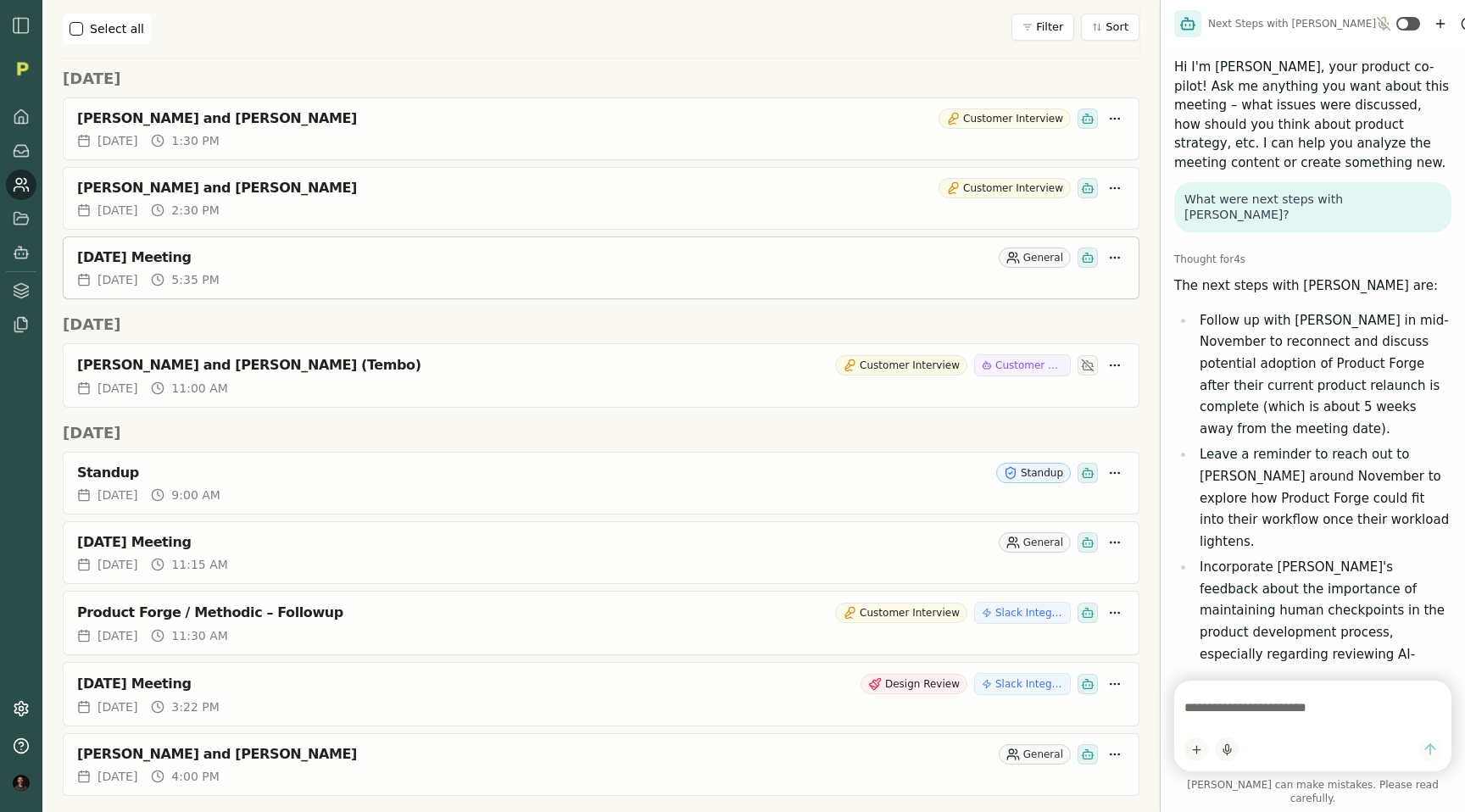
click at [223, 253] on div "[DATE] Meeting" at bounding box center [534, 257] width 914 height 17
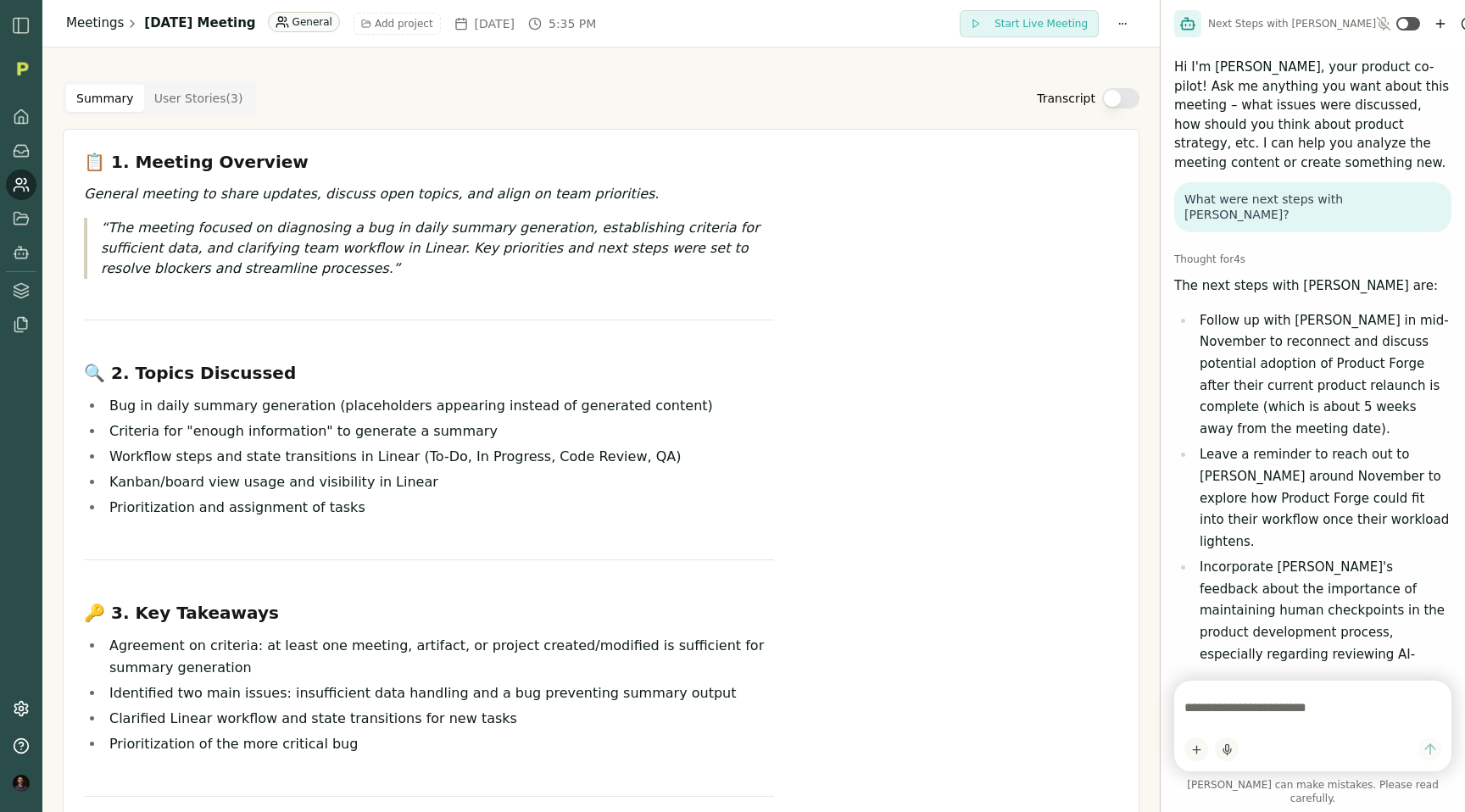
click at [83, 25] on link "Meetings" at bounding box center [95, 24] width 58 height 20
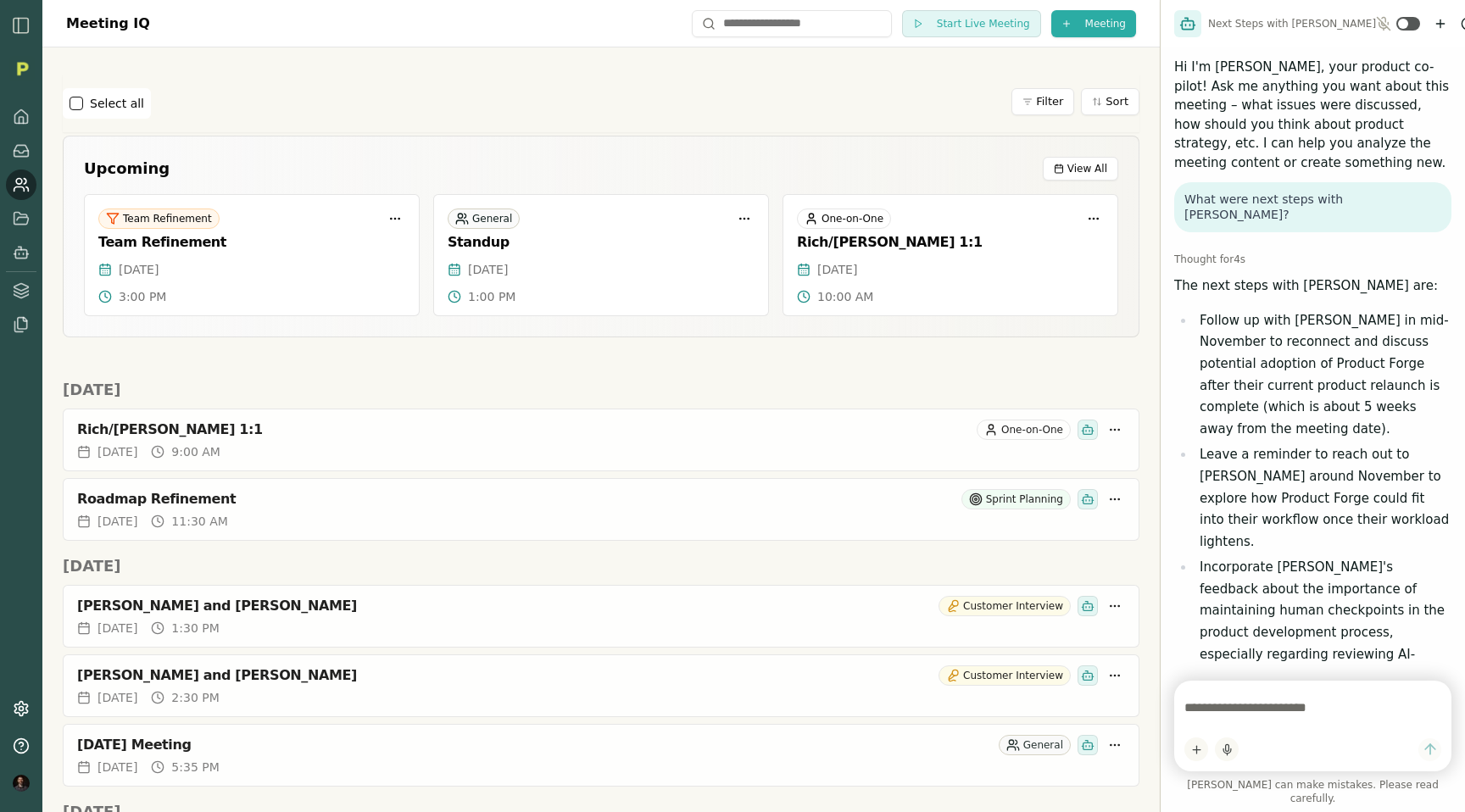
click at [11, 130] on nav at bounding box center [21, 221] width 31 height 238
click at [1433, 26] on icon "New chat" at bounding box center [1440, 24] width 14 height 14
click at [1433, 23] on icon "New chat" at bounding box center [1440, 24] width 14 height 14
click at [1430, 25] on button "New chat" at bounding box center [1440, 24] width 20 height 20
click at [1433, 22] on icon "New chat" at bounding box center [1440, 24] width 14 height 14
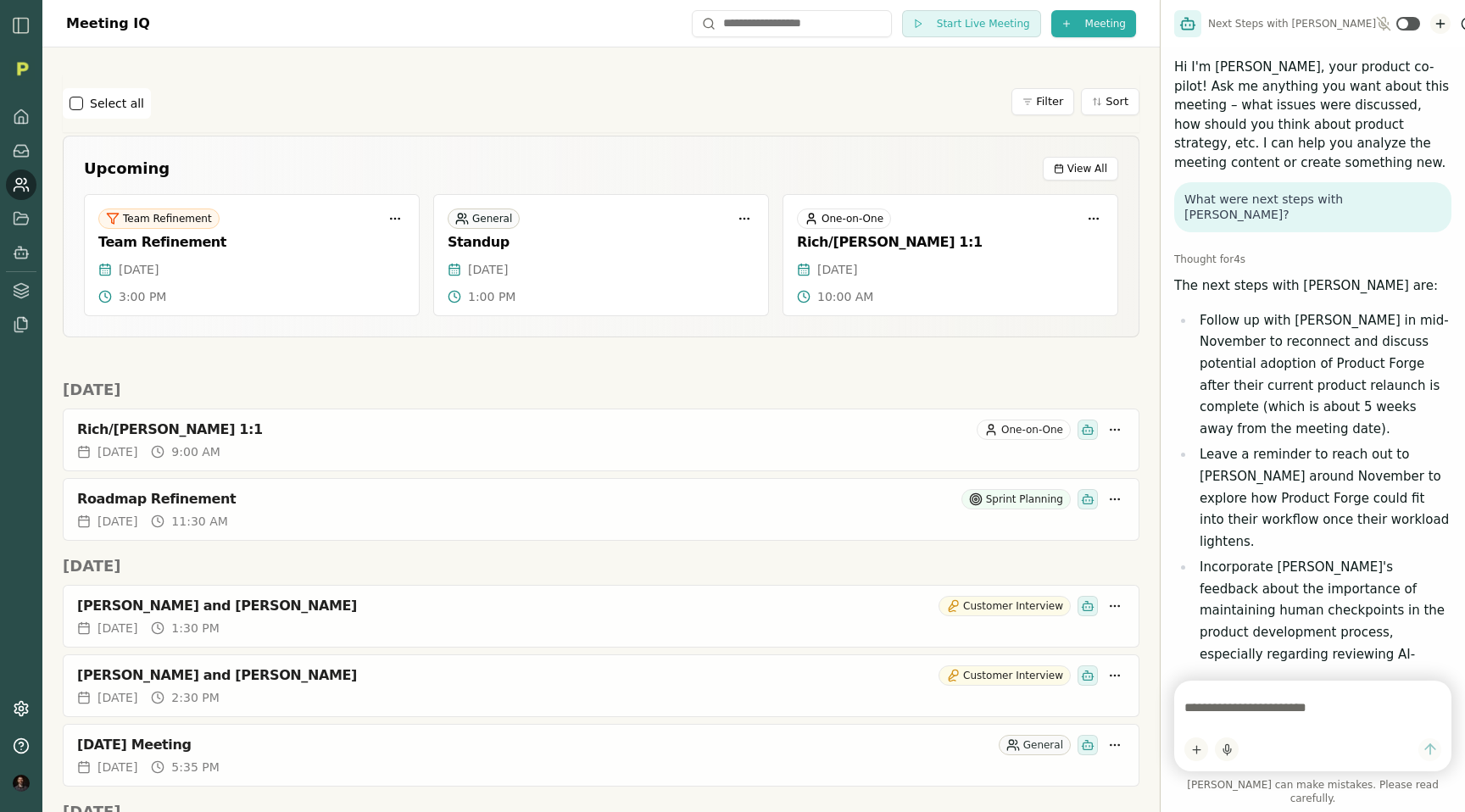
click at [1430, 14] on button "New chat" at bounding box center [1440, 24] width 20 height 20
click at [1337, 105] on p "Hi I'm Smith, your product co-pilot! Ask me anything you want about this meetin…" at bounding box center [1312, 115] width 277 height 115
click at [1433, 25] on icon "New chat" at bounding box center [1440, 24] width 14 height 14
click at [1295, 402] on li "Follow up with Ken in mid-November to reconnect and discuss potential adoption …" at bounding box center [1322, 375] width 257 height 131
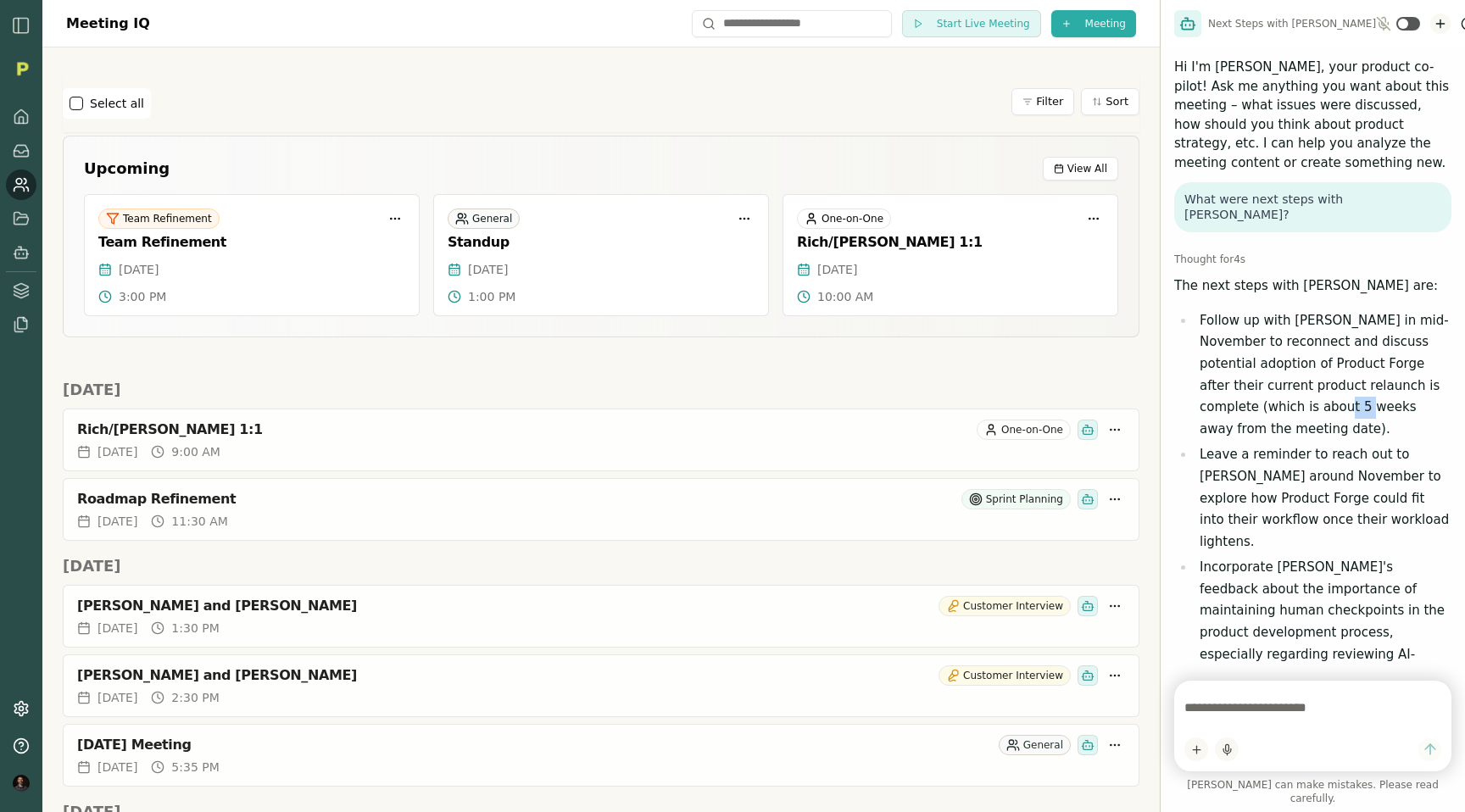
click at [1436, 24] on icon "New chat" at bounding box center [1440, 24] width 8 height 0
click at [1414, 26] on html "Meeting IQ Start Live Meeting Meeting Select all Filter Sort Upcoming View All …" at bounding box center [732, 406] width 1465 height 812
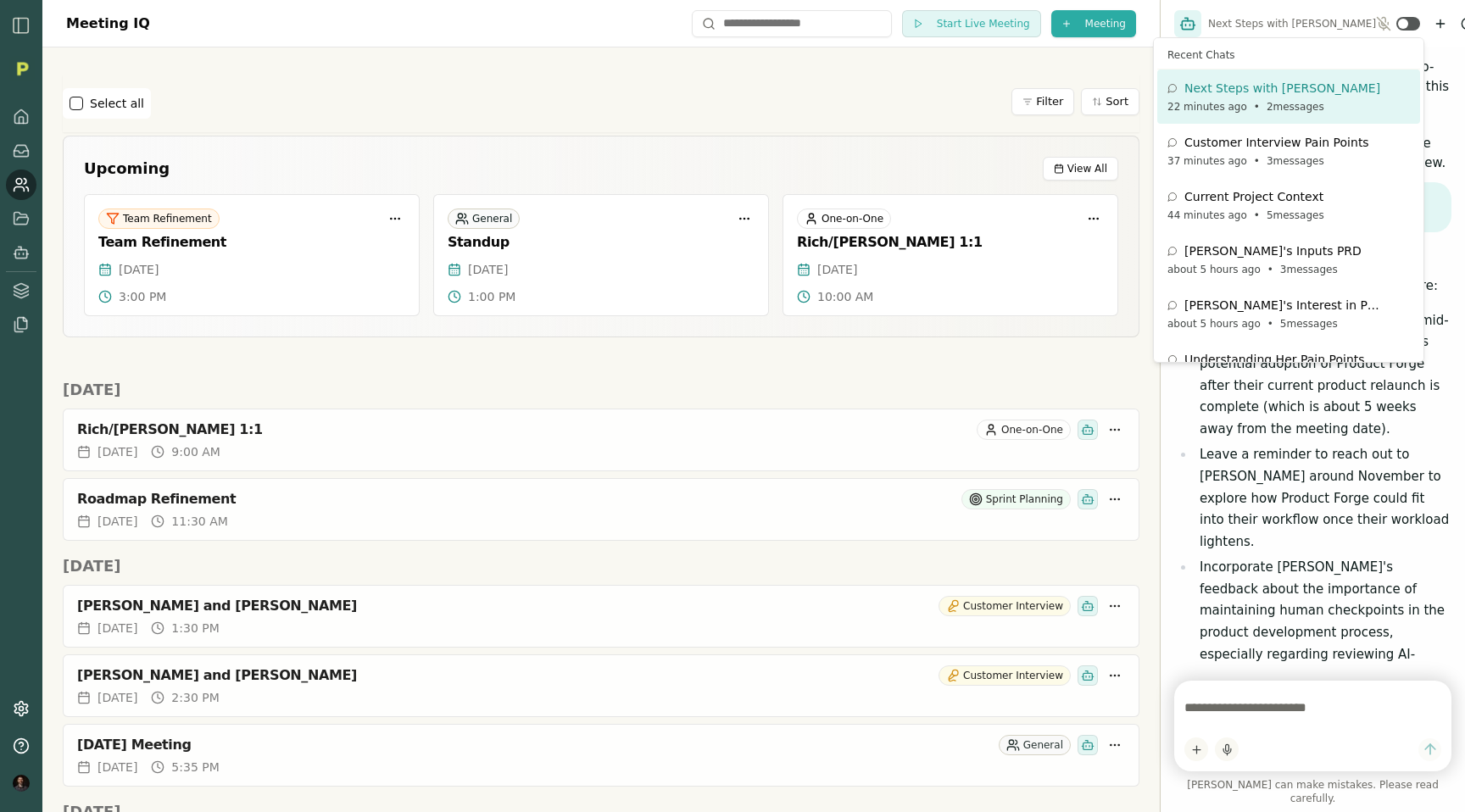
click at [820, 112] on html "Meeting IQ Start Live Meeting Meeting Select all Filter Sort Upcoming View All …" at bounding box center [732, 406] width 1465 height 812
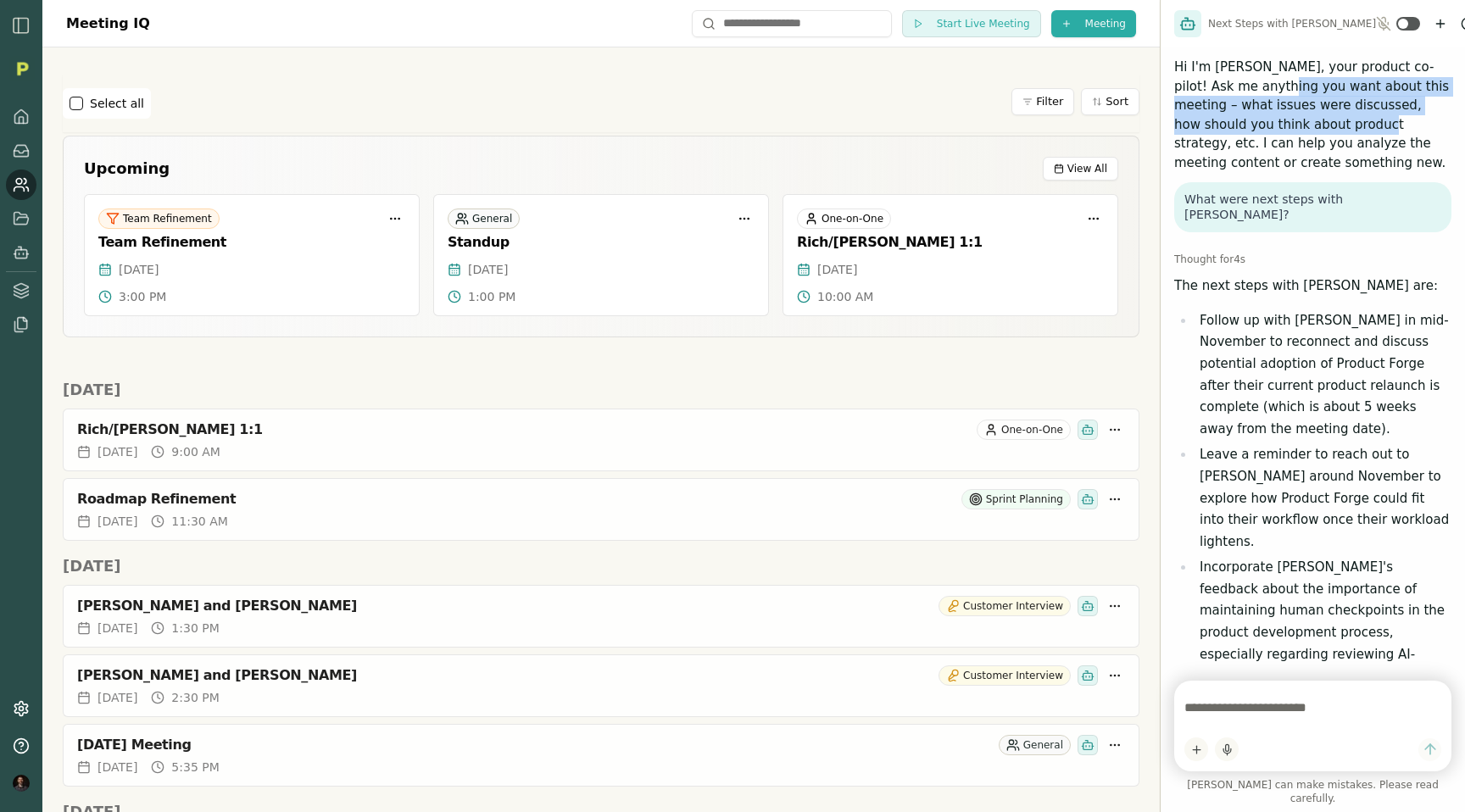
drag, startPoint x: 1293, startPoint y: 132, endPoint x: 1254, endPoint y: 84, distance: 61.8
click at [1254, 84] on p "Hi I'm Smith, your product co-pilot! Ask me anything you want about this meetin…" at bounding box center [1312, 115] width 277 height 115
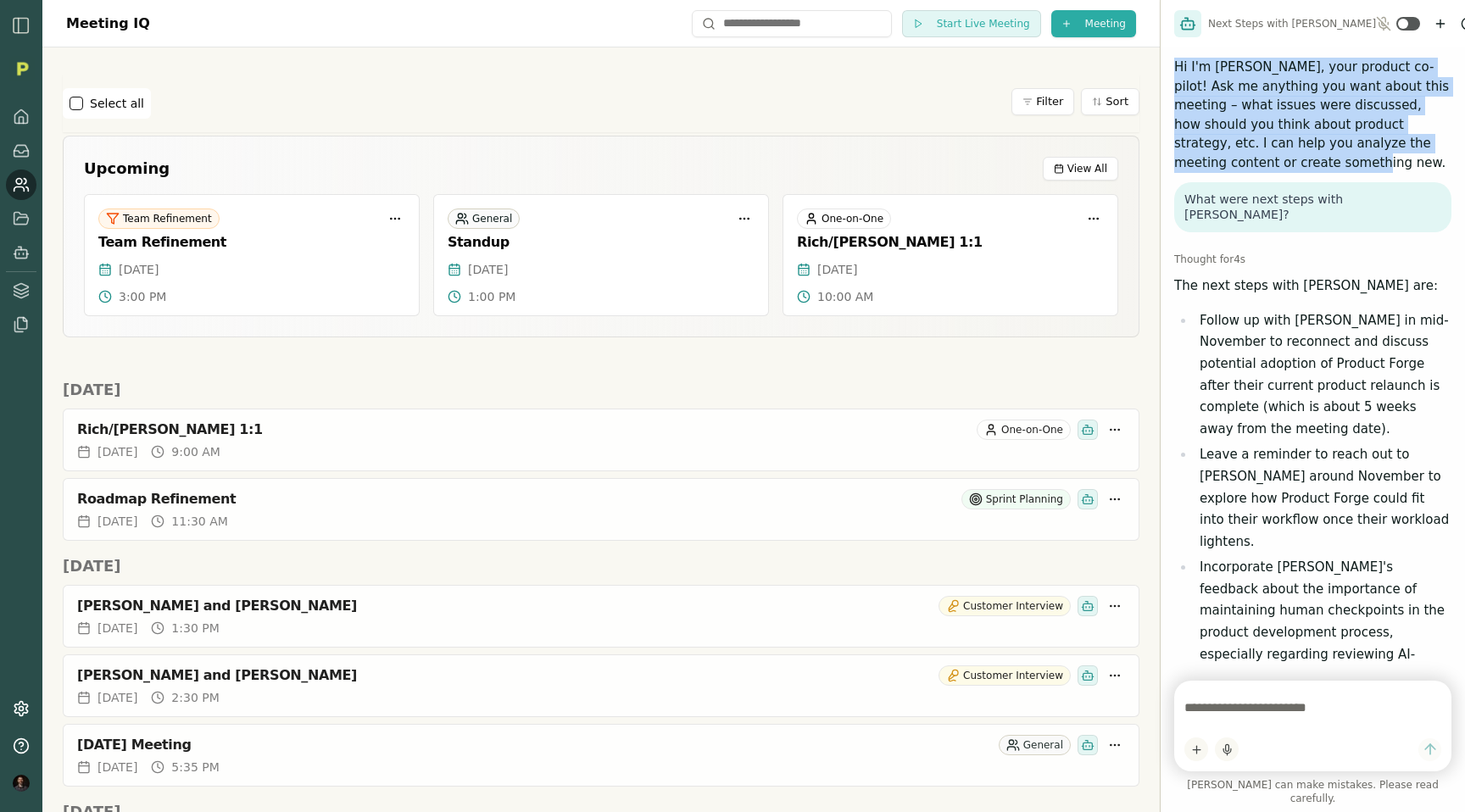
drag, startPoint x: 1176, startPoint y: 68, endPoint x: 1282, endPoint y: 168, distance: 145.7
click at [1282, 168] on p "Hi I'm Smith, your product co-pilot! Ask me anything you want about this meetin…" at bounding box center [1312, 115] width 277 height 115
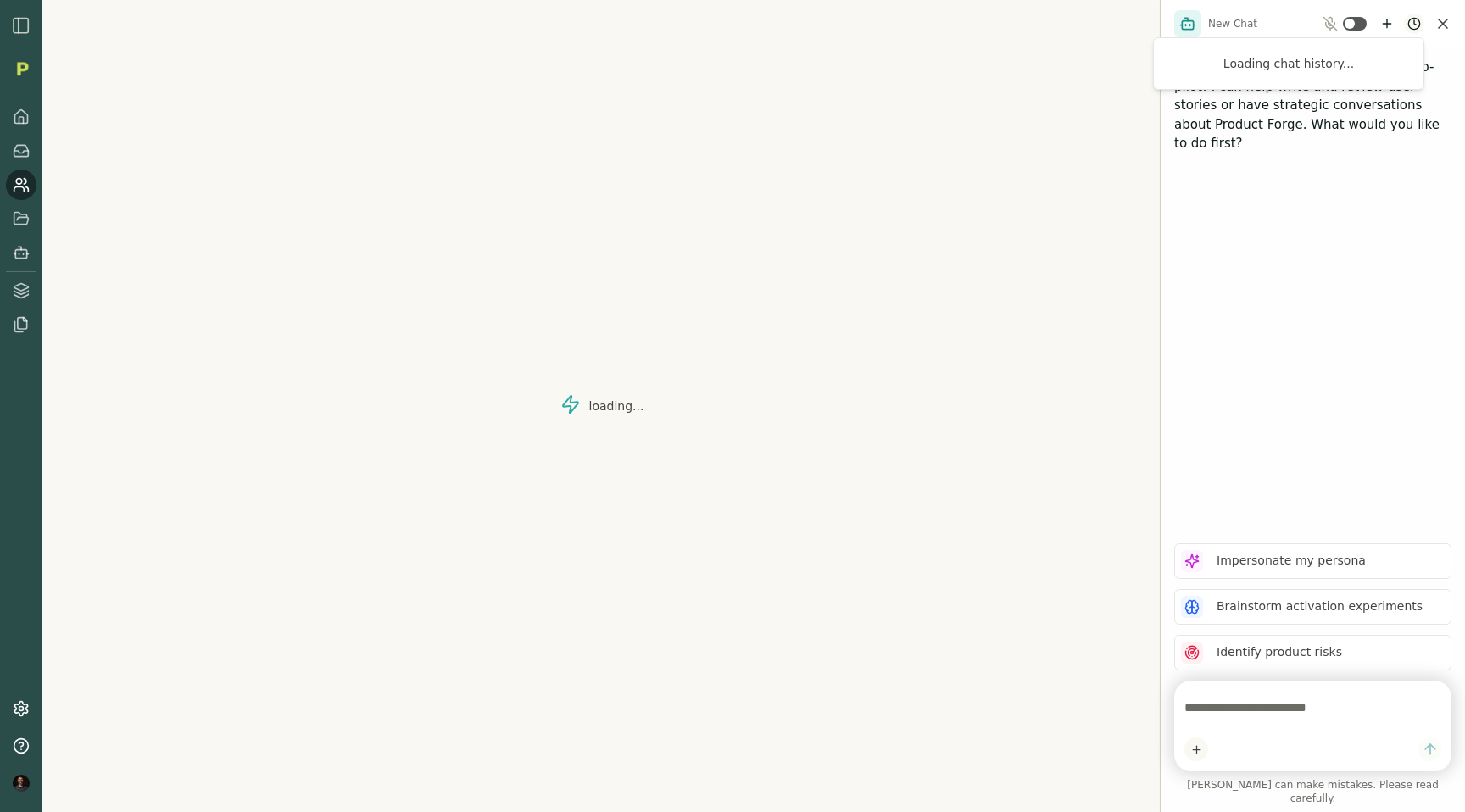
click at [1410, 21] on html "loading... New Chat Hi I'm Smith, your product co-pilot! I can help write and r…" at bounding box center [732, 406] width 1465 height 812
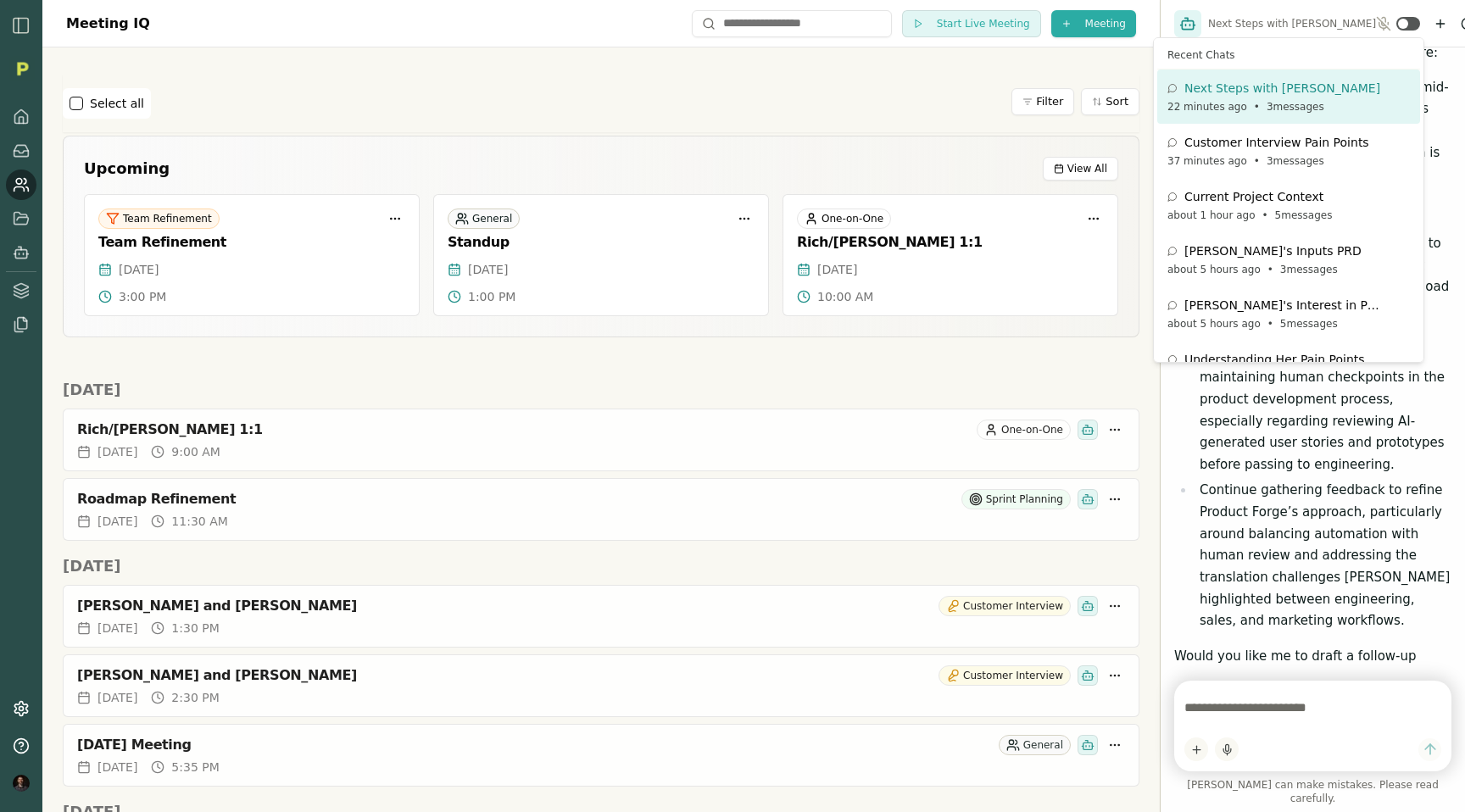
click at [1304, 428] on html "Meeting IQ Start Live Meeting Meeting Select all Filter Sort Upcoming View All …" at bounding box center [732, 406] width 1465 height 812
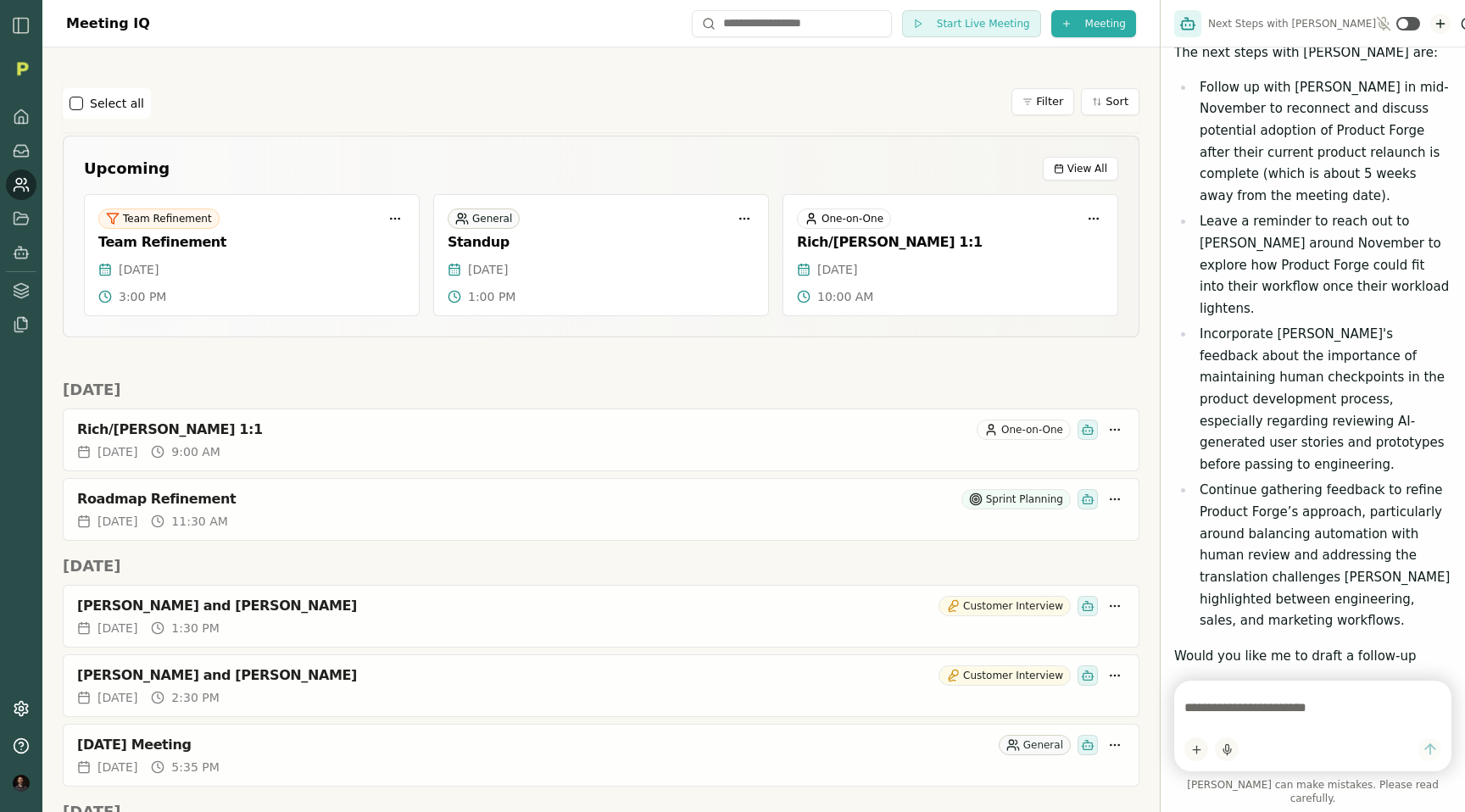
click at [1433, 21] on icon "New chat" at bounding box center [1440, 24] width 14 height 14
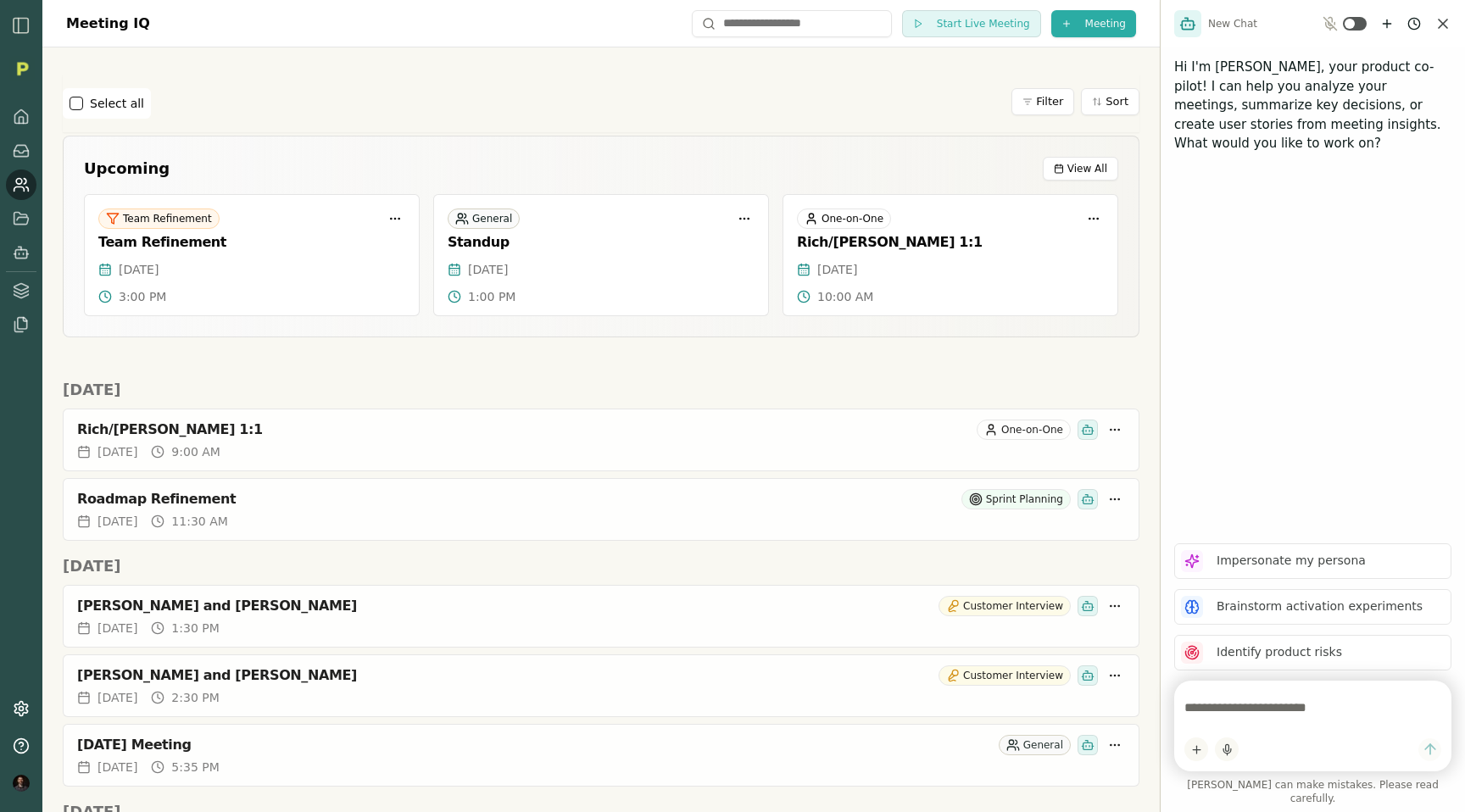
click at [1269, 722] on textarea at bounding box center [1312, 707] width 257 height 34
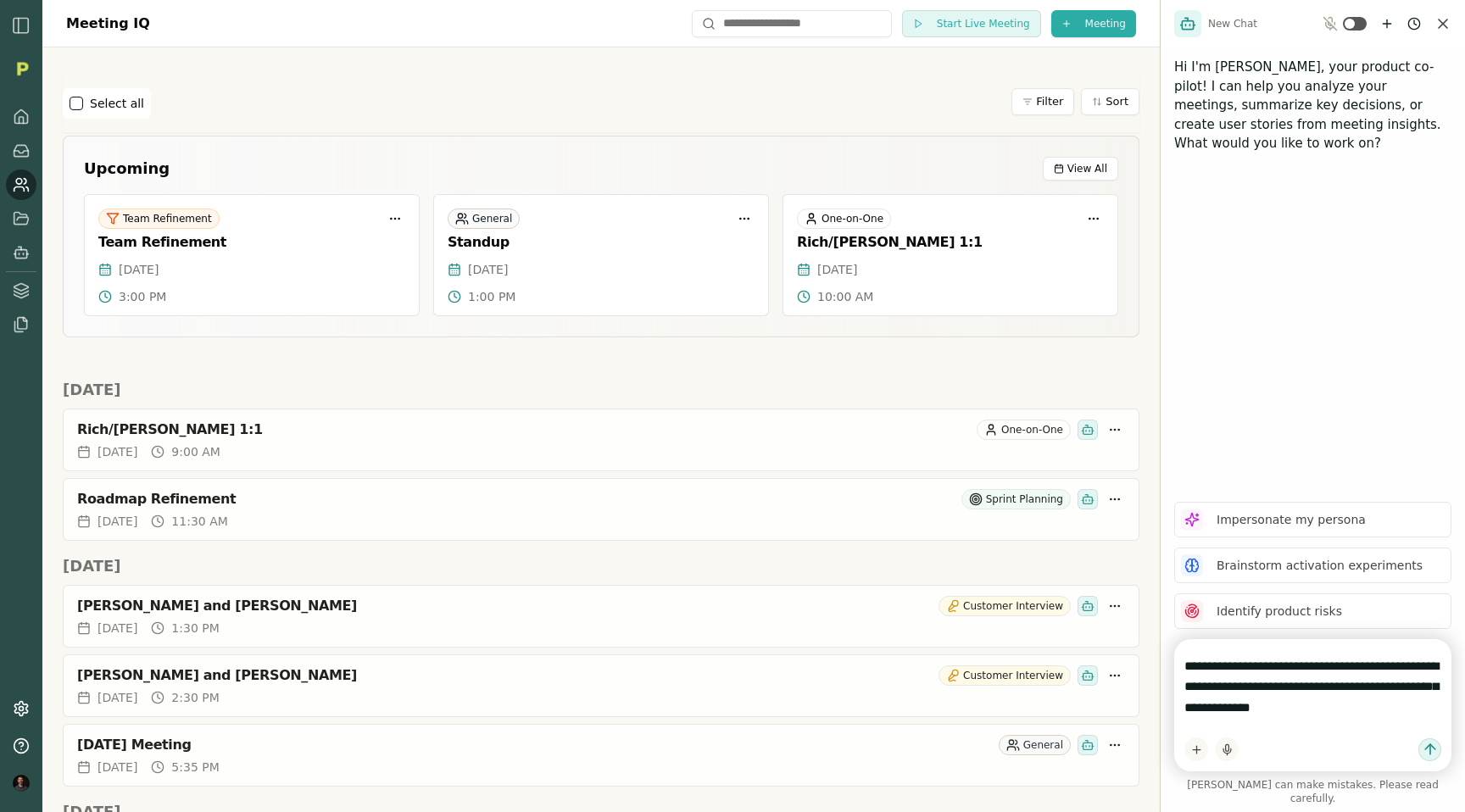
type textarea "**********"
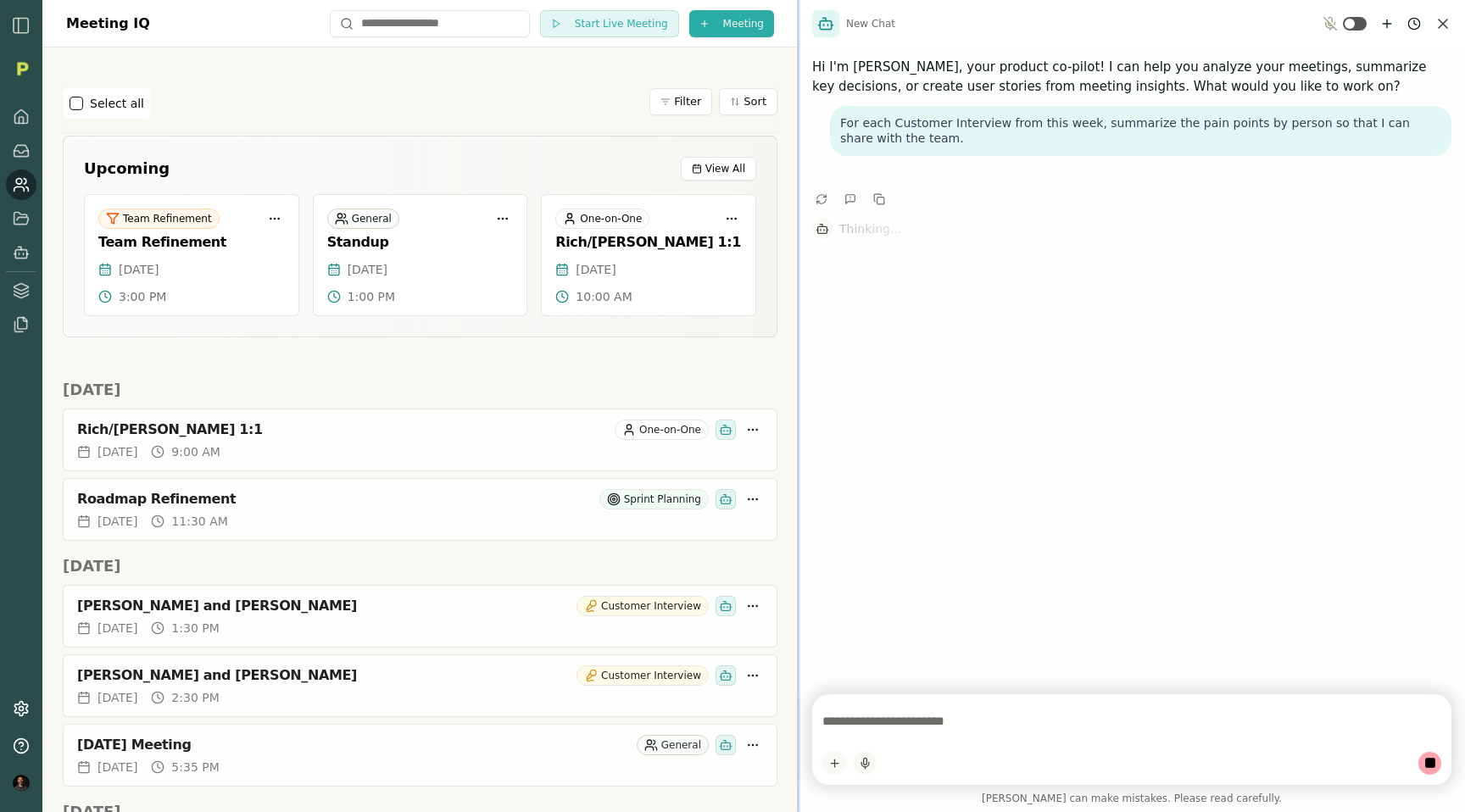
drag, startPoint x: 1160, startPoint y: 515, endPoint x: 791, endPoint y: 596, distance: 377.8
click at [796, 596] on div at bounding box center [797, 406] width 3 height 812
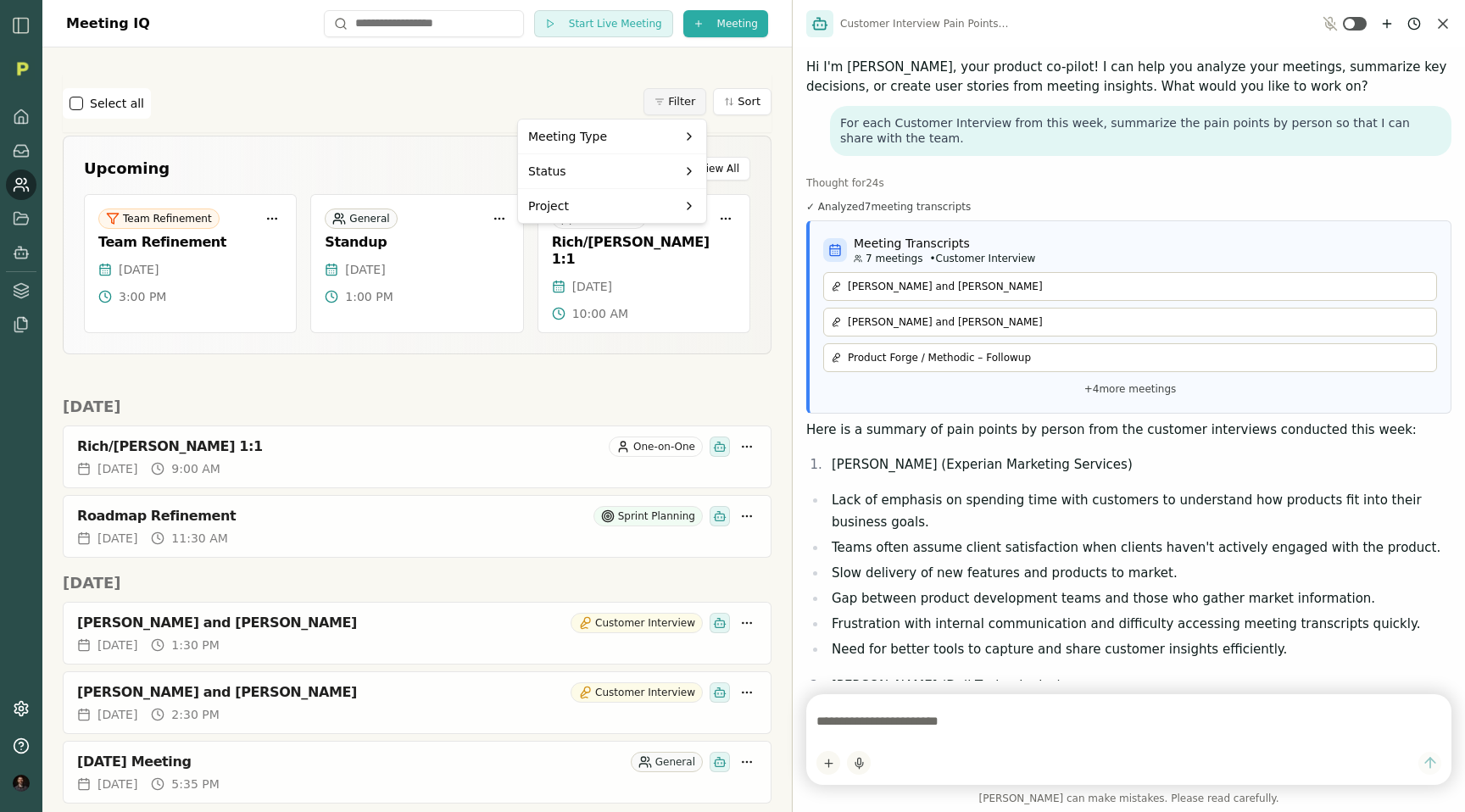
click at [668, 104] on html "Meeting IQ Start Live Meeting Meeting Select all Filter Sort Upcoming View All …" at bounding box center [732, 406] width 1465 height 812
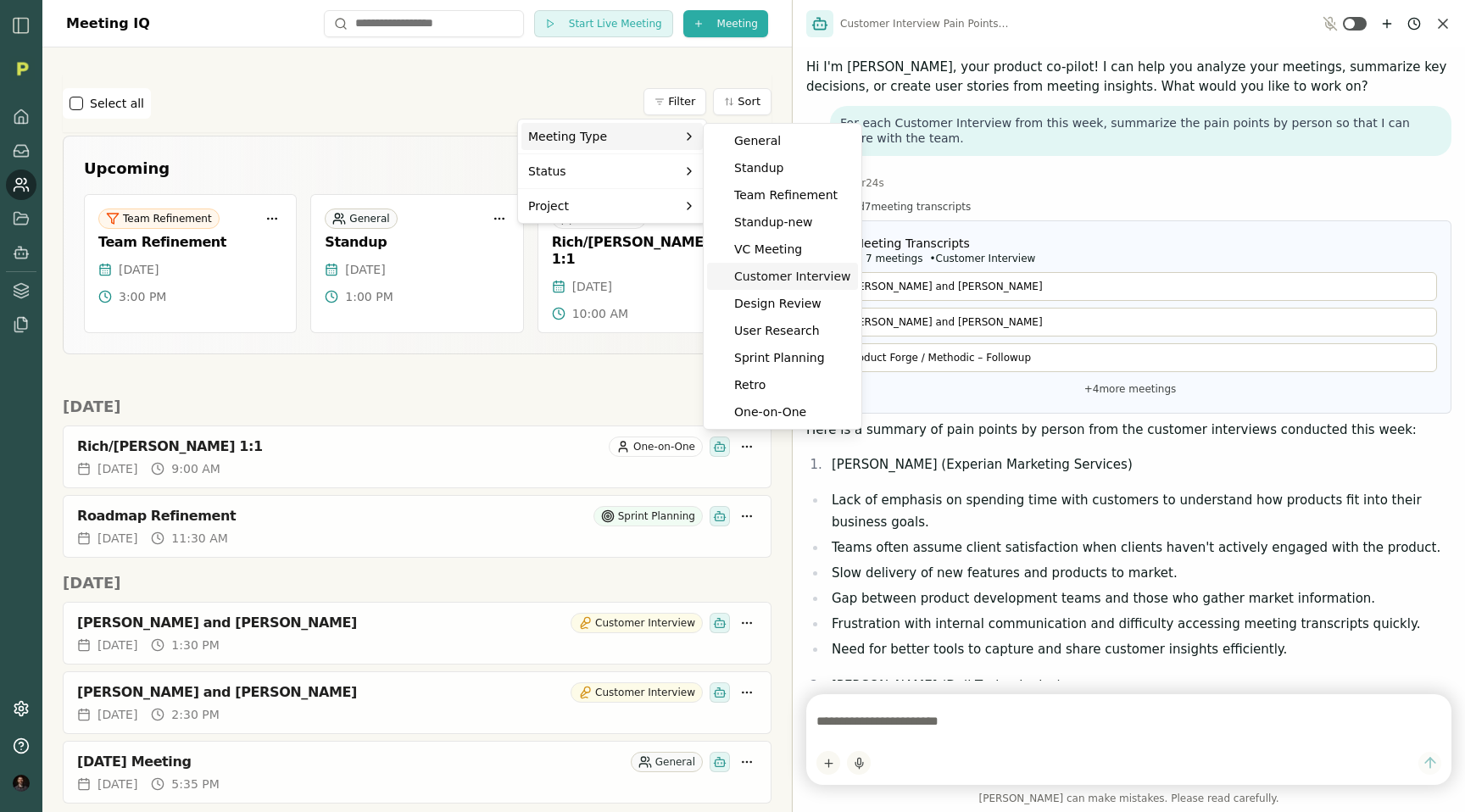
click at [761, 276] on div "Customer Interview" at bounding box center [781, 276] width 151 height 27
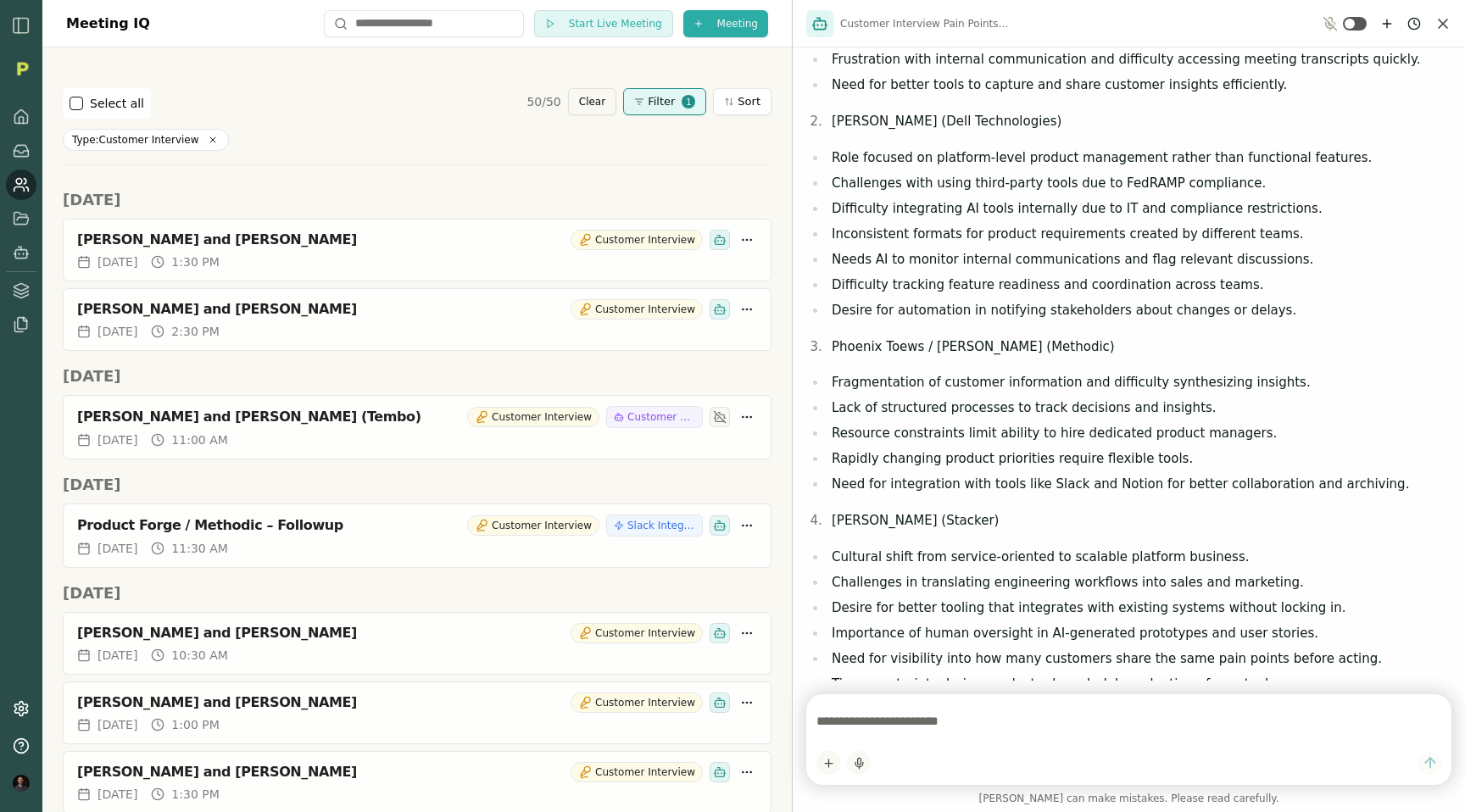
scroll to position [565, 0]
drag, startPoint x: 1212, startPoint y: 180, endPoint x: 1099, endPoint y: 186, distance: 113.2
click at [1099, 186] on li "Challenges with using third-party tools due to FedRAMP compliance." at bounding box center [1138, 183] width 625 height 22
click at [1023, 187] on li "Challenges with using third-party tools due to FedRAMP compliance." at bounding box center [1138, 183] width 625 height 22
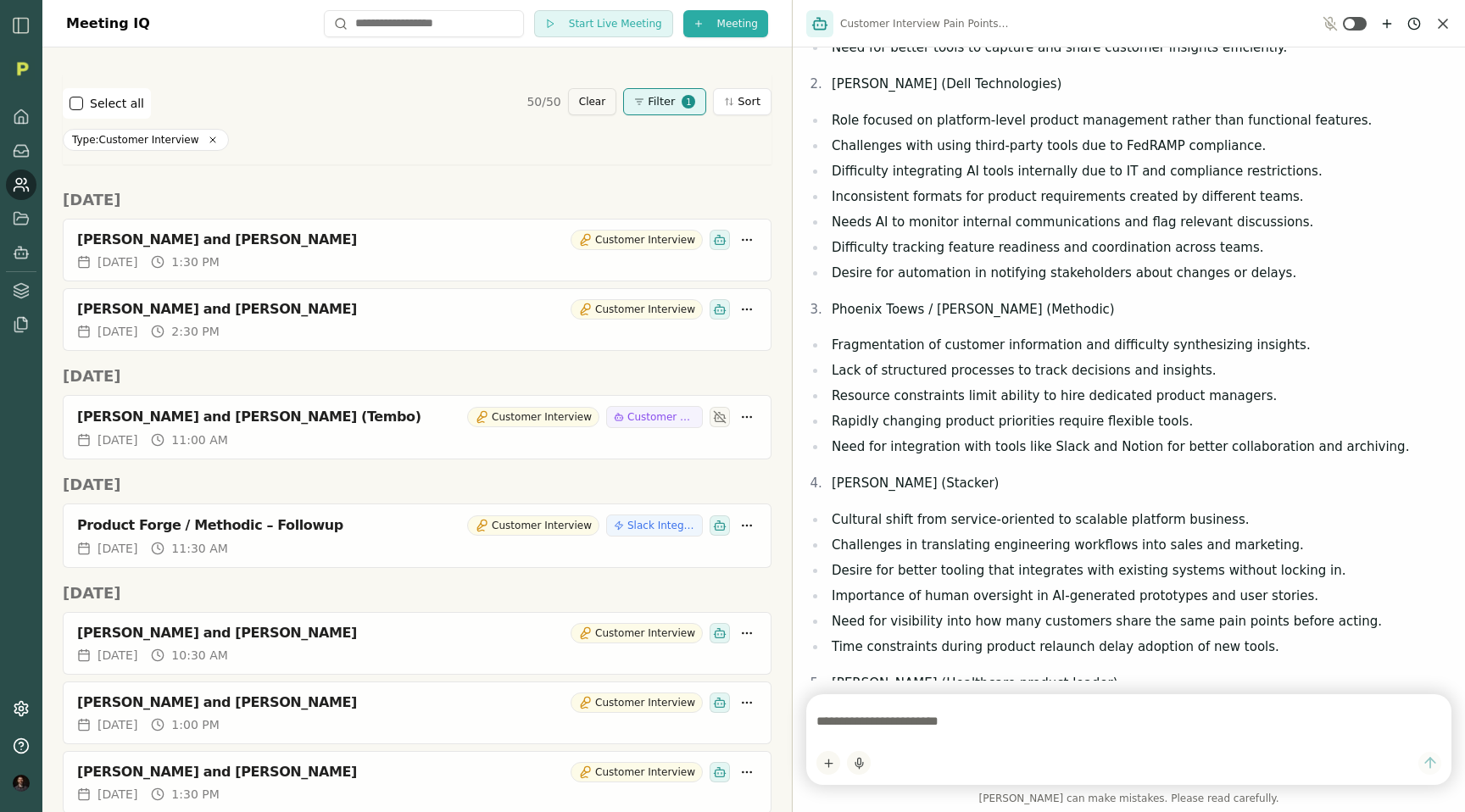
scroll to position [604, 0]
drag, startPoint x: 917, startPoint y: 90, endPoint x: 944, endPoint y: 90, distance: 27.0
click at [944, 90] on li "Dmitry Shats (Dell Technologies)" at bounding box center [1138, 82] width 625 height 22
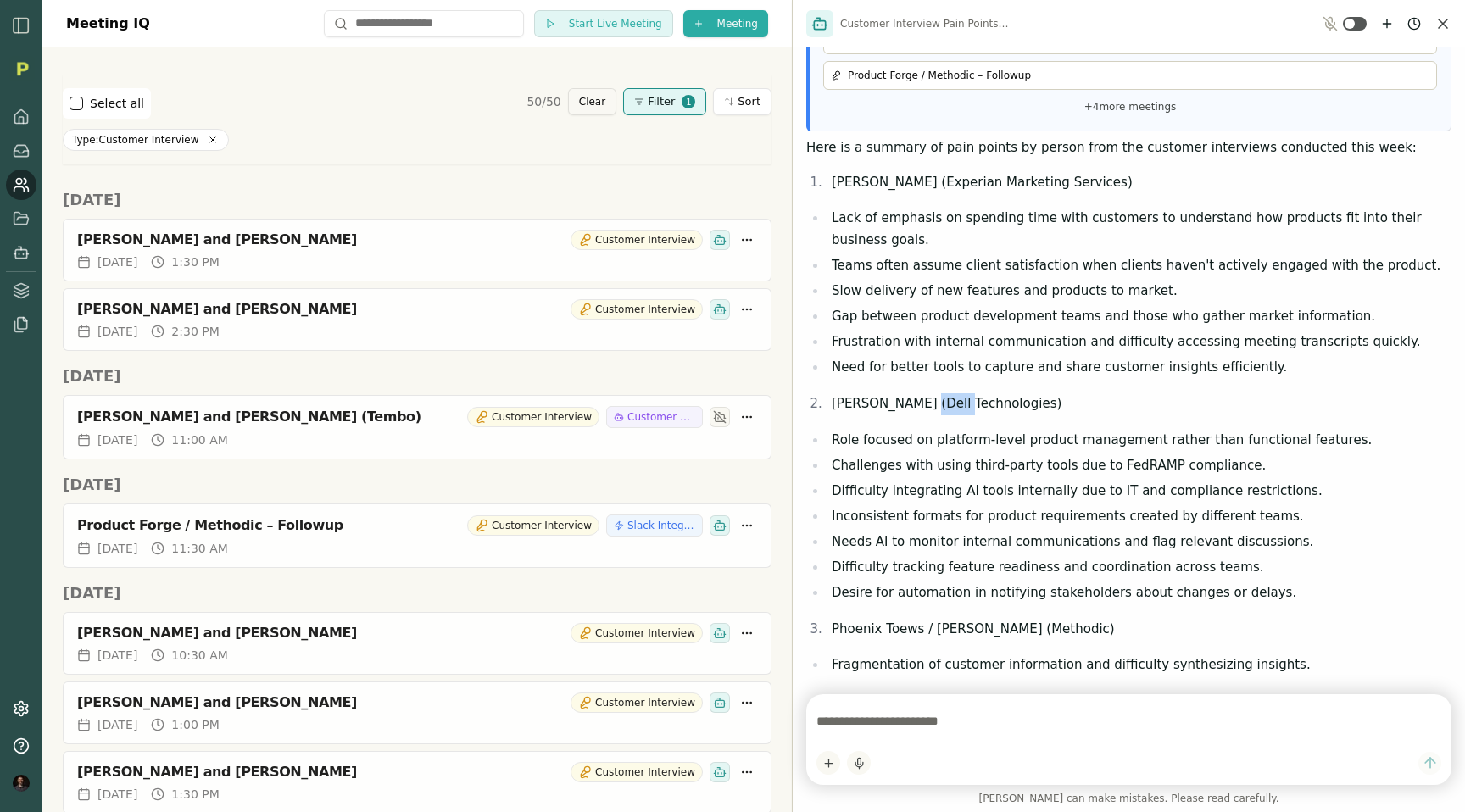
scroll to position [282, 0]
click at [898, 739] on div at bounding box center [1128, 739] width 645 height 91
click at [860, 728] on textarea at bounding box center [1128, 721] width 625 height 34
type textarea "**********"
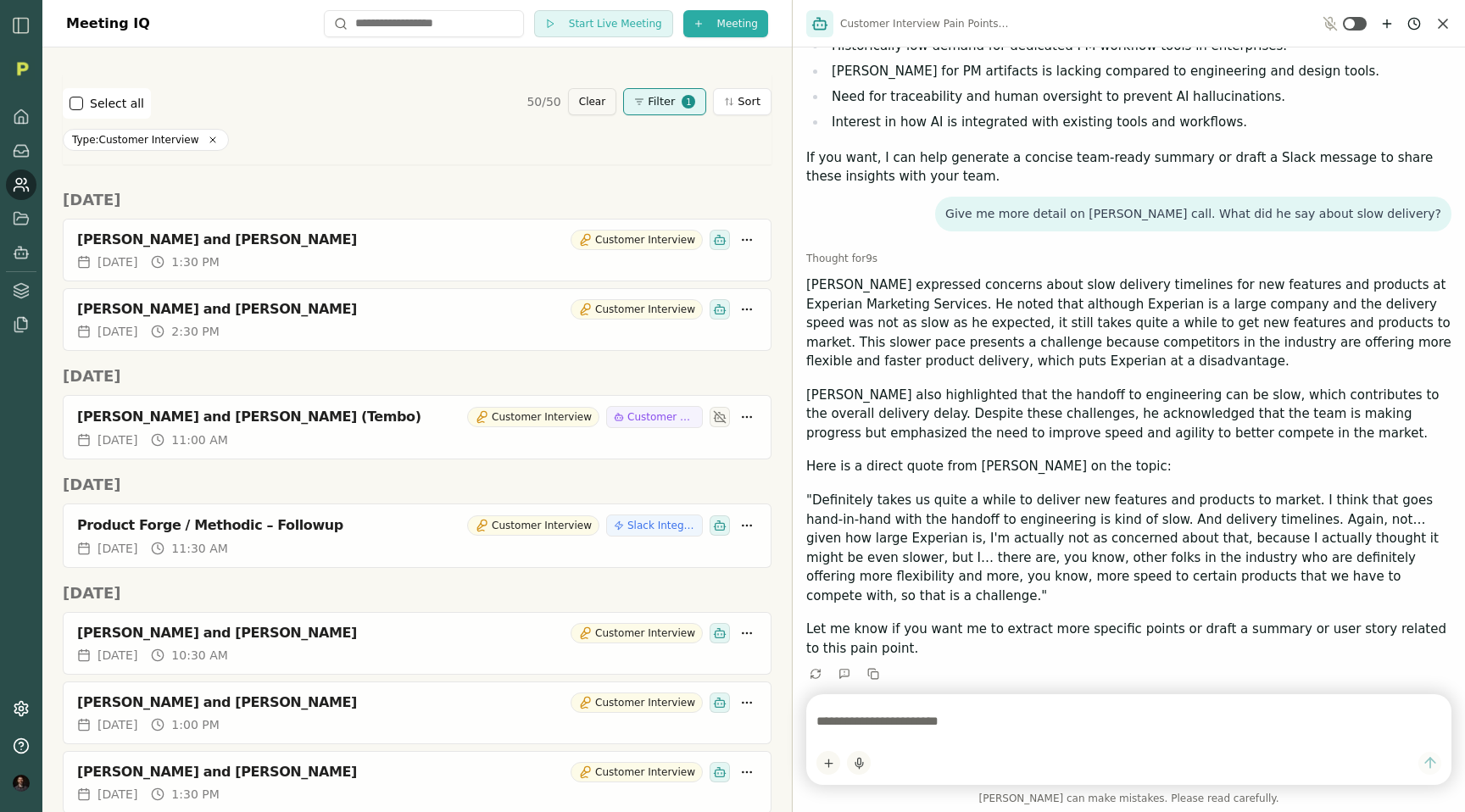
scroll to position [1693, 0]
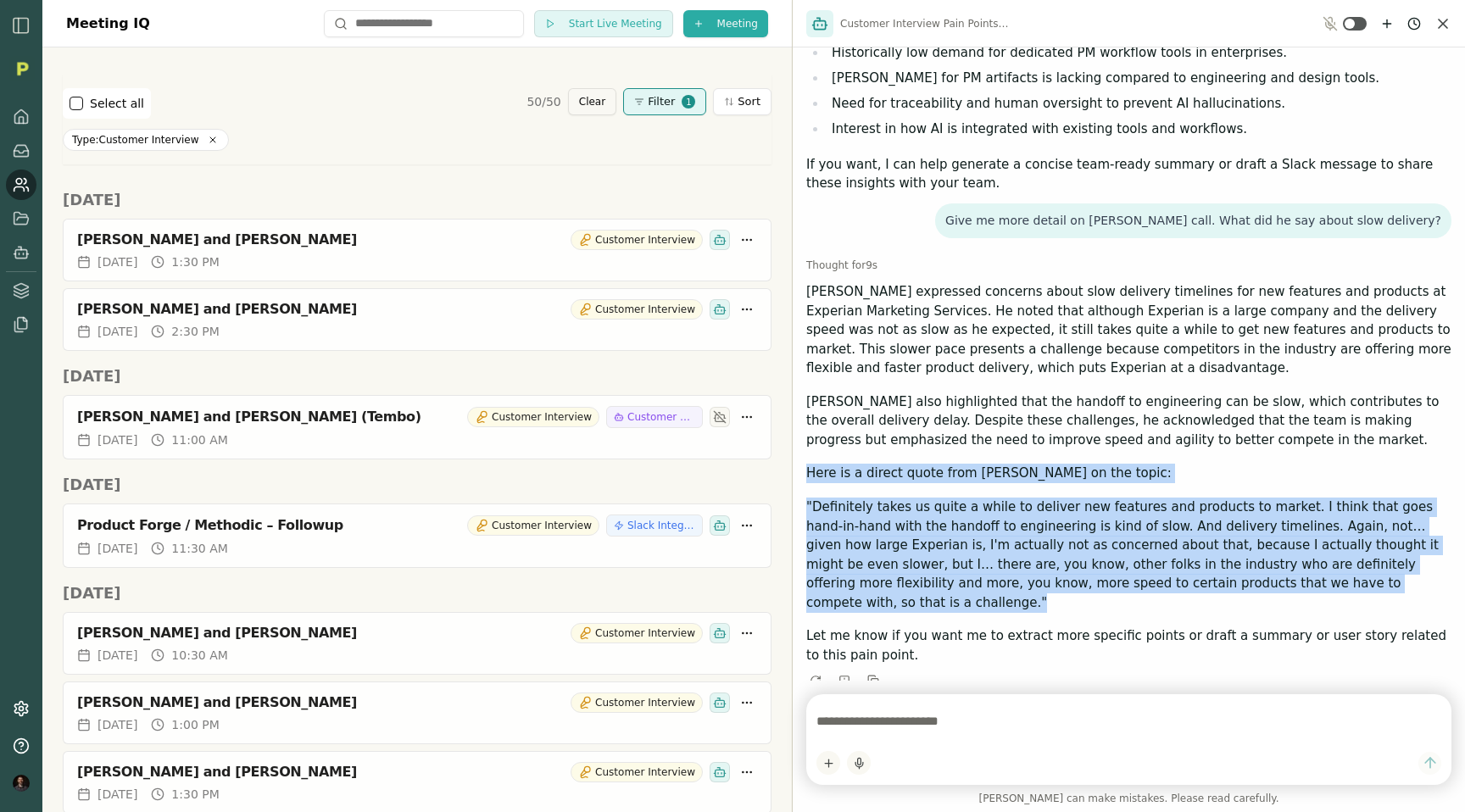
drag, startPoint x: 806, startPoint y: 471, endPoint x: 1315, endPoint y: 582, distance: 521.0
click at [1315, 582] on div "Henry Schenker expressed concerns about slow delivery timelines for new feature…" at bounding box center [1128, 472] width 645 height 383
click at [1119, 506] on p ""Definitely takes us quite a while to deliver new features and products to mark…" at bounding box center [1128, 554] width 645 height 115
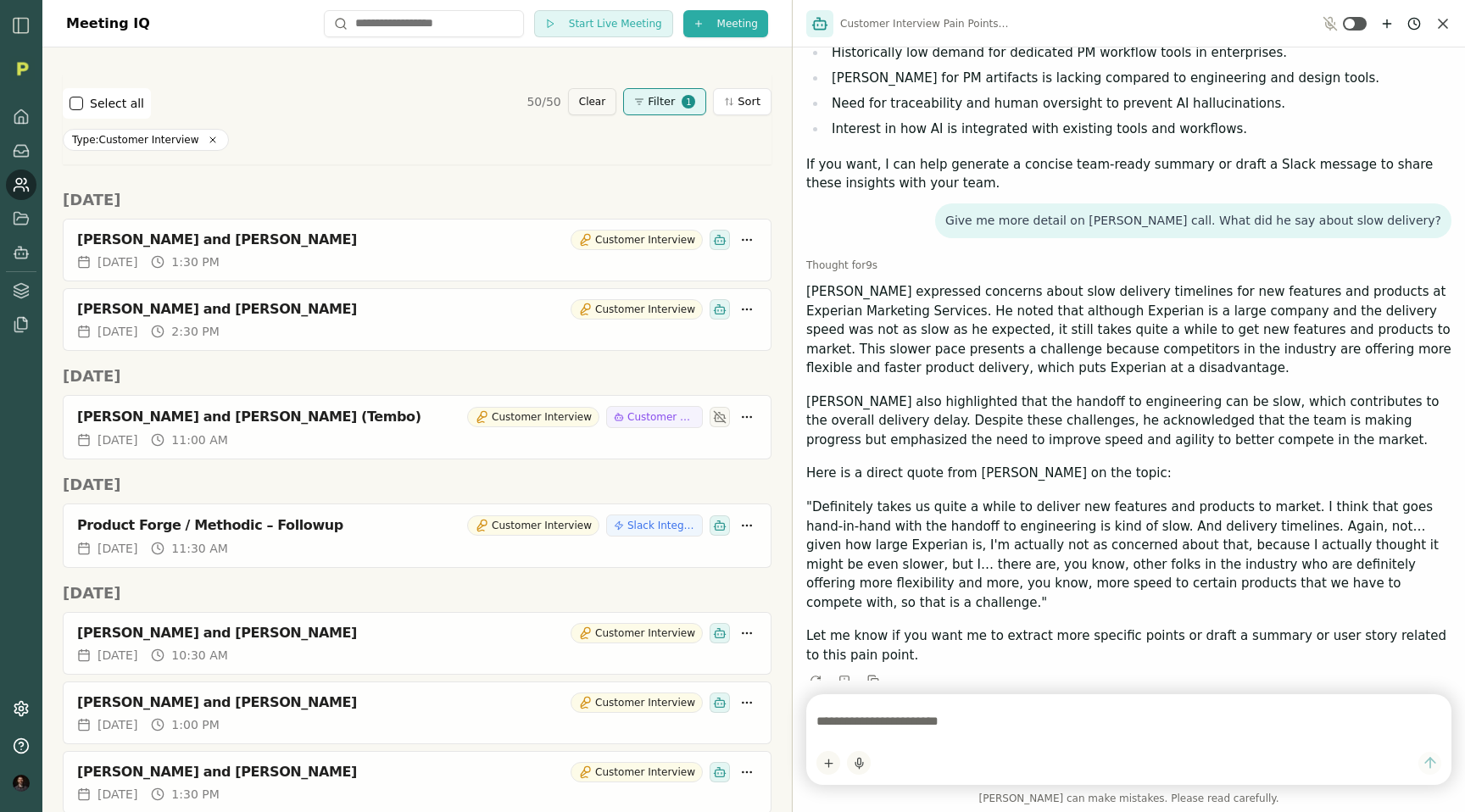
click at [814, 543] on p ""Definitely takes us quite a while to deliver new features and products to mark…" at bounding box center [1128, 554] width 645 height 115
